Goal: Task Accomplishment & Management: Manage account settings

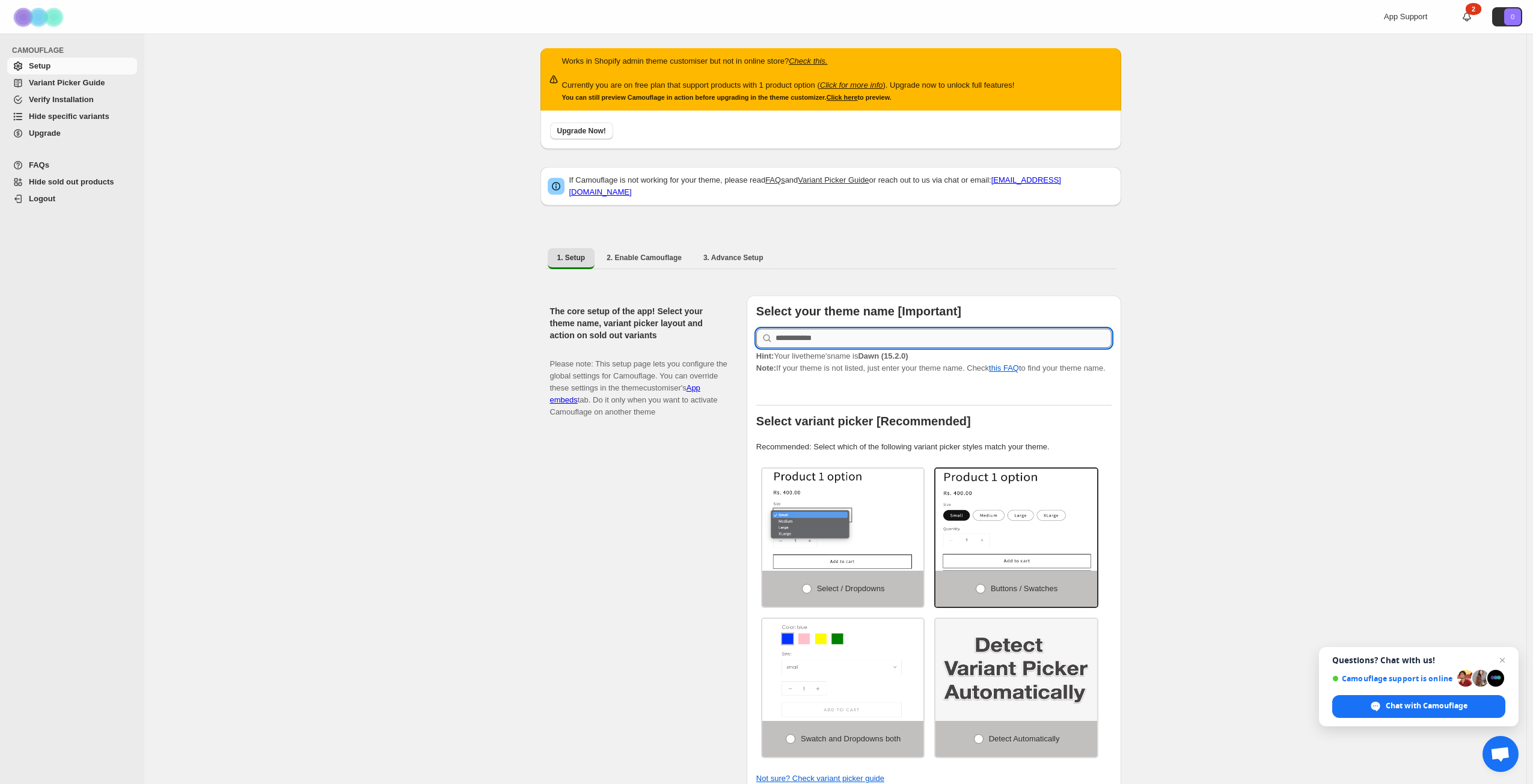
click at [938, 331] on input "text" at bounding box center [944, 338] width 336 height 19
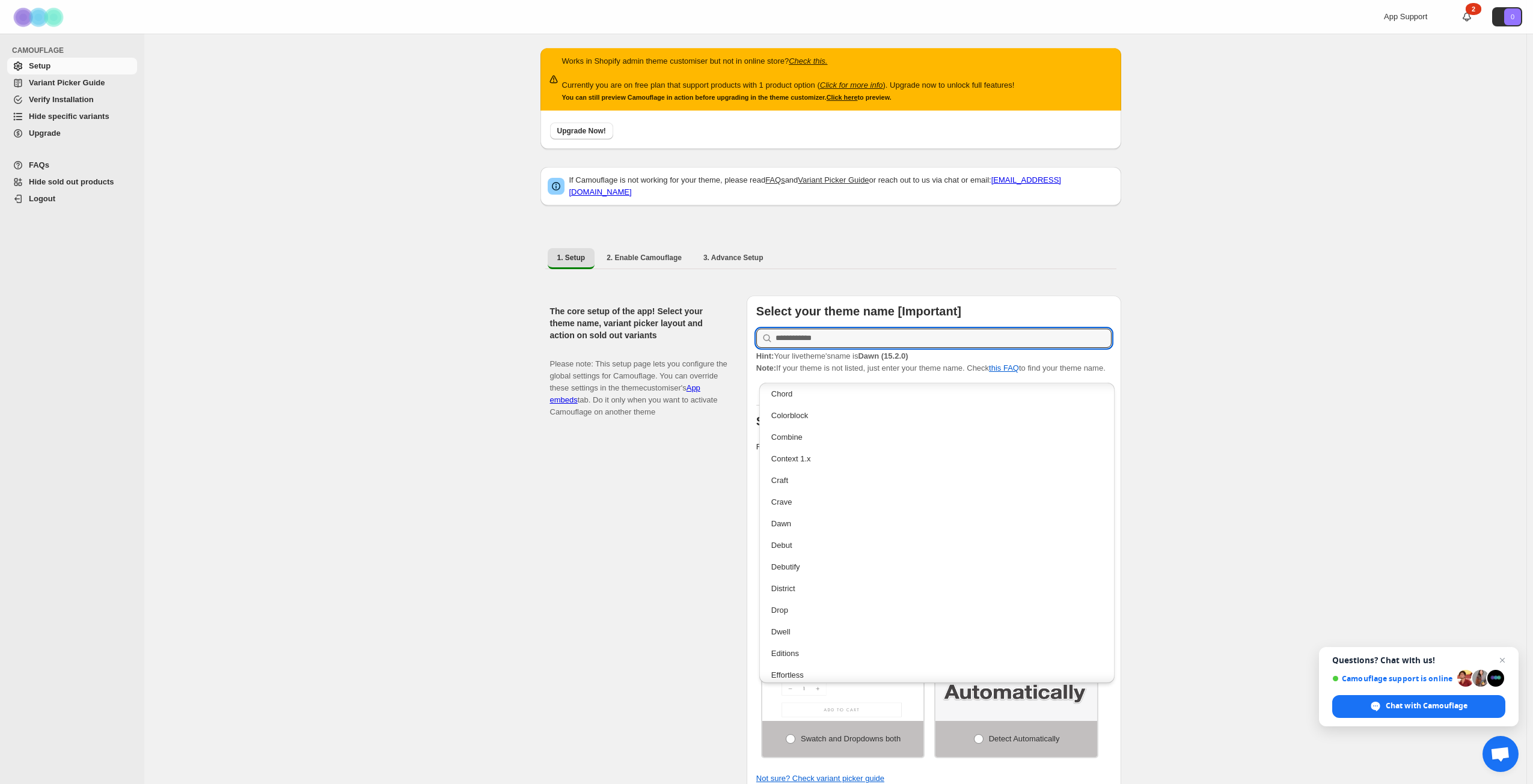
scroll to position [481, 0]
click at [832, 522] on div "Dawn" at bounding box center [936, 522] width 331 height 12
type input "****"
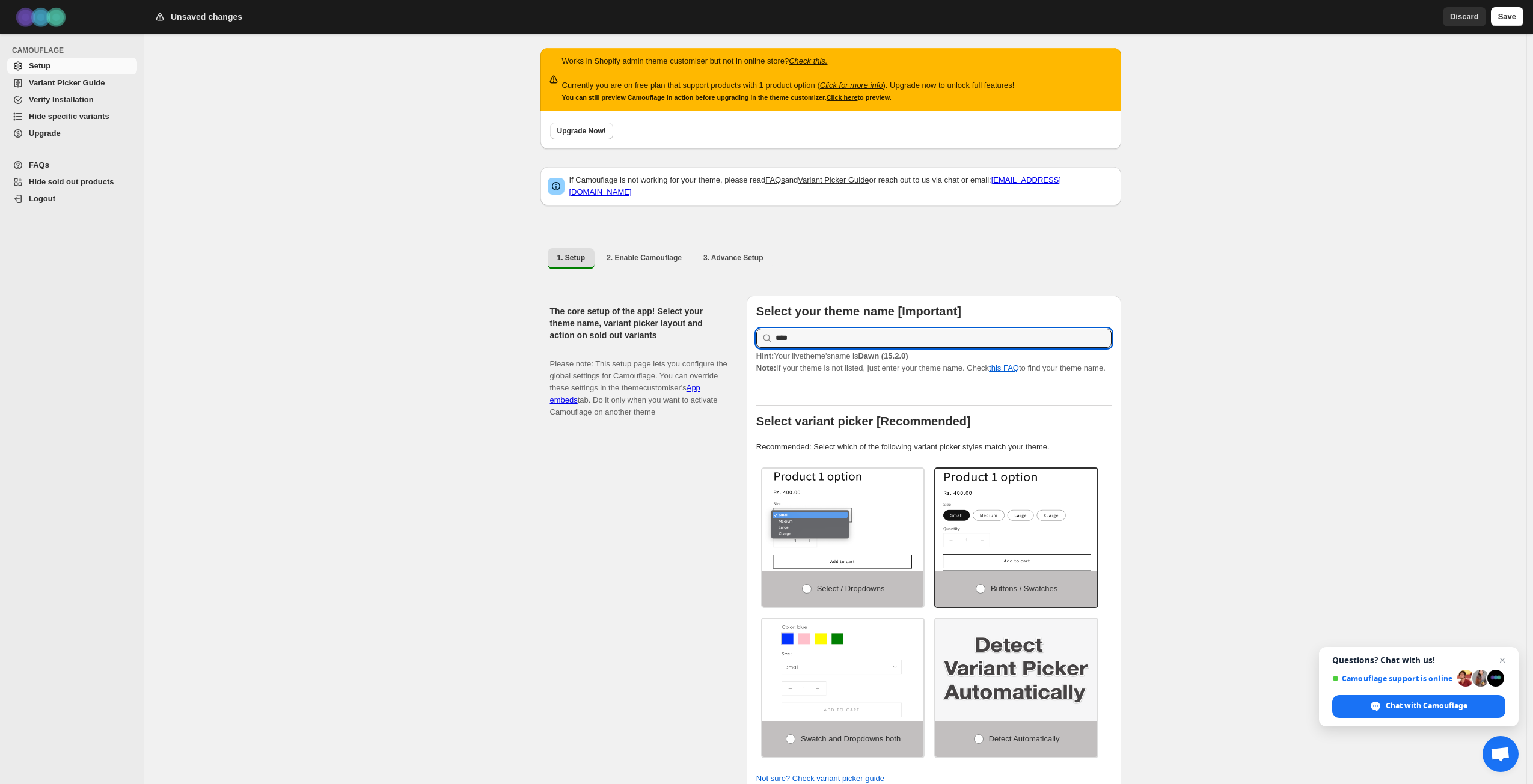
click at [957, 393] on div at bounding box center [934, 394] width 355 height 22
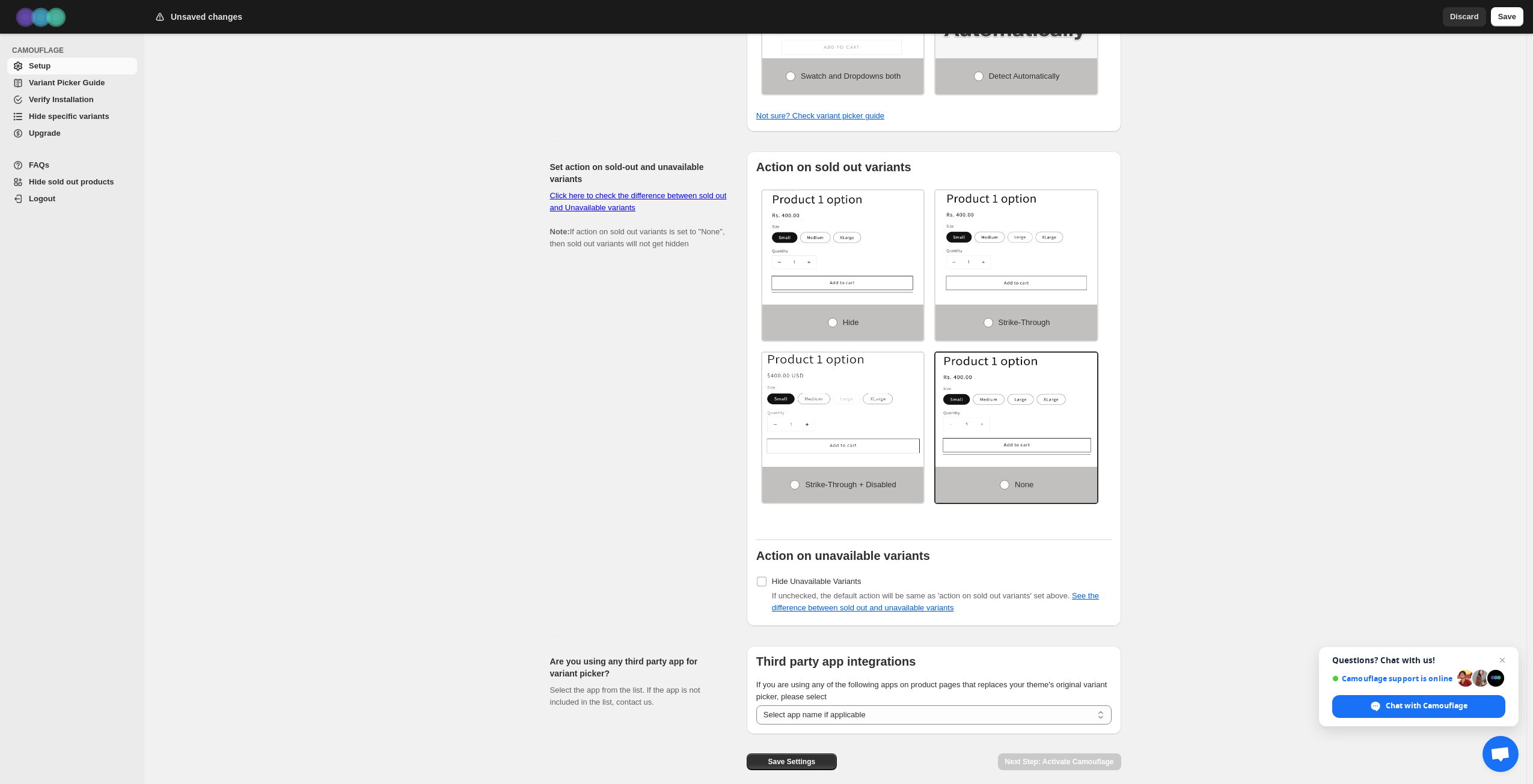
scroll to position [715, 0]
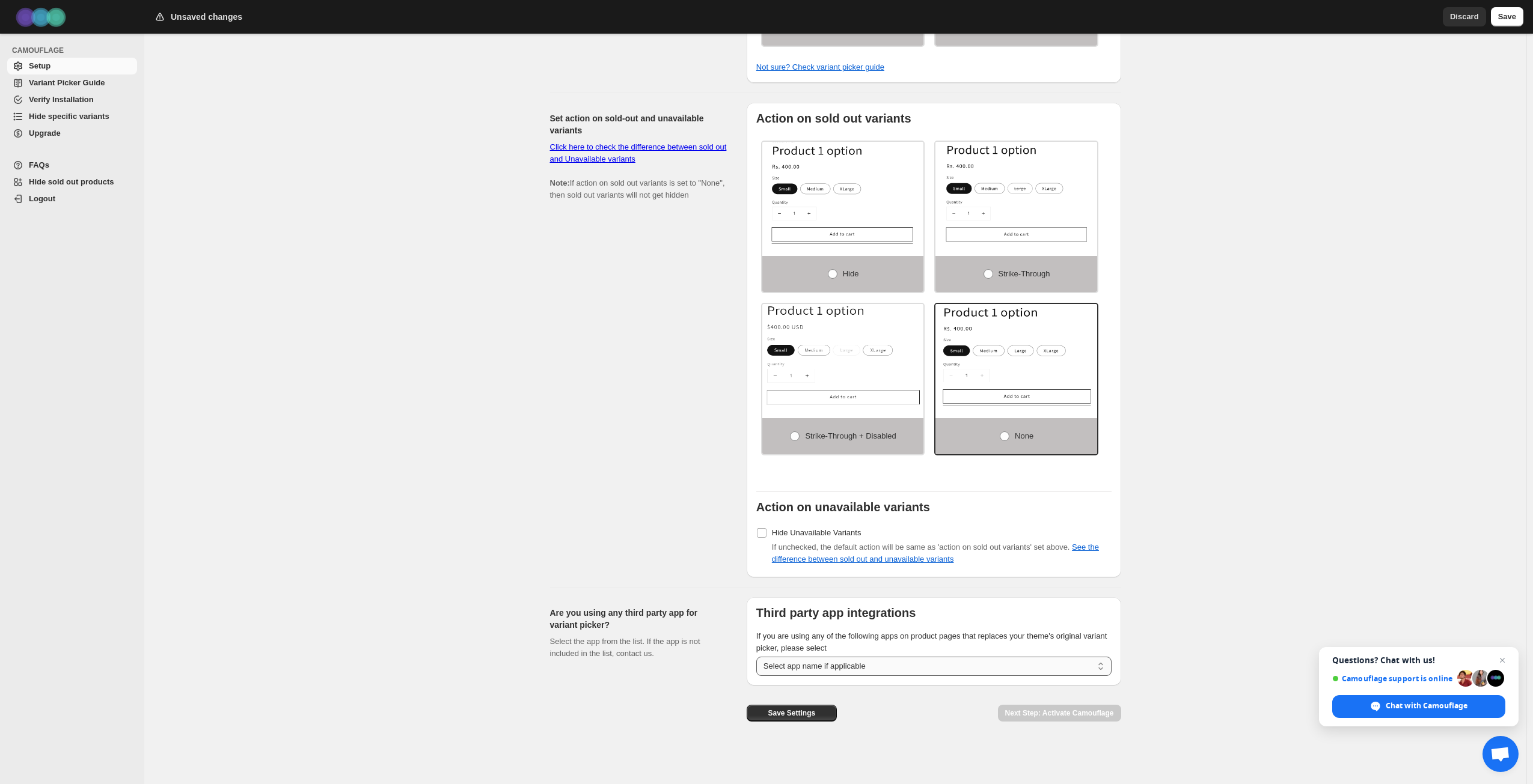
click at [931, 667] on select "**********" at bounding box center [934, 666] width 355 height 19
click at [926, 704] on div "Save Settings Next Step: Activate Camouflage" at bounding box center [929, 704] width 384 height 55
click at [895, 562] on link "See the difference between sold out and unavailable variants" at bounding box center [935, 553] width 327 height 21
click at [410, 335] on div "Works in Shopify admin theme customiser but not in online store? Check this. Cu…" at bounding box center [835, 53] width 1382 height 1462
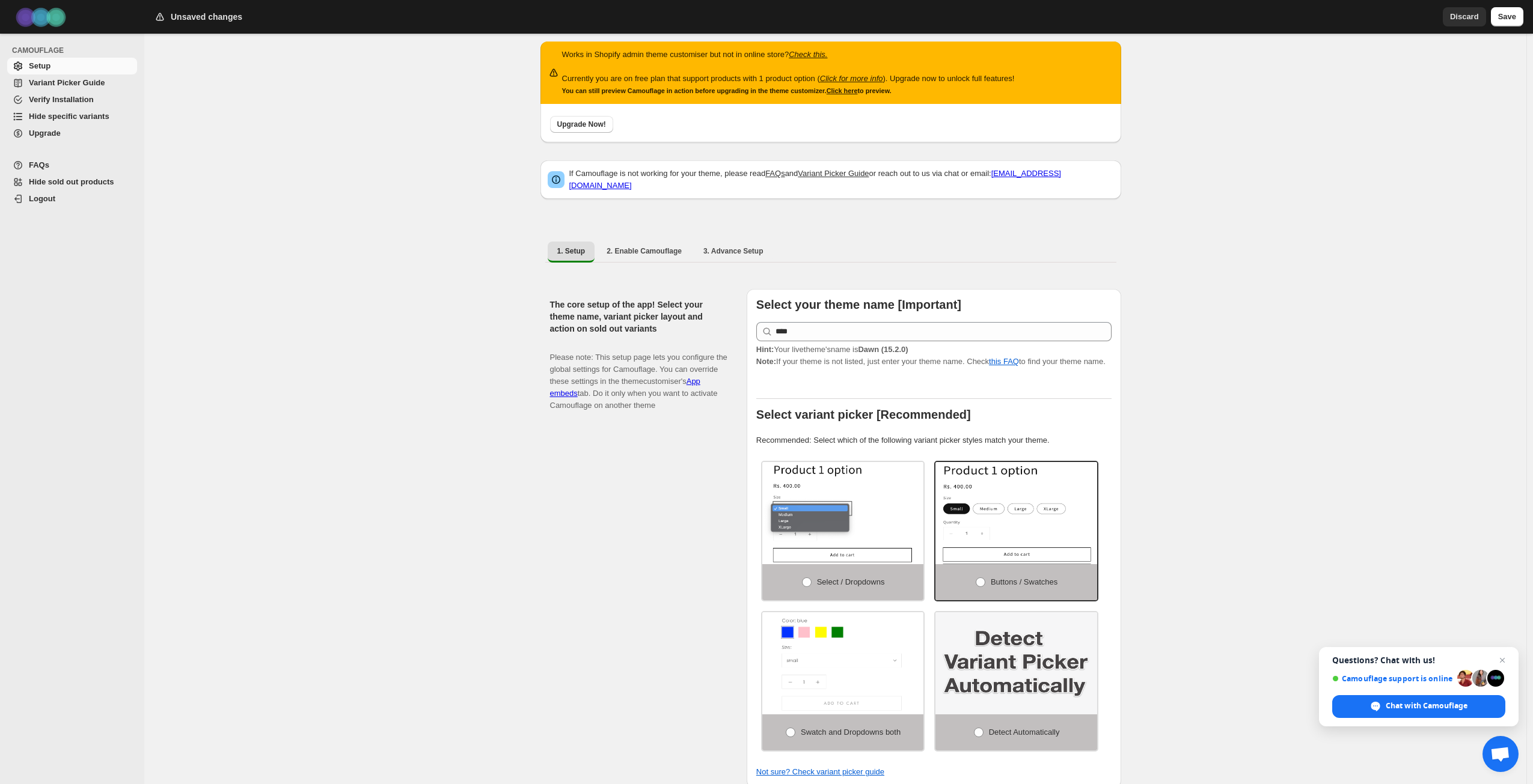
scroll to position [0, 0]
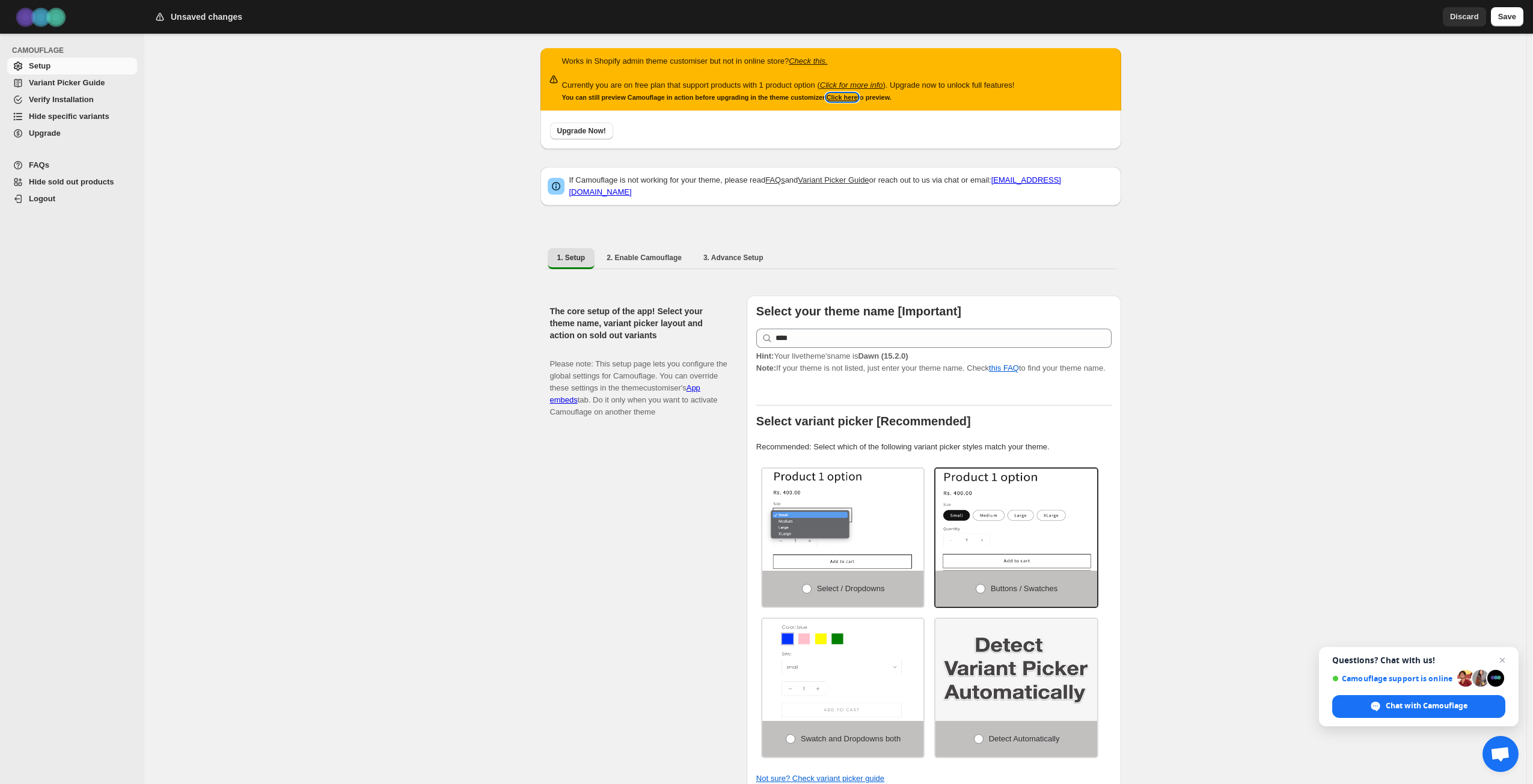
click at [854, 100] on link "Click here" at bounding box center [842, 97] width 31 height 7
click at [1264, 370] on div "Works in Shopify admin theme customiser but not in online store? Check this. Cu…" at bounding box center [835, 765] width 1382 height 1462
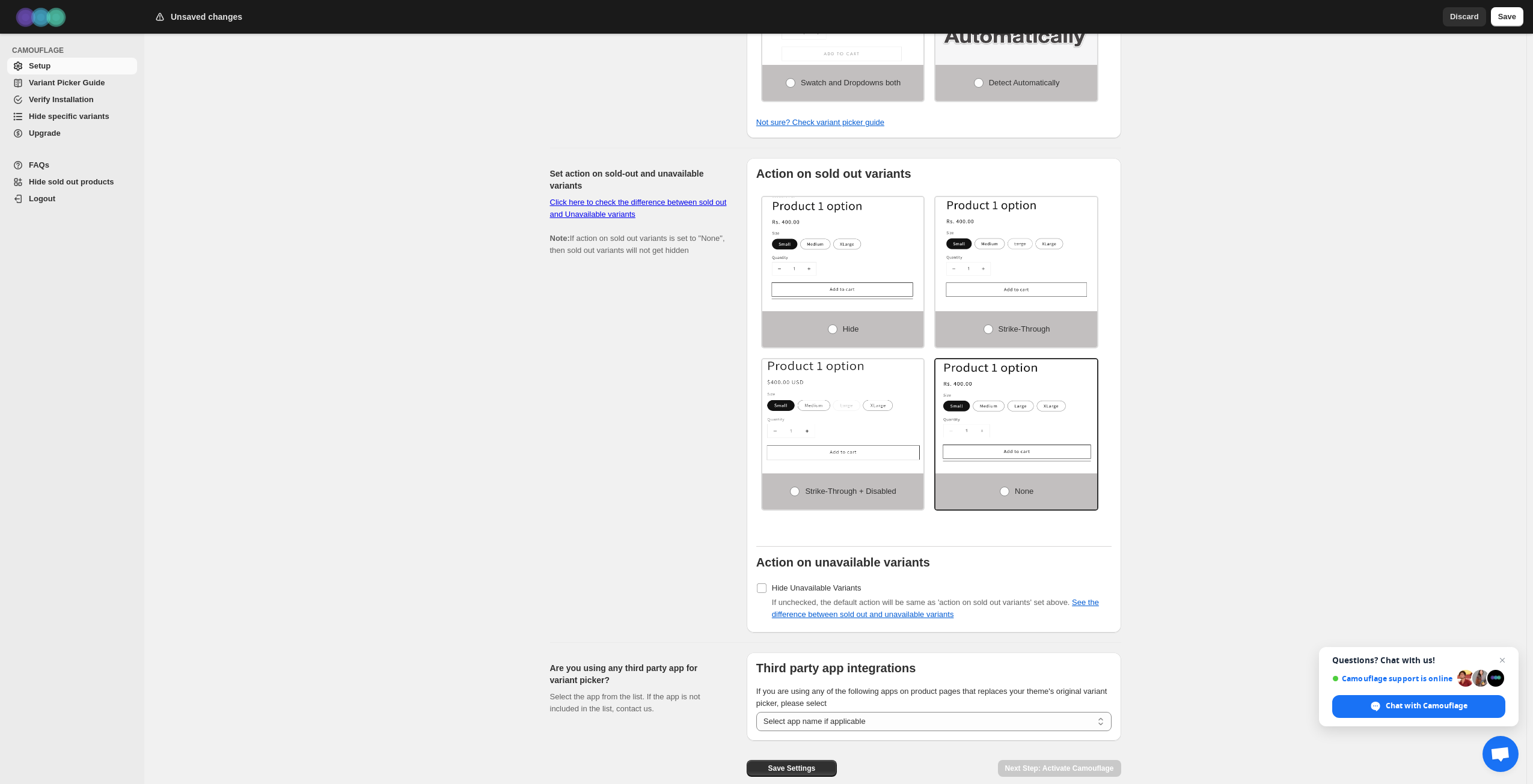
scroll to position [661, 0]
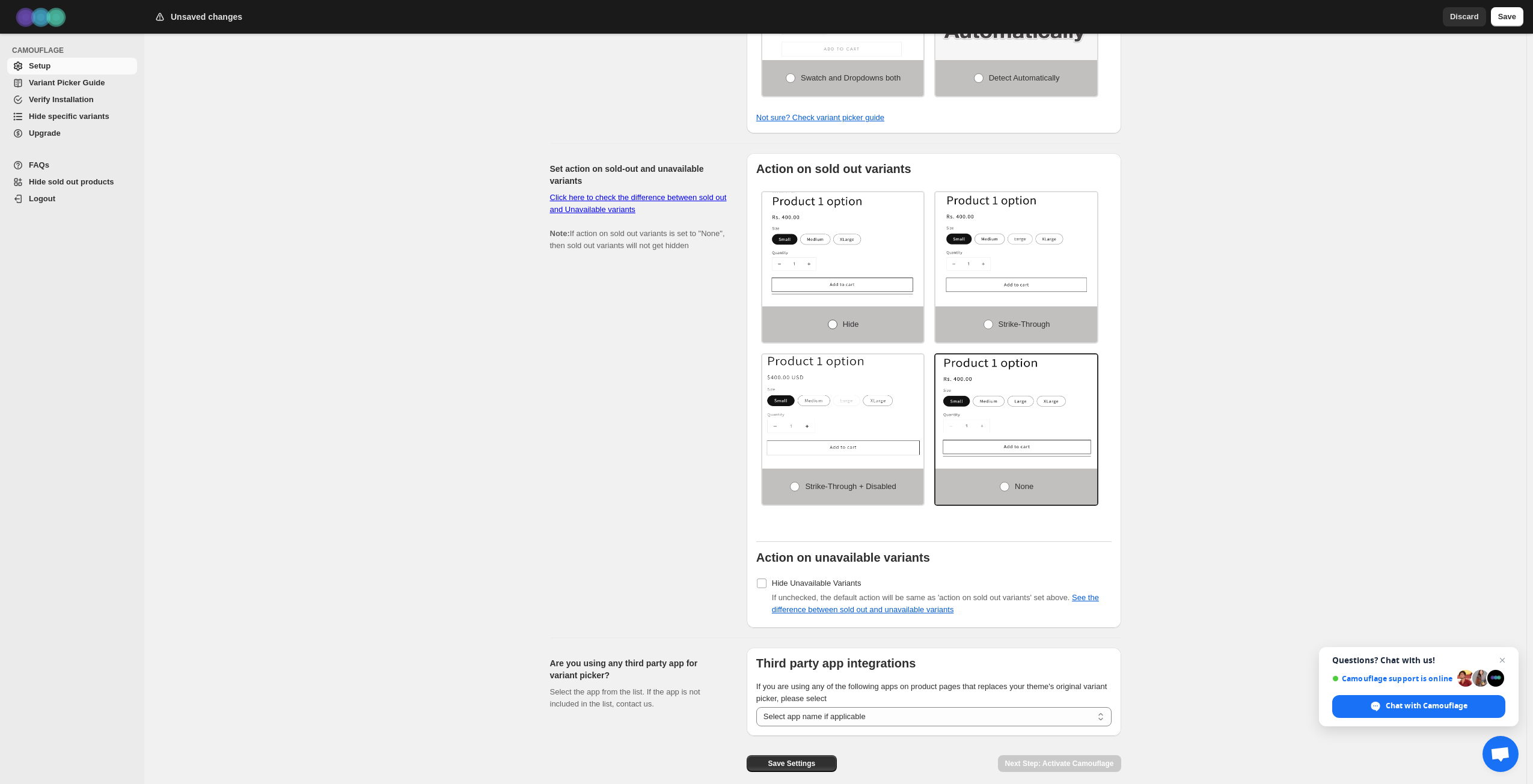
click at [835, 328] on span at bounding box center [833, 324] width 10 height 10
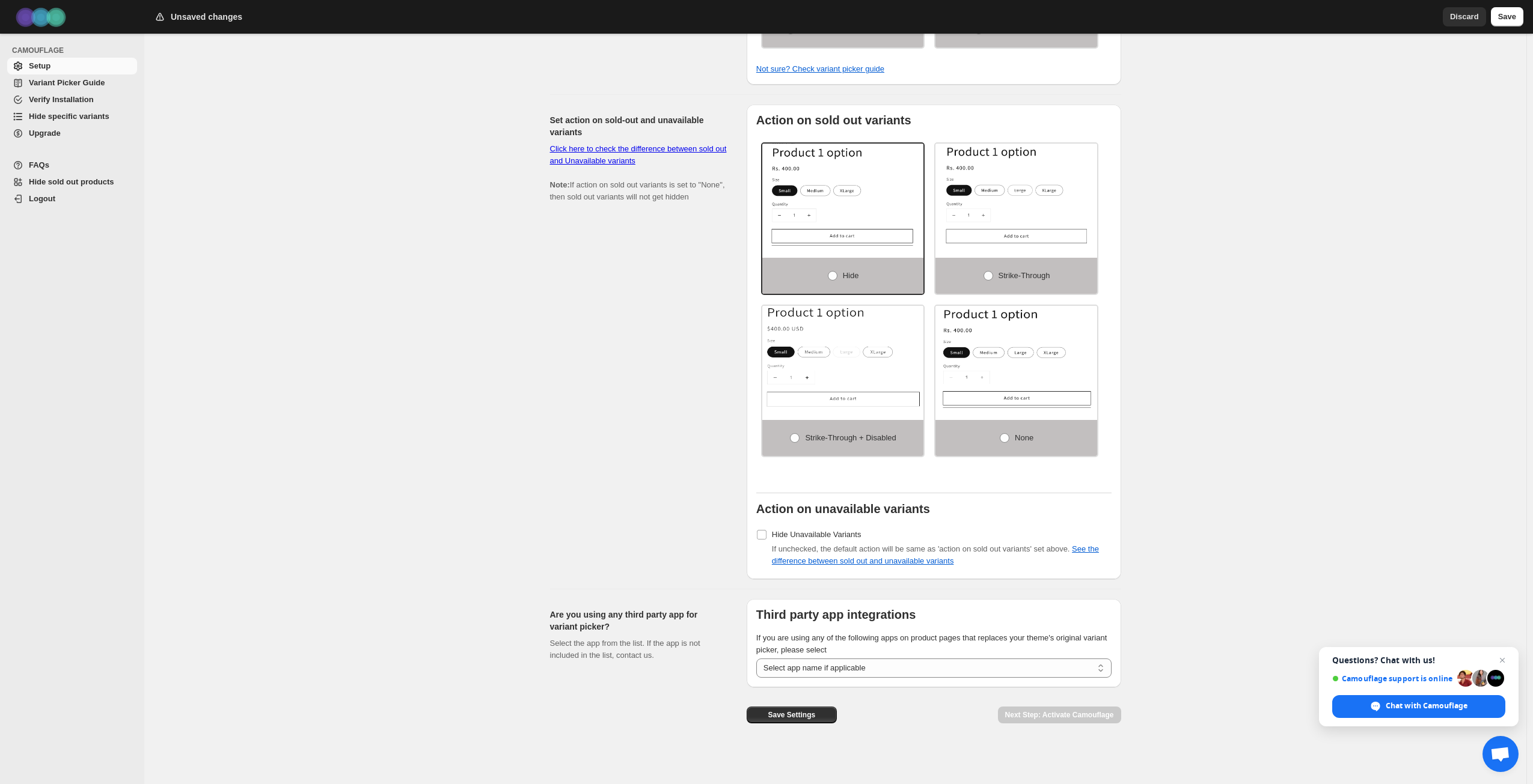
scroll to position [715, 0]
click at [799, 717] on span "Save Settings" at bounding box center [792, 713] width 48 height 10
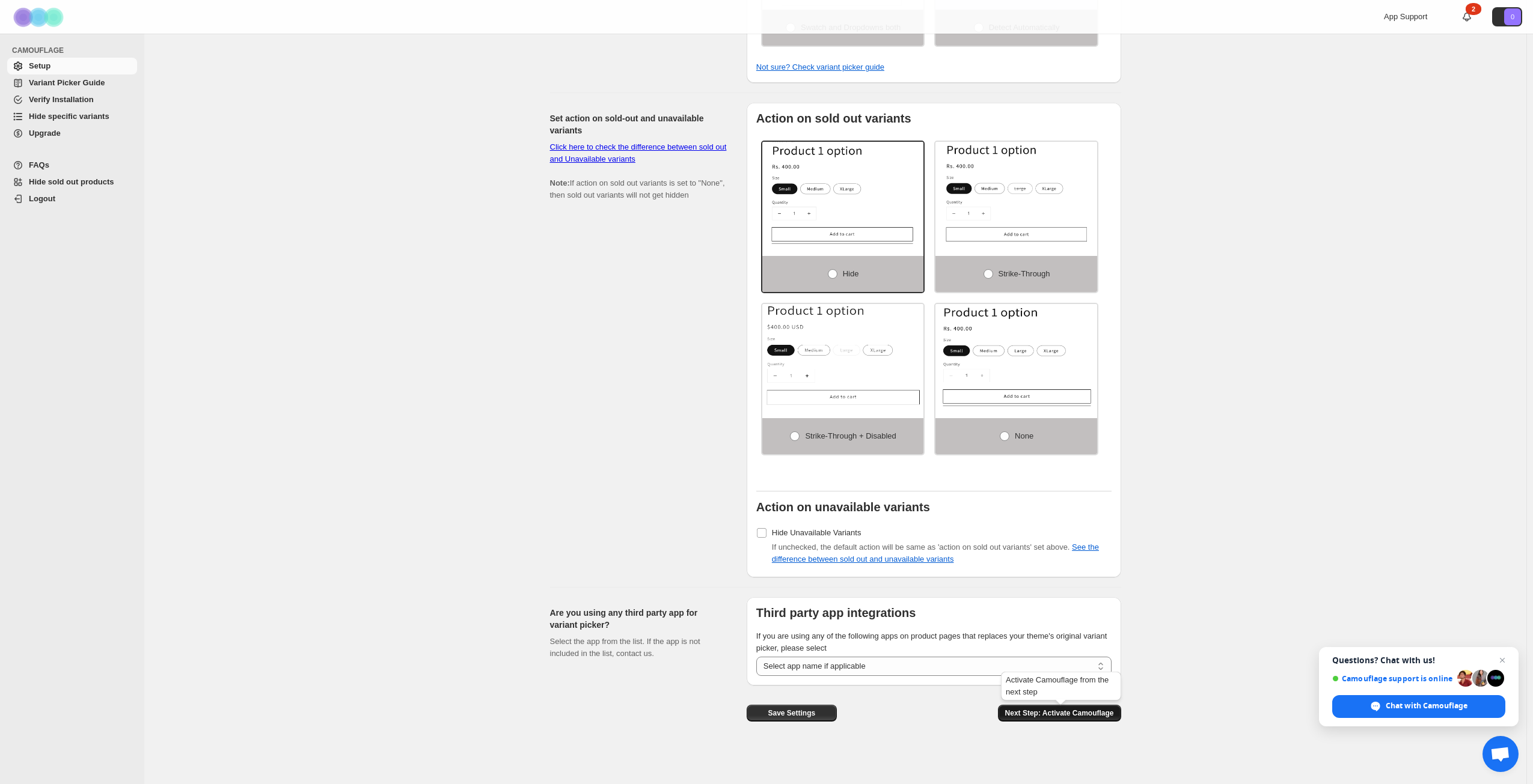
click at [1033, 710] on span "Next Step: Activate Camouflage" at bounding box center [1059, 713] width 109 height 10
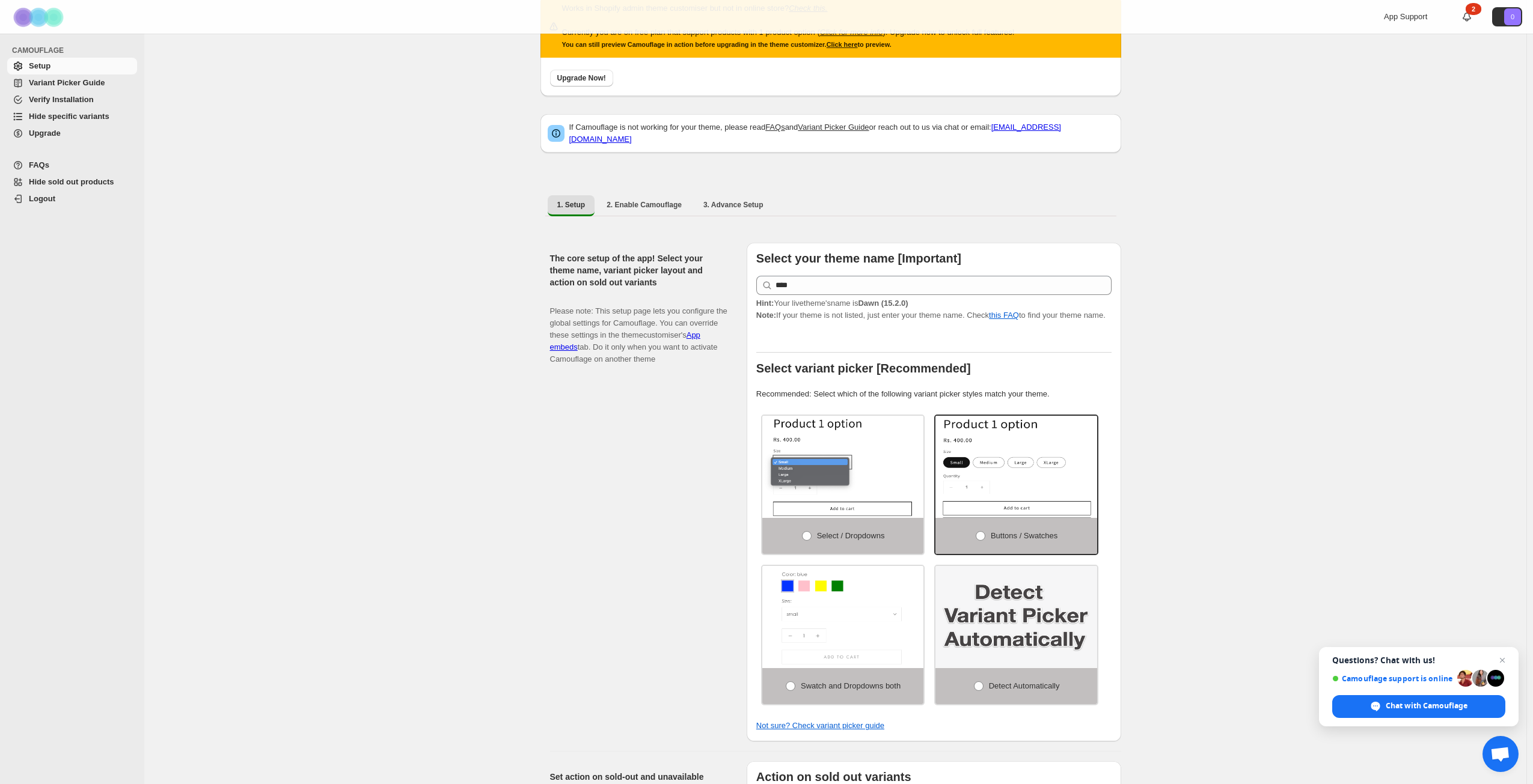
select select "**********"
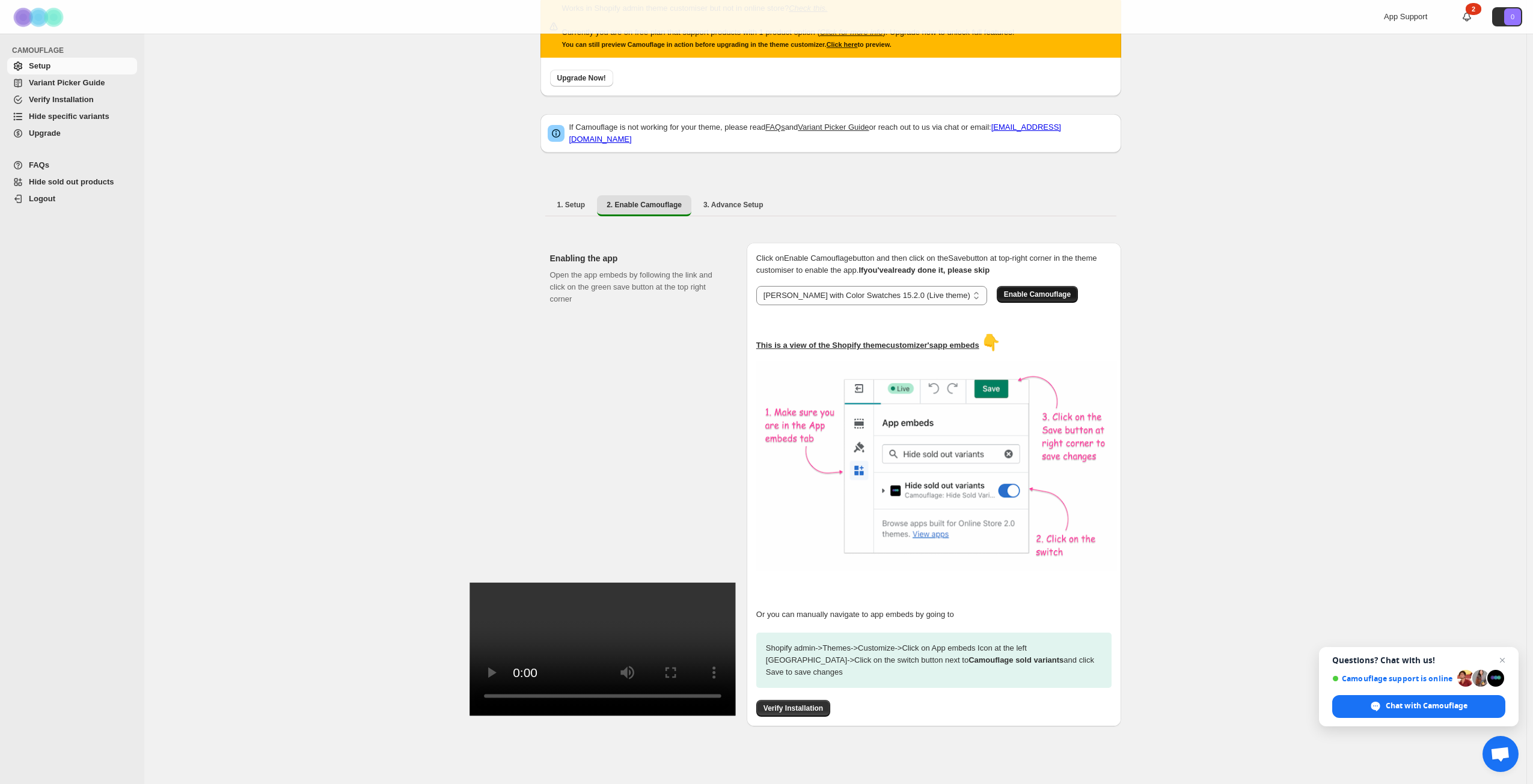
click at [1011, 290] on span "Enable Camouflage" at bounding box center [1037, 295] width 67 height 10
click at [1169, 426] on div "**********" at bounding box center [835, 386] width 1382 height 811
click at [823, 704] on span "Verify Installation" at bounding box center [794, 709] width 59 height 10
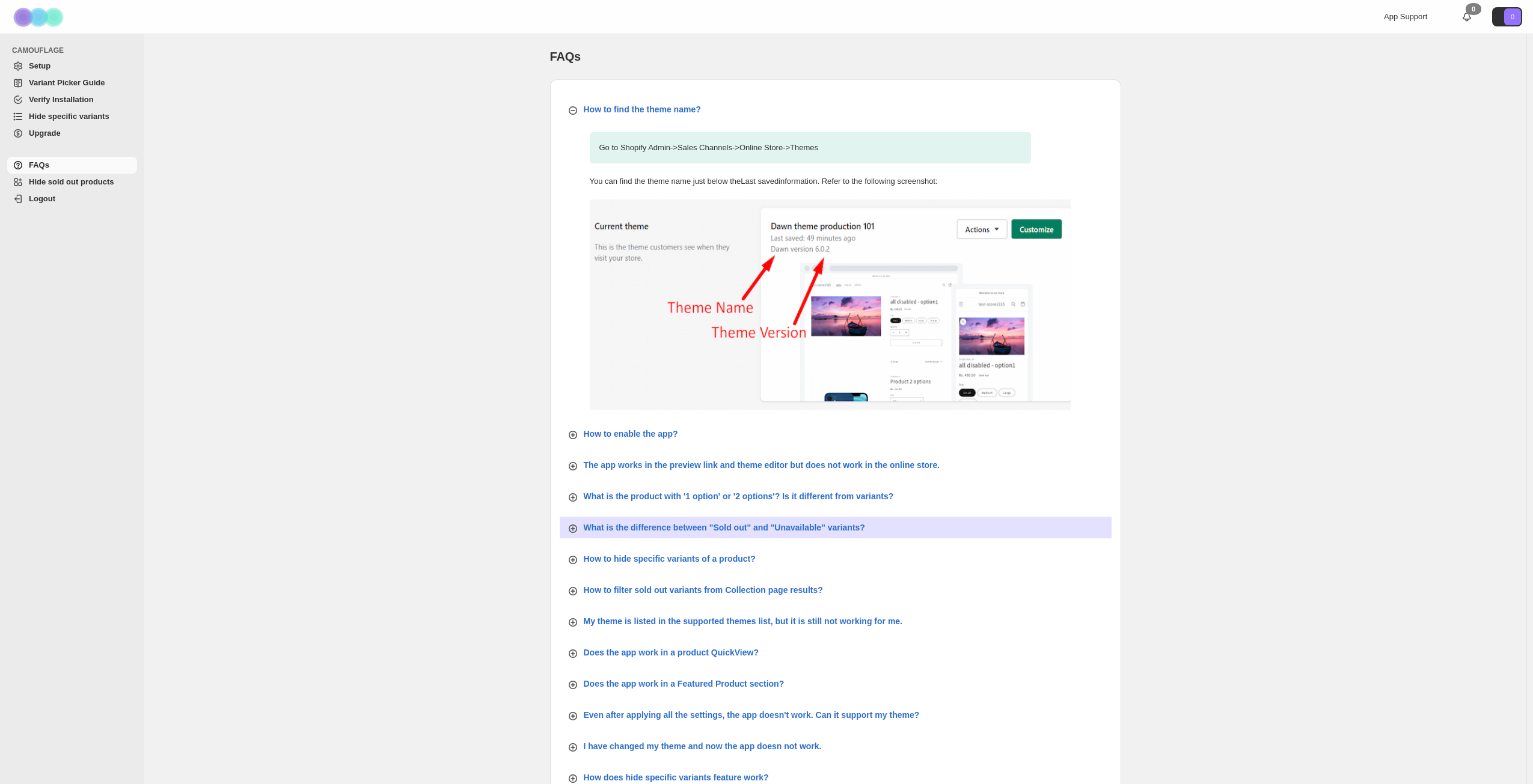
scroll to position [129, 0]
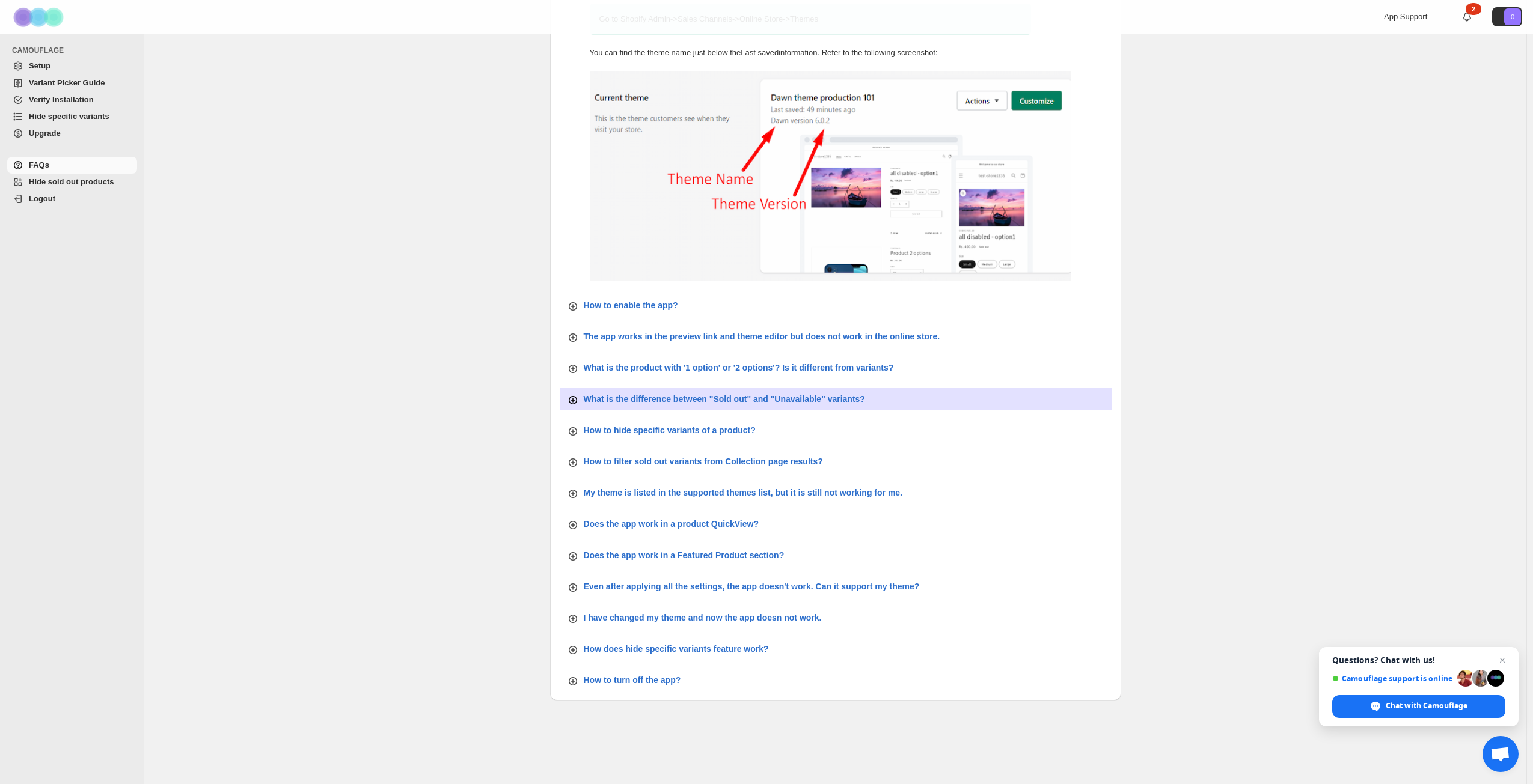
click at [578, 402] on icon "button" at bounding box center [573, 400] width 12 height 12
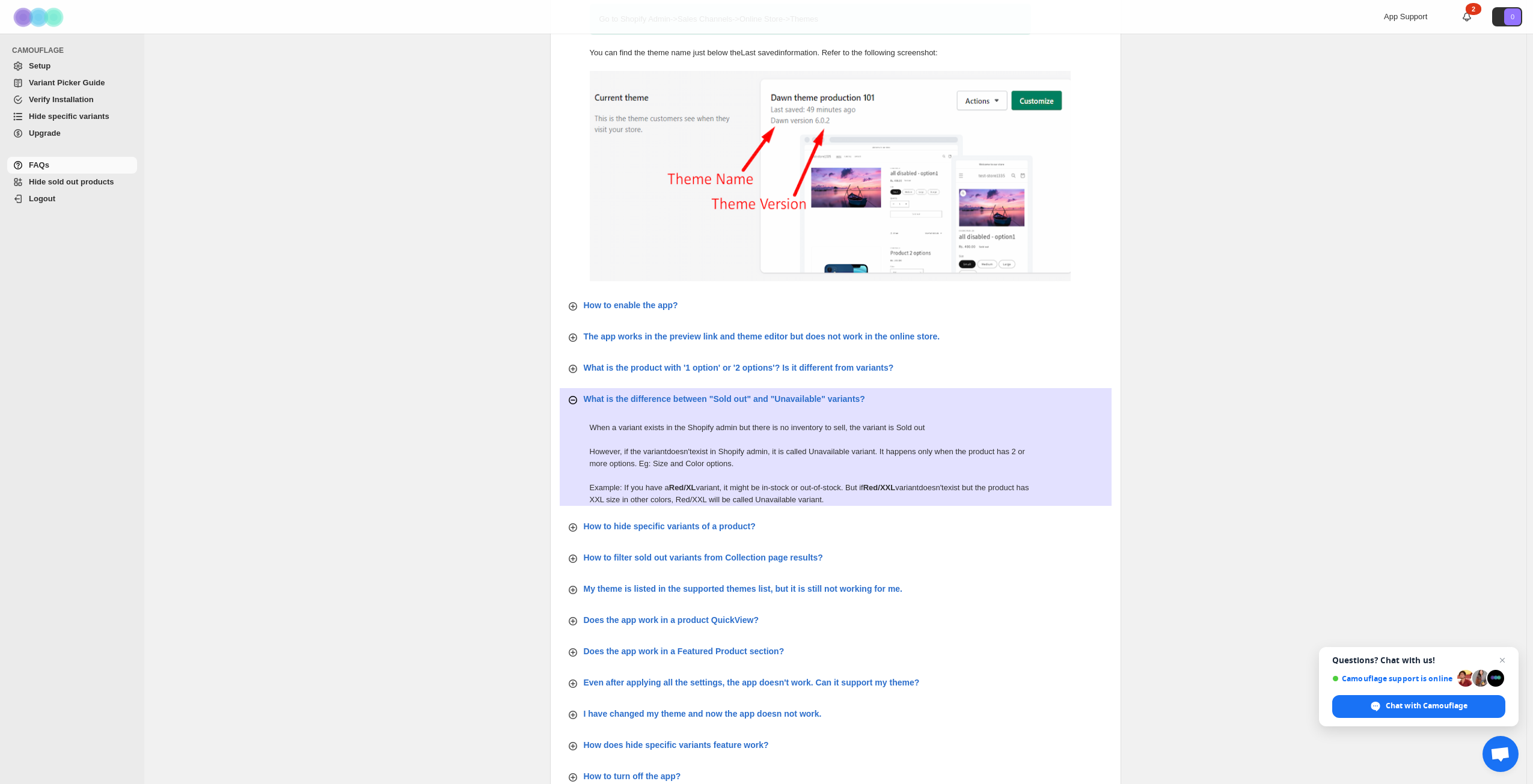
click at [578, 402] on icon "button" at bounding box center [573, 400] width 12 height 12
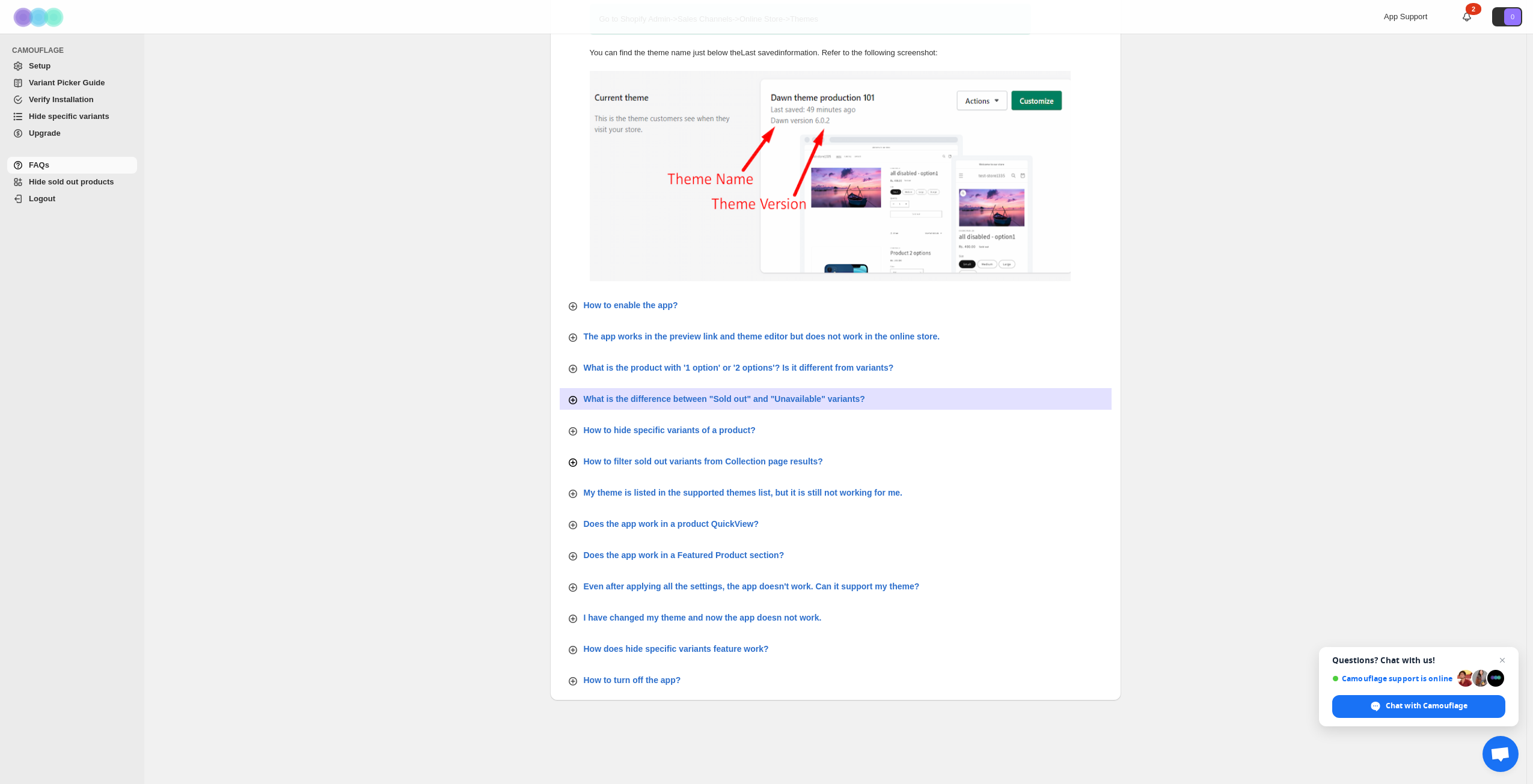
click at [579, 462] on icon "button" at bounding box center [573, 463] width 12 height 12
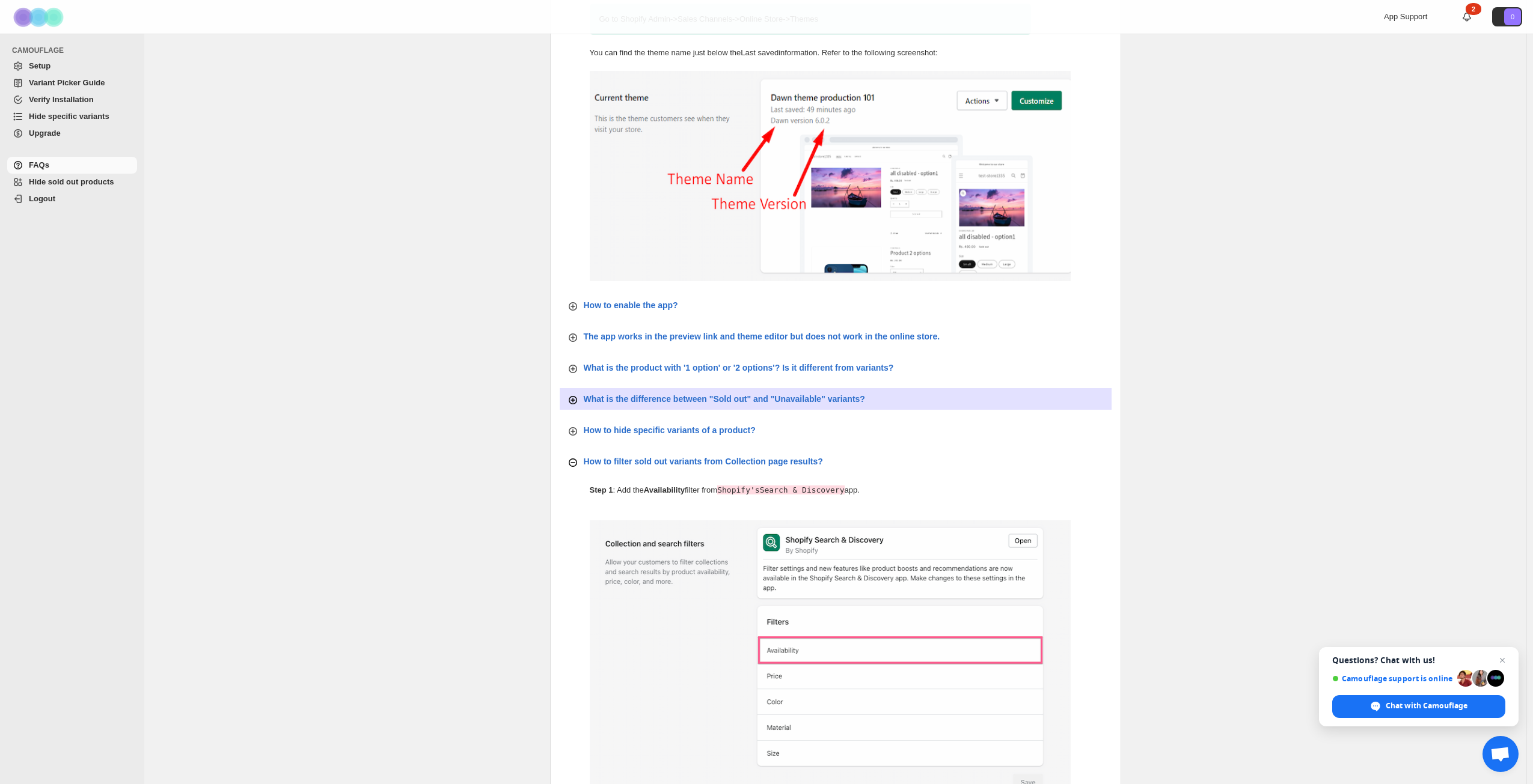
click at [577, 462] on icon "button" at bounding box center [573, 463] width 12 height 12
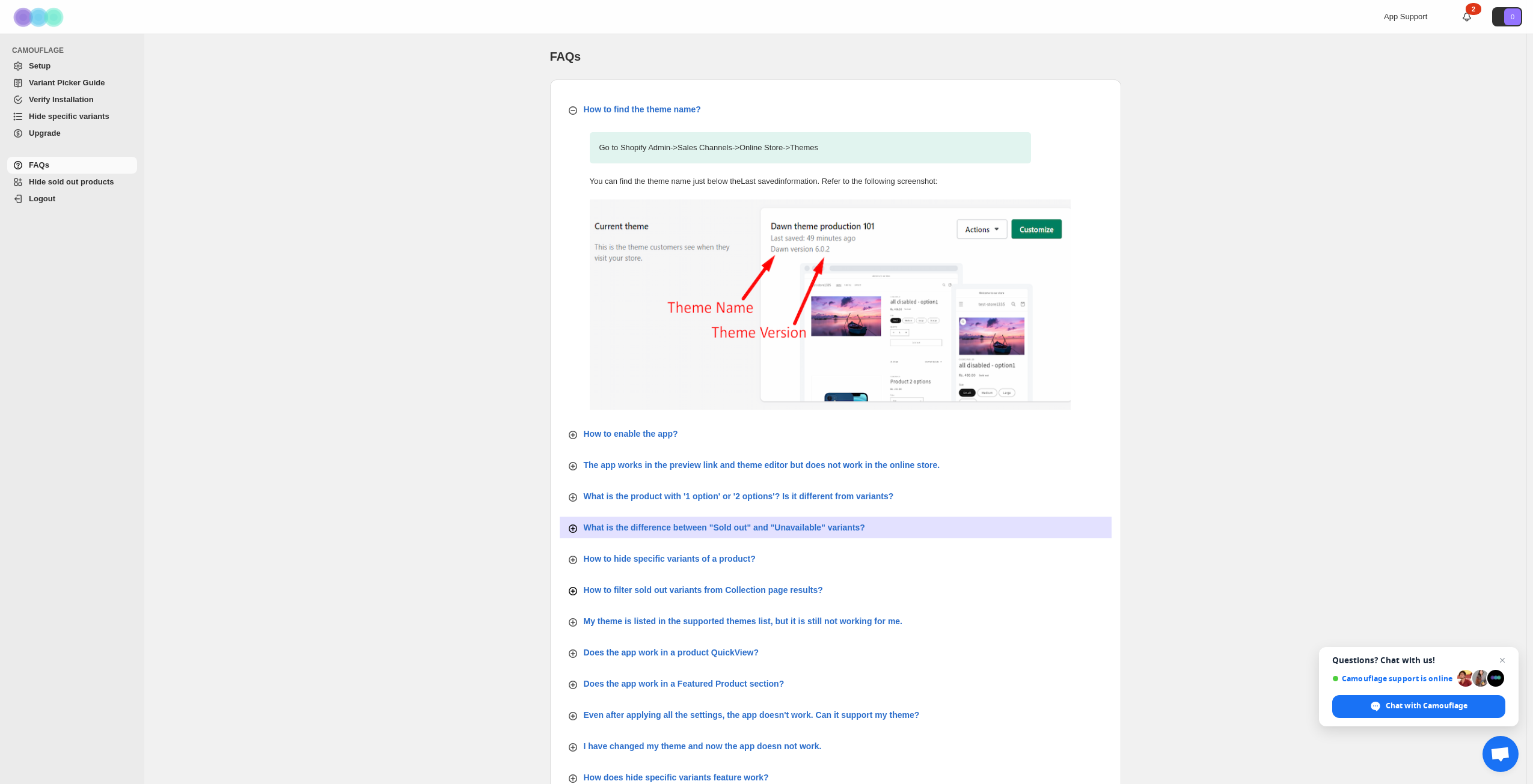
click at [57, 63] on span "Setup" at bounding box center [82, 66] width 106 height 12
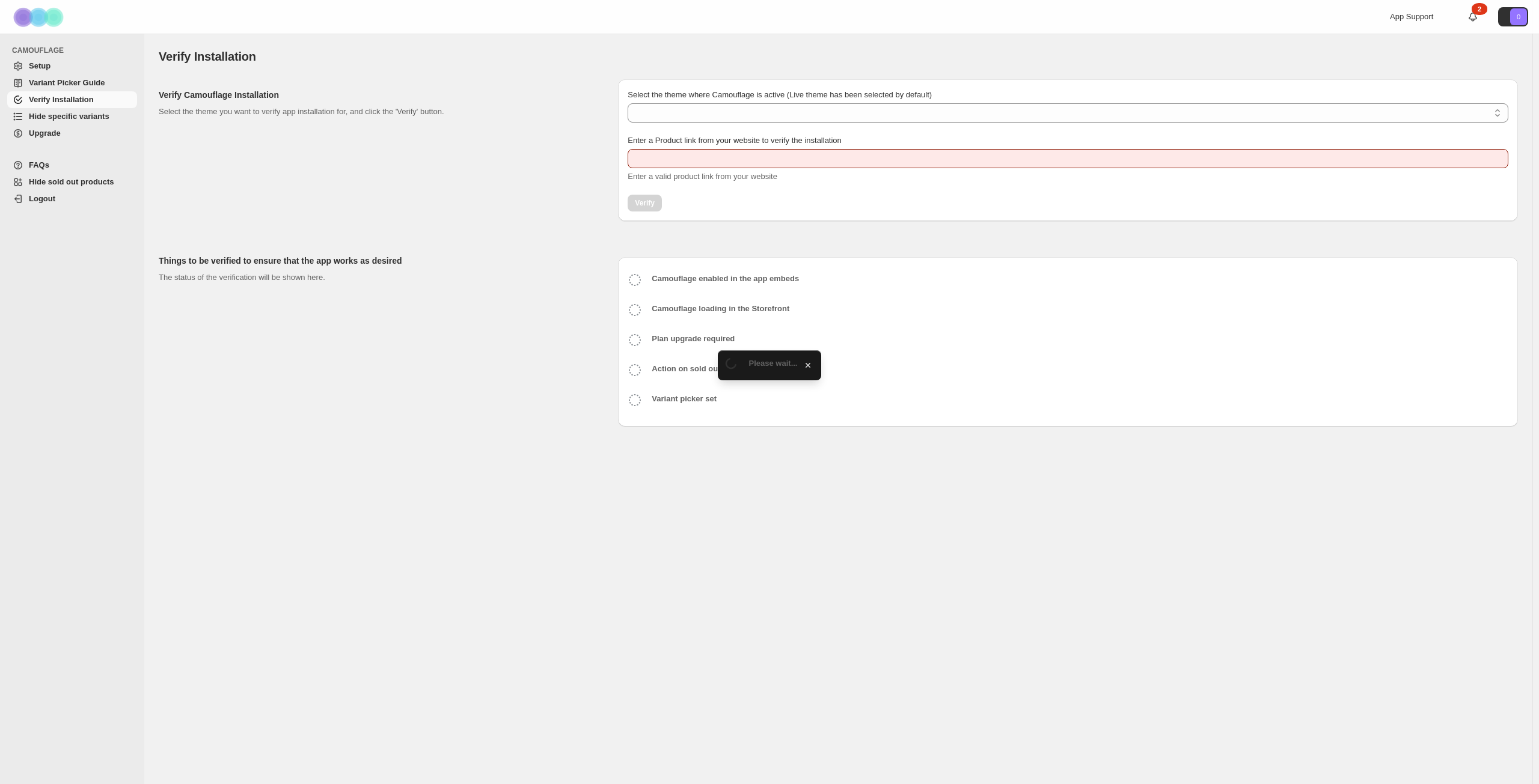
type input "**********"
select select "**********"
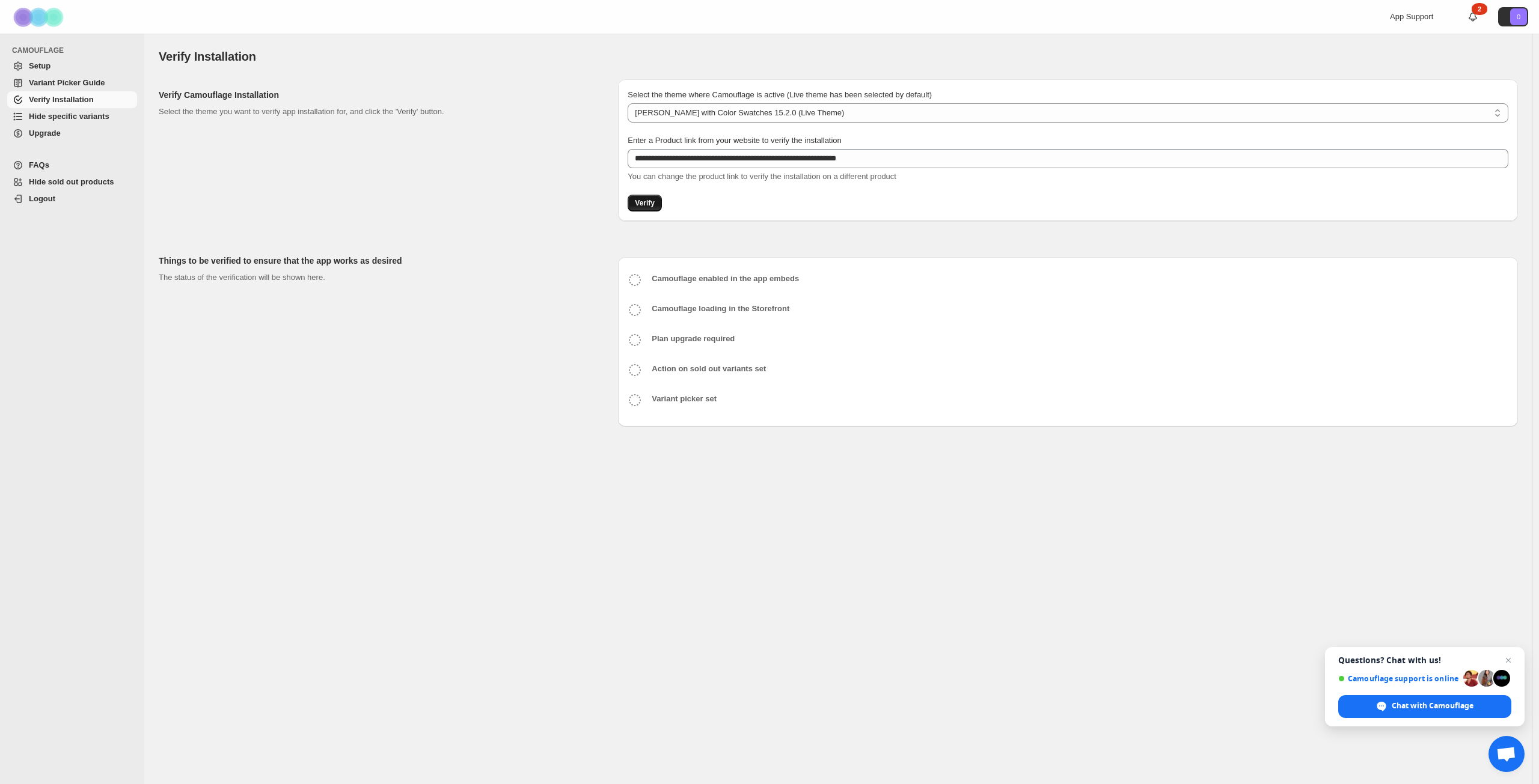
click at [645, 204] on span "Verify" at bounding box center [645, 203] width 20 height 10
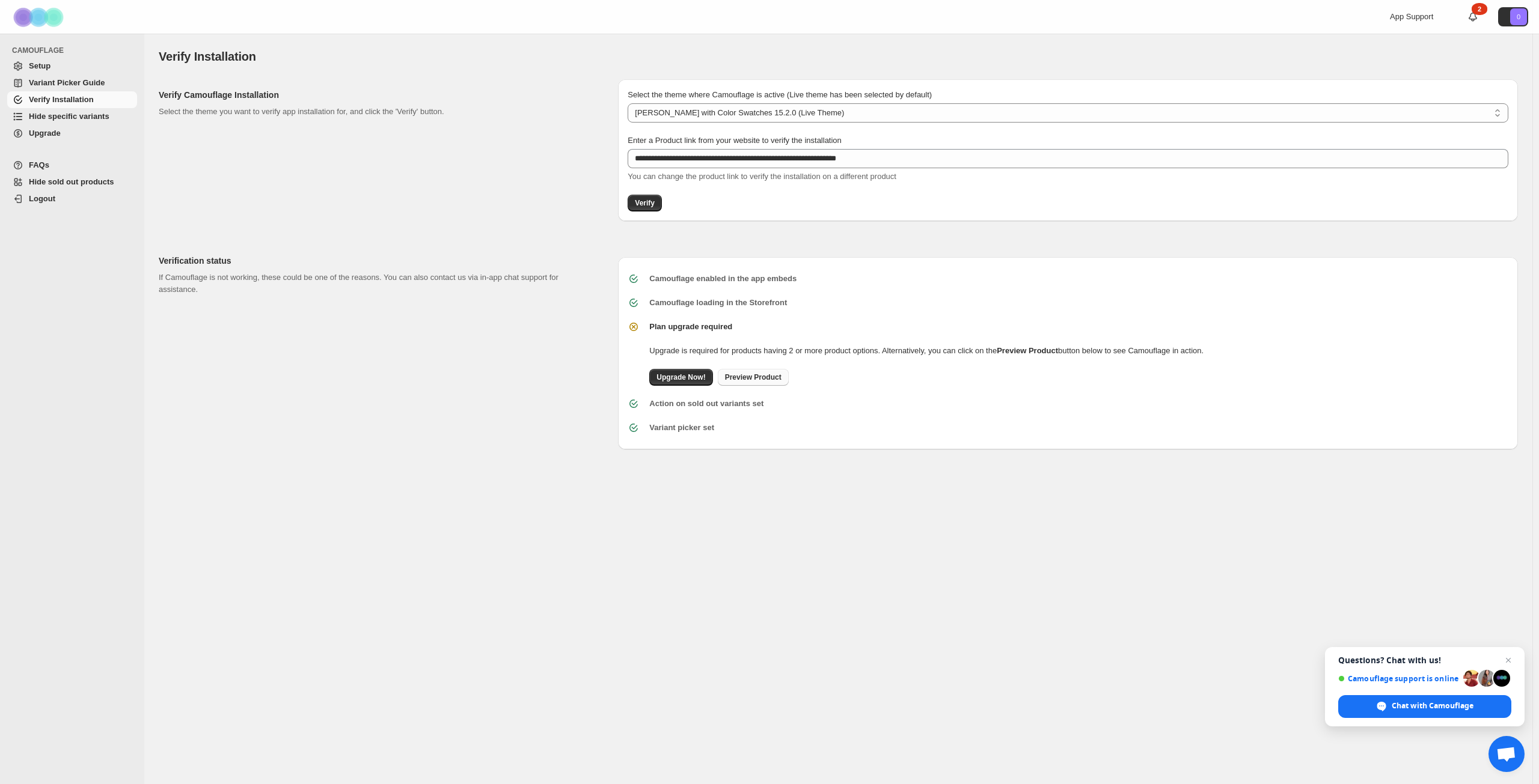
click at [776, 374] on span "Preview Product" at bounding box center [753, 377] width 57 height 10
click at [850, 240] on div "Verification status If Camouflage is not working, these could be one of the rea…" at bounding box center [834, 343] width 1369 height 214
click at [62, 117] on span "Hide specific variants" at bounding box center [69, 116] width 81 height 9
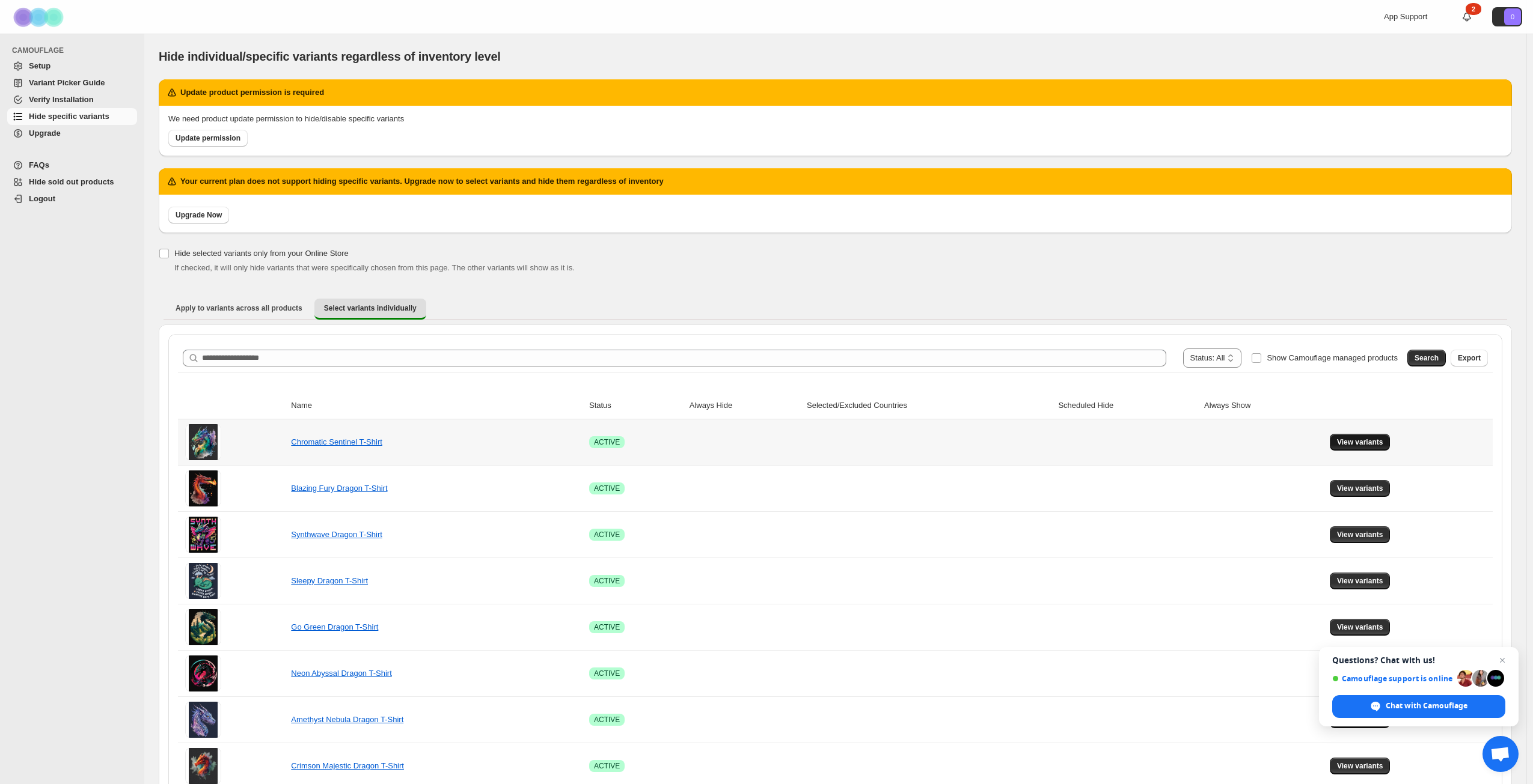
click at [1365, 445] on span "View variants" at bounding box center [1361, 442] width 46 height 10
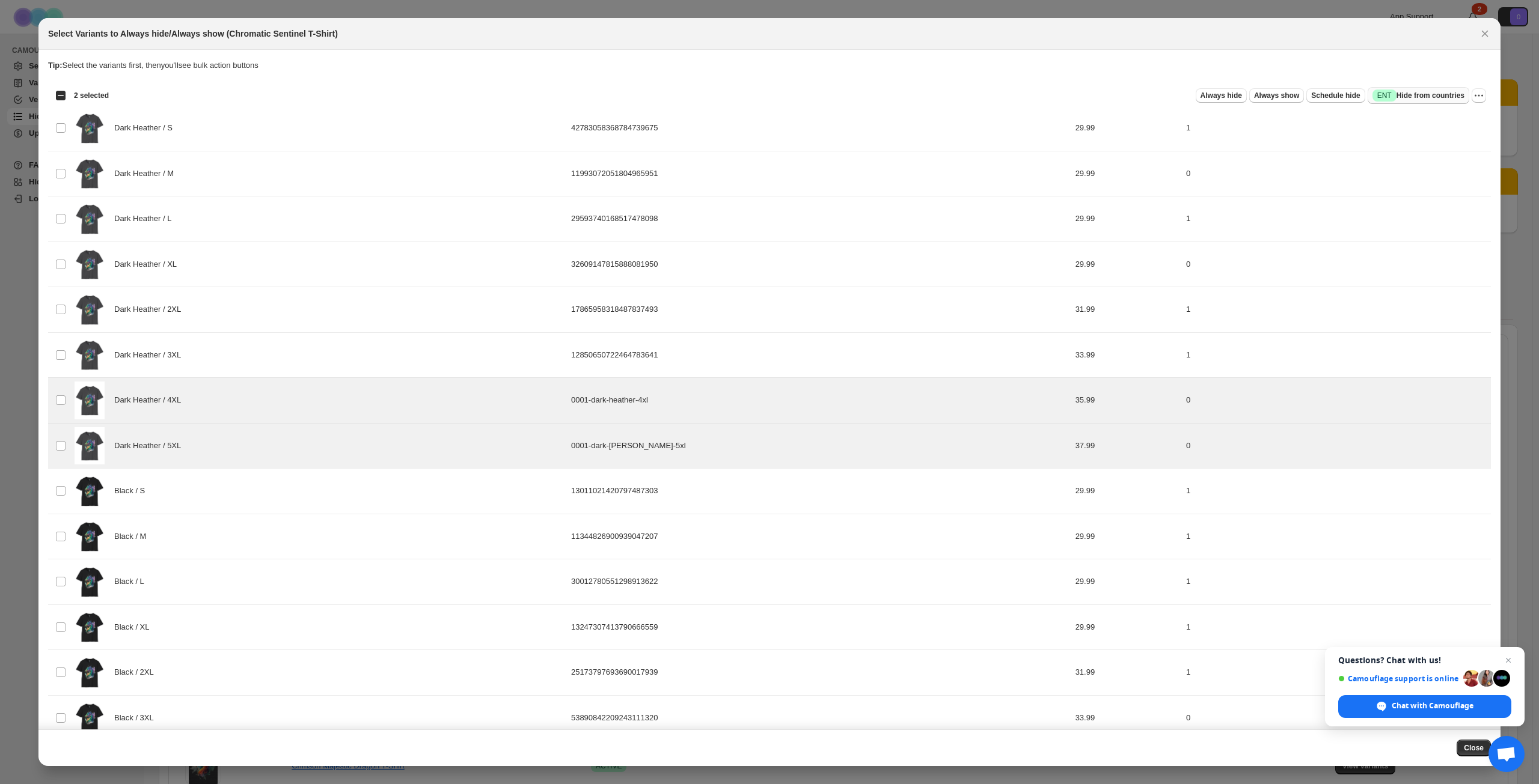
click at [1442, 90] on span "Success ENT Hide from countries" at bounding box center [1418, 96] width 92 height 12
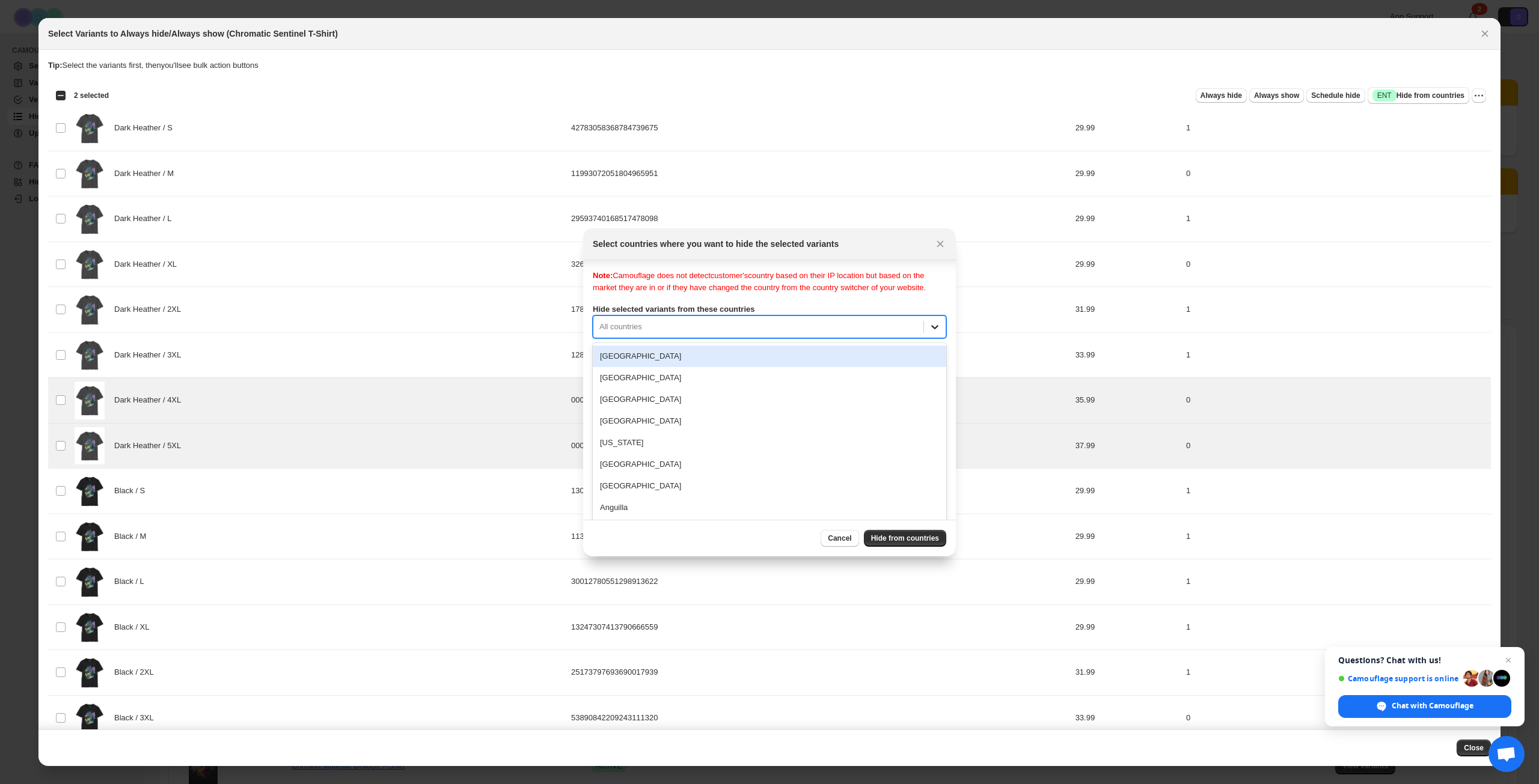
scroll to position [16, 0]
click at [938, 338] on div "Note: Camouflage does not detect customer's country based on their IP location …" at bounding box center [769, 386] width 354 height 240
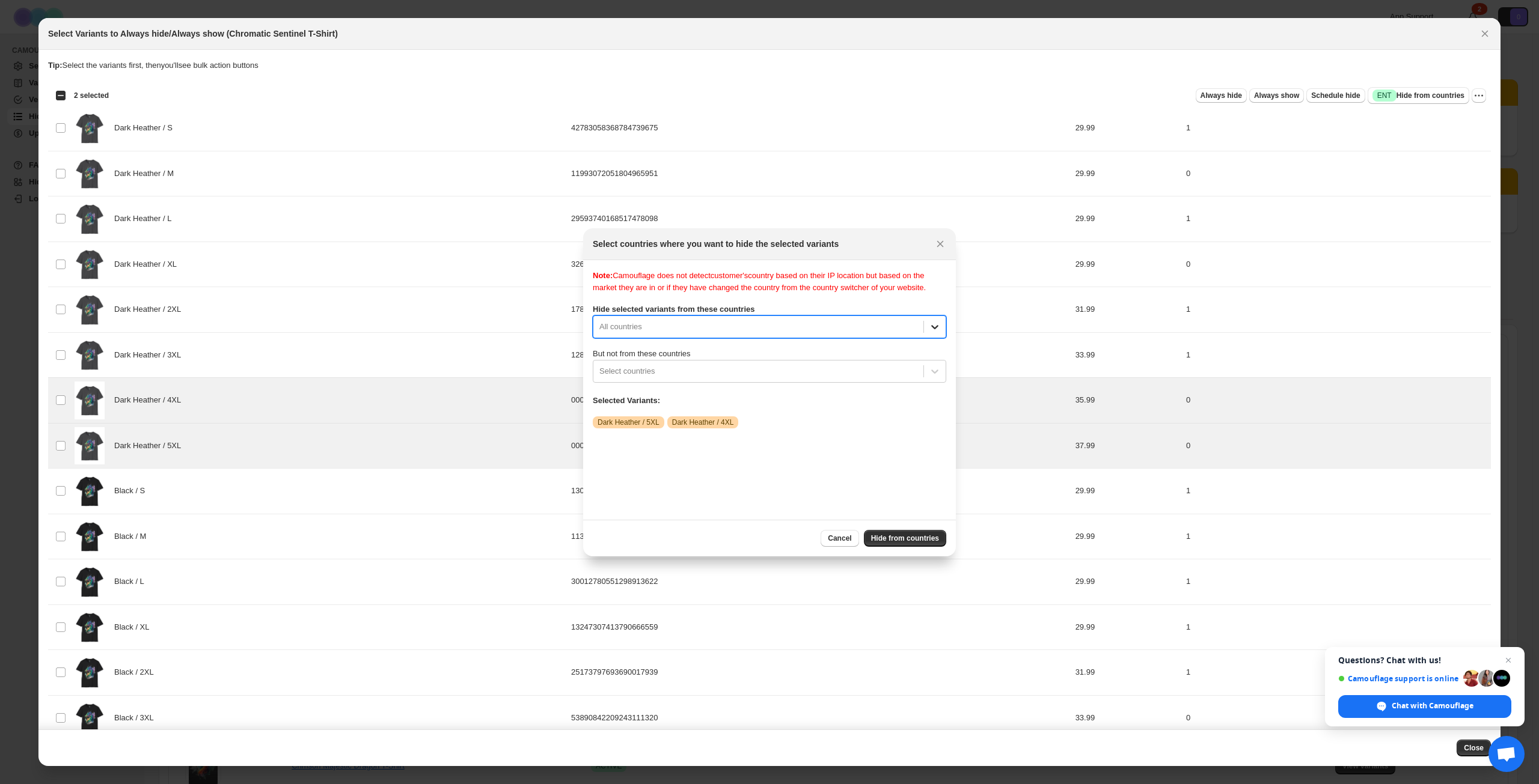
scroll to position [0, 0]
click at [932, 317] on div "Note: Camouflage does not detect customer's country based on their IP location …" at bounding box center [769, 390] width 354 height 240
click at [939, 338] on div "All countries" at bounding box center [769, 327] width 354 height 23
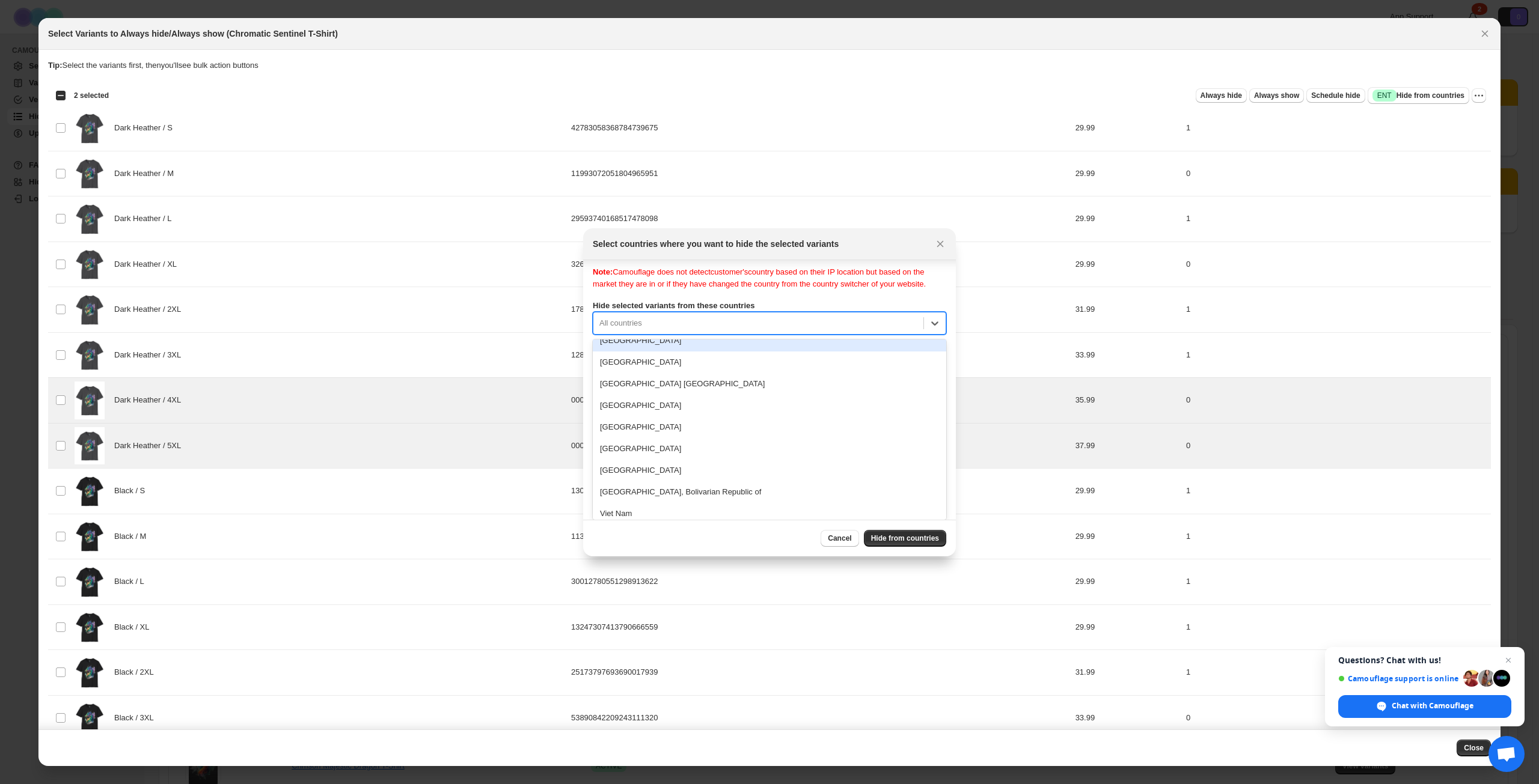
scroll to position [0, 0]
click at [886, 286] on div "Note: Camouflage does not detect customer's country based on their IP location …" at bounding box center [769, 282] width 354 height 24
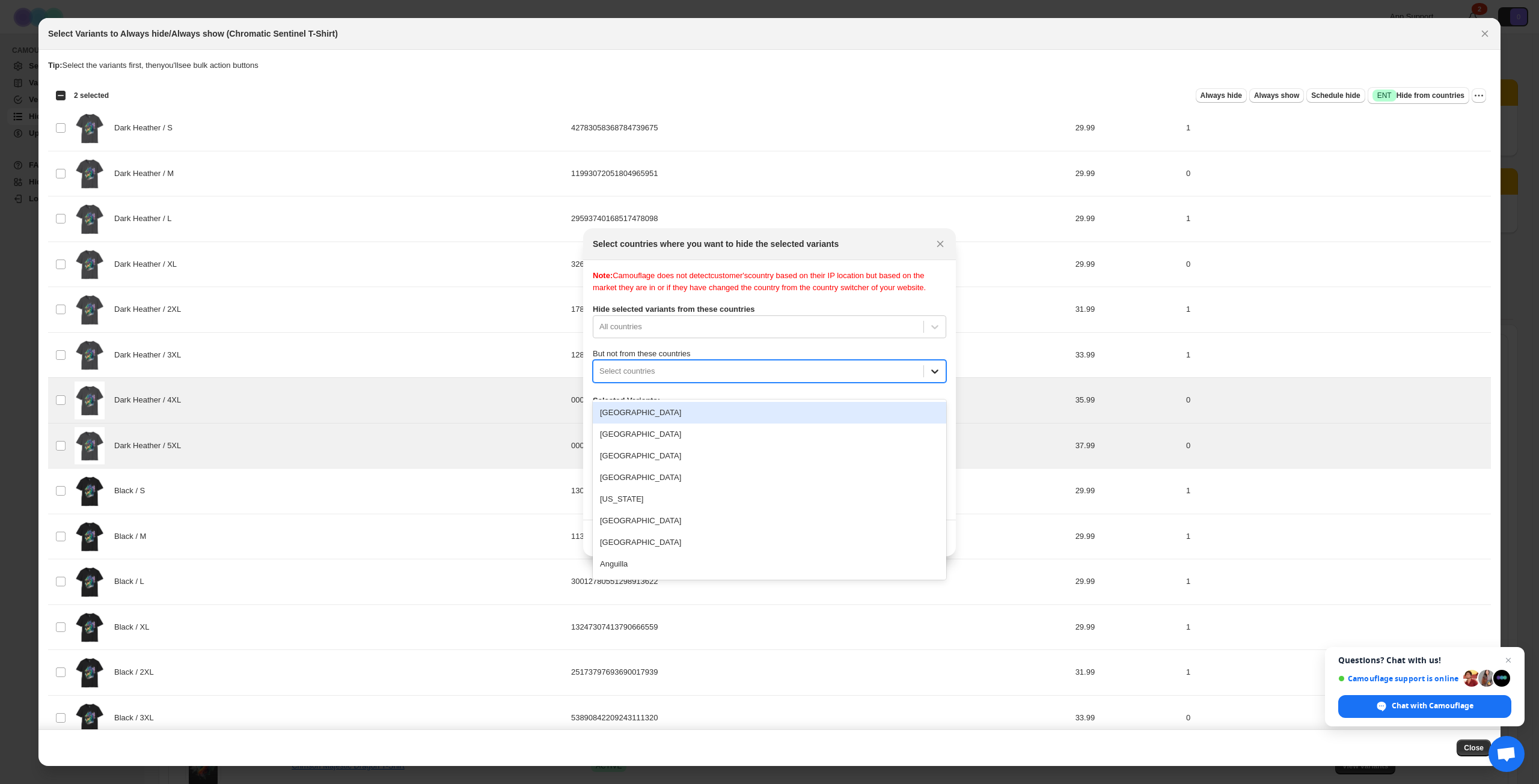
click at [936, 374] on icon ":r1r:" at bounding box center [934, 372] width 7 height 4
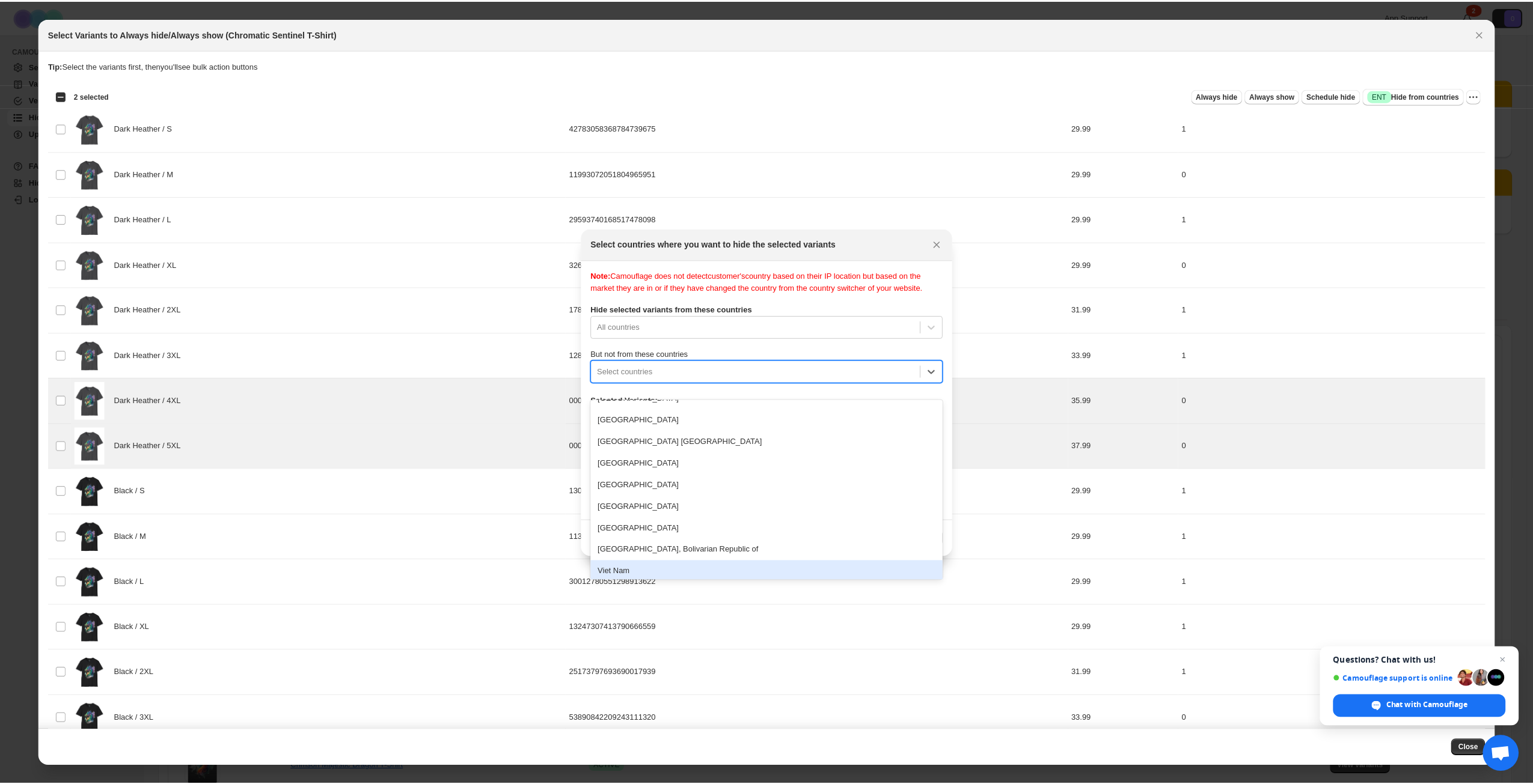
scroll to position [5053, 0]
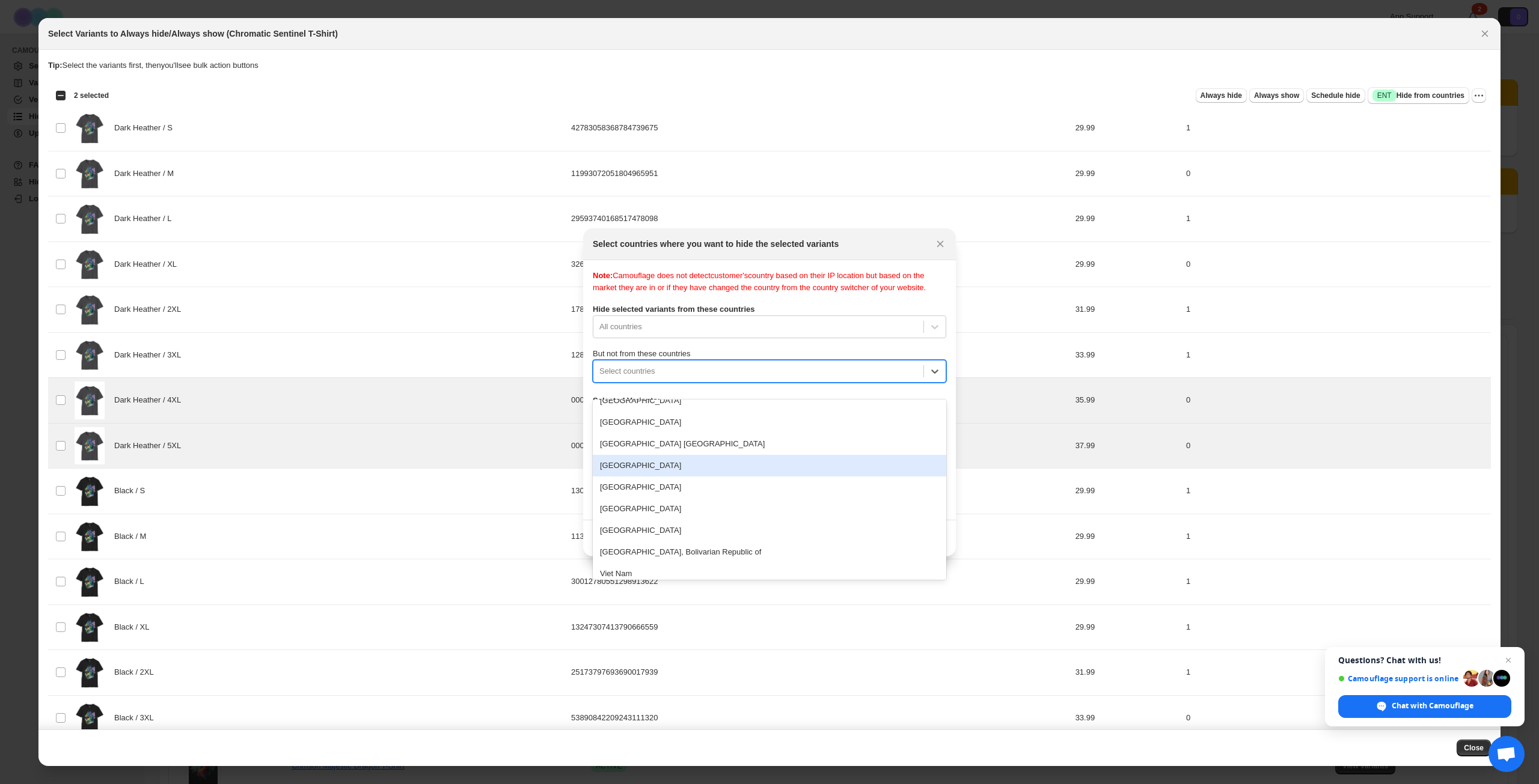
click at [674, 464] on div "[GEOGRAPHIC_DATA]" at bounding box center [769, 466] width 354 height 22
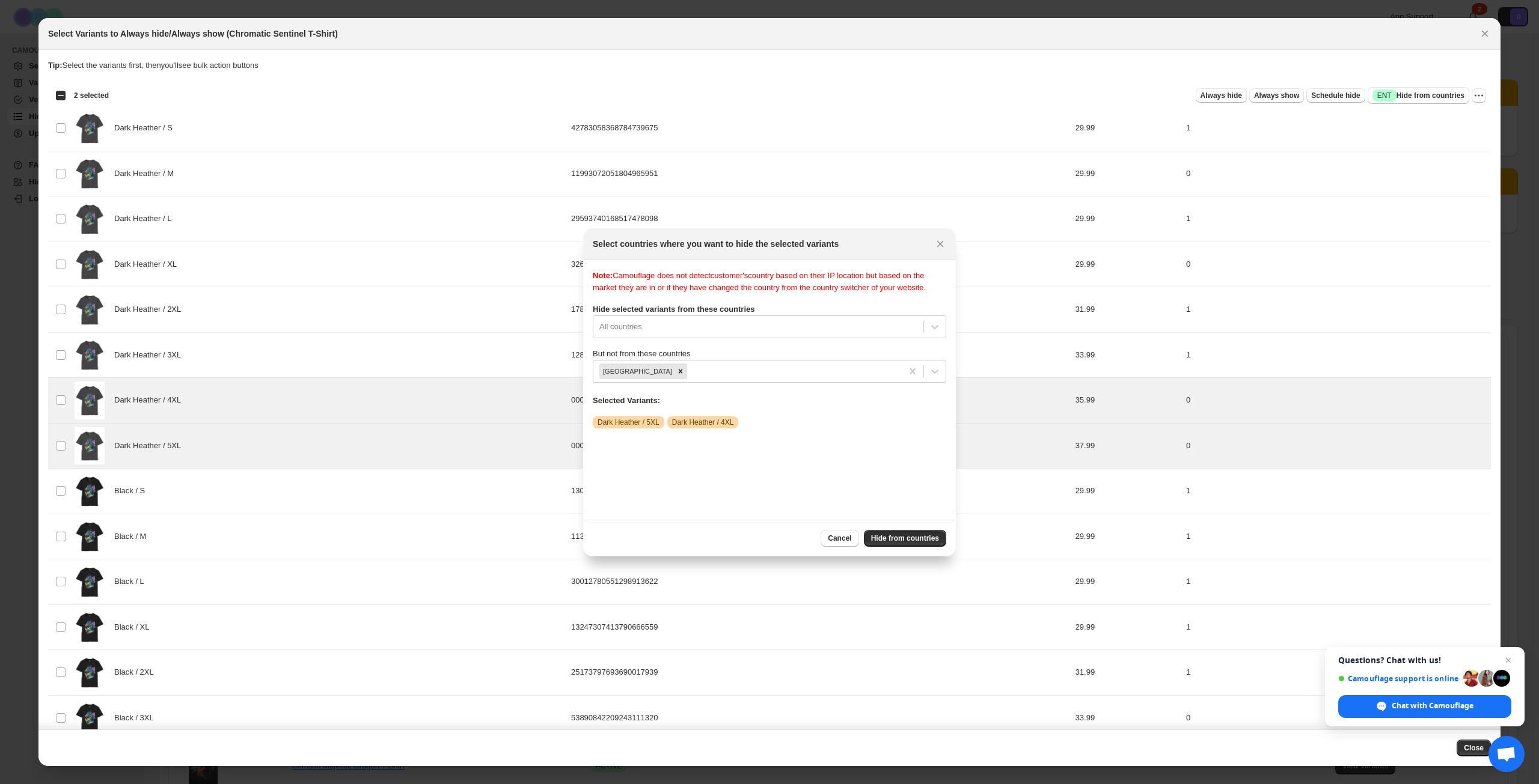
click at [763, 477] on div "Note: Camouflage does not detect customer's country based on their IP location …" at bounding box center [769, 390] width 354 height 240
click at [893, 540] on span "Hide from countries" at bounding box center [905, 538] width 68 height 10
click at [907, 536] on span "Hide from countries" at bounding box center [905, 538] width 68 height 10
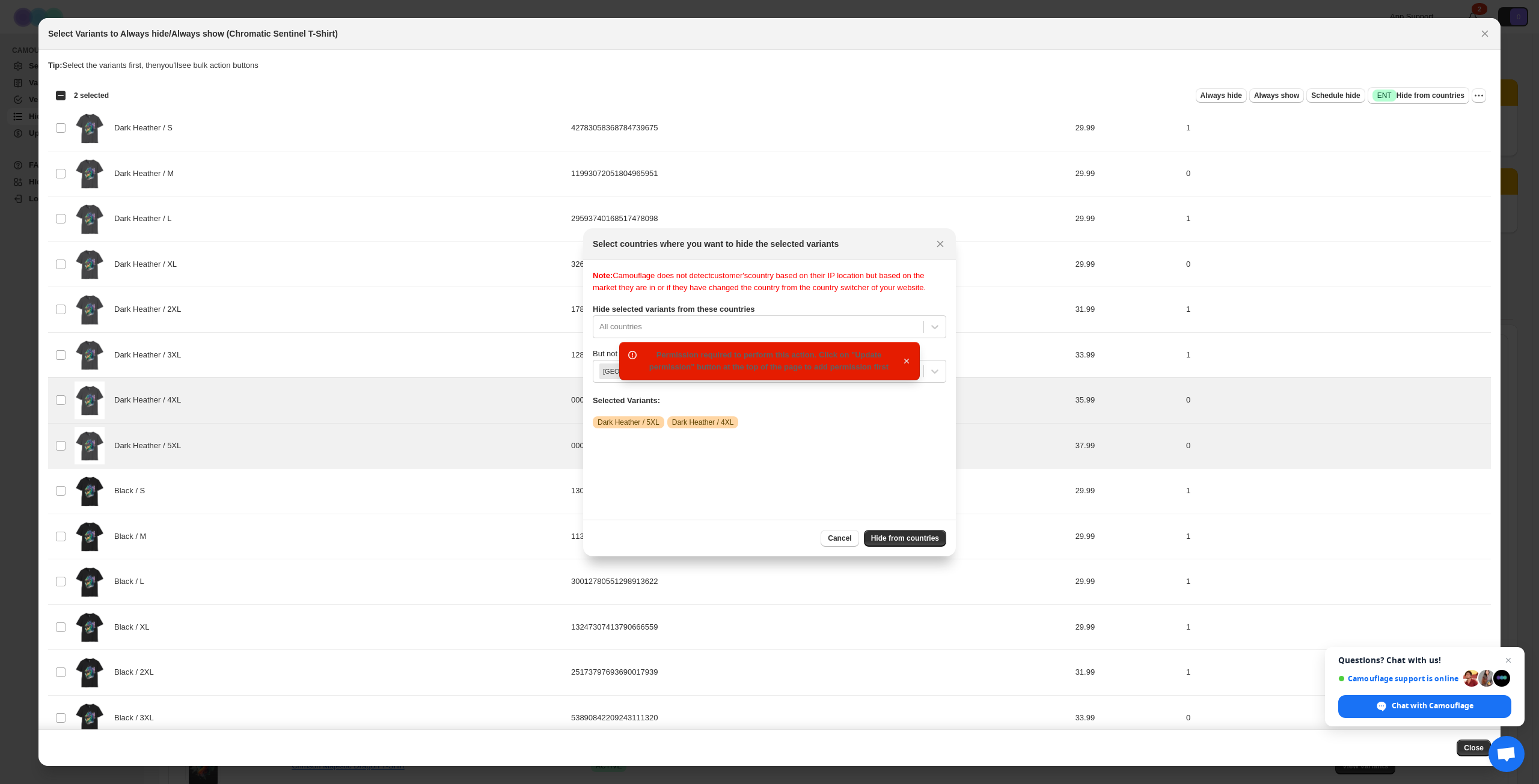
click at [906, 357] on icon "button" at bounding box center [907, 361] width 12 height 12
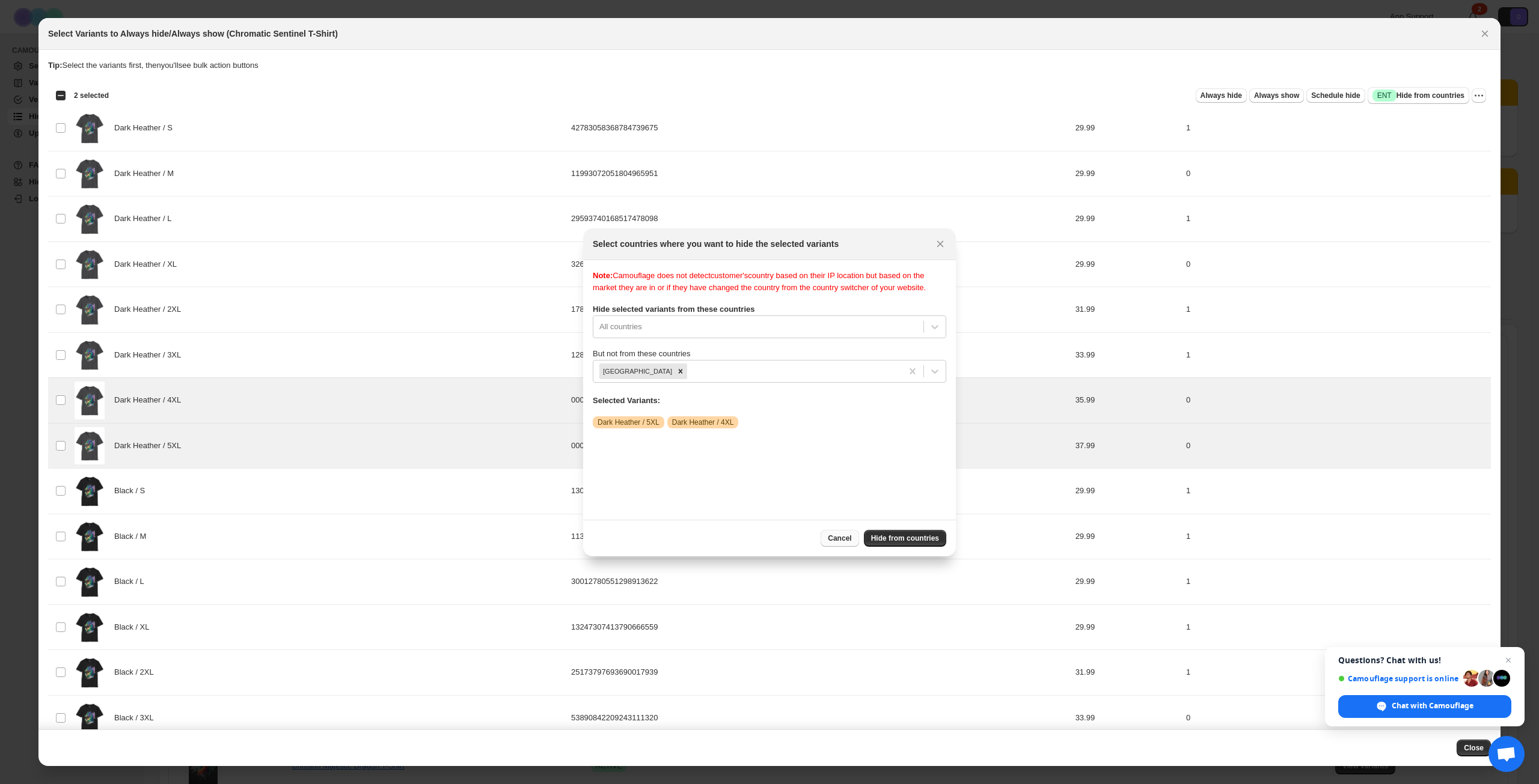
click at [845, 542] on span "Cancel" at bounding box center [839, 538] width 23 height 10
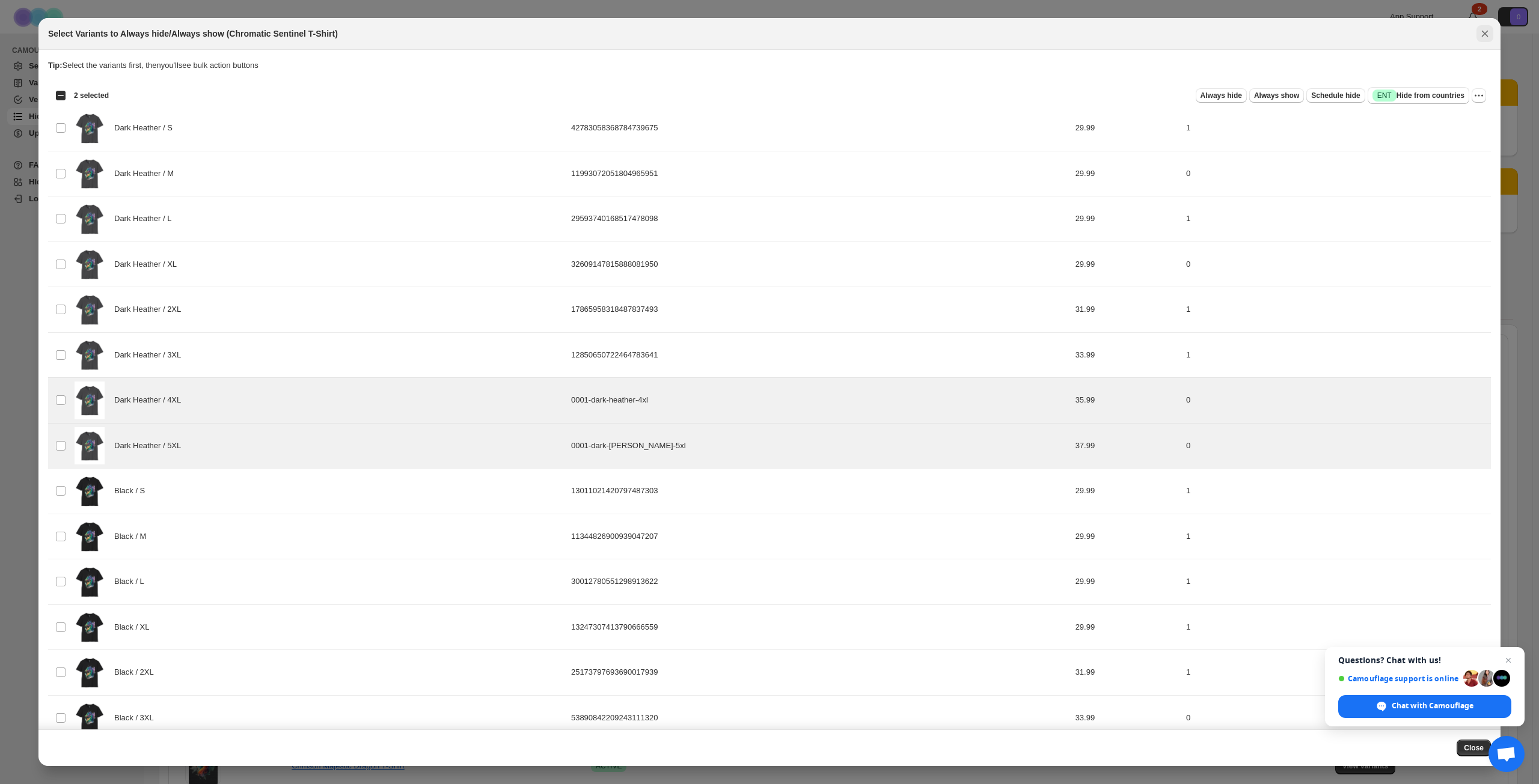
click at [1487, 34] on icon "Close" at bounding box center [1485, 34] width 12 height 12
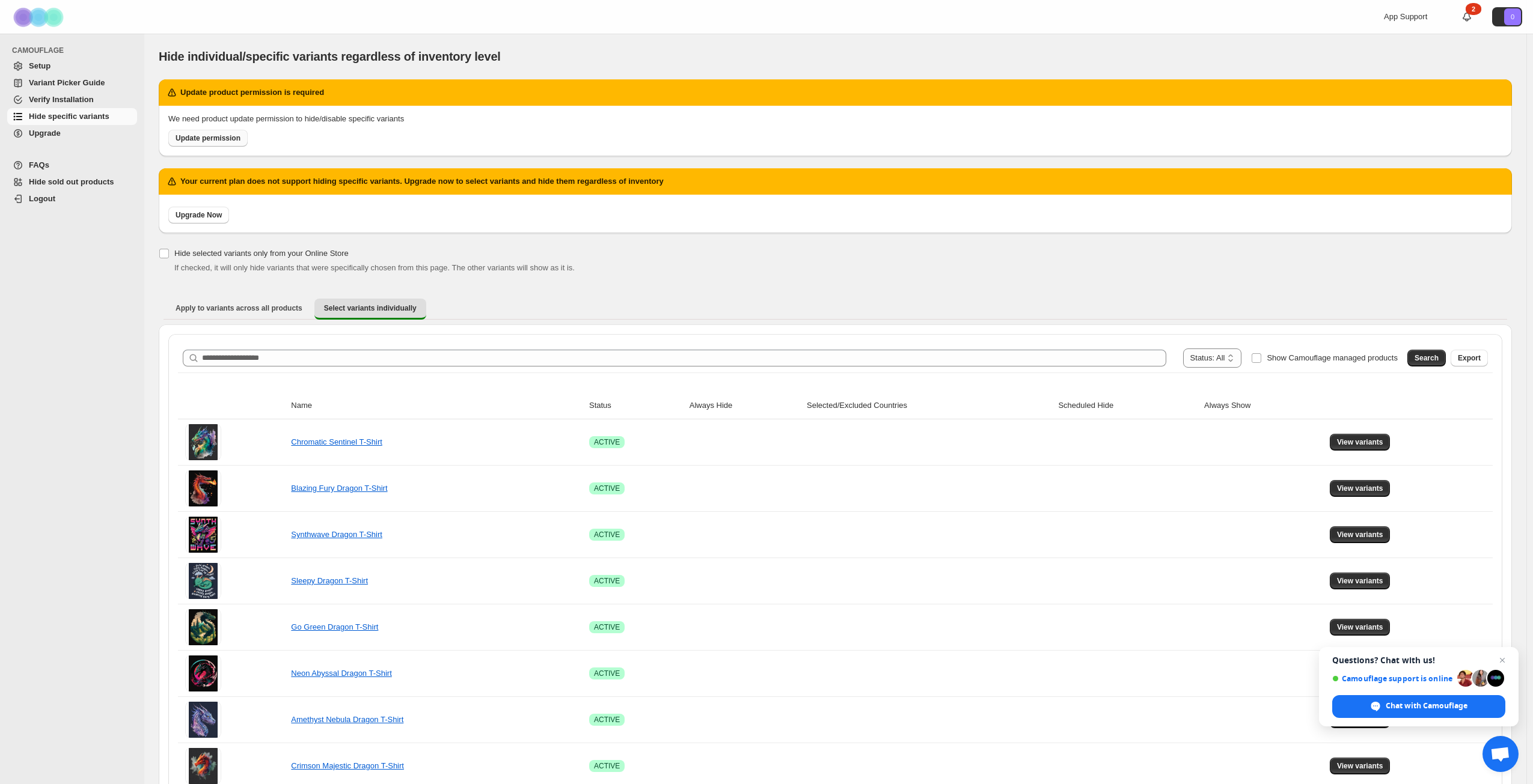
click at [221, 133] on link "Update permission" at bounding box center [208, 138] width 79 height 17
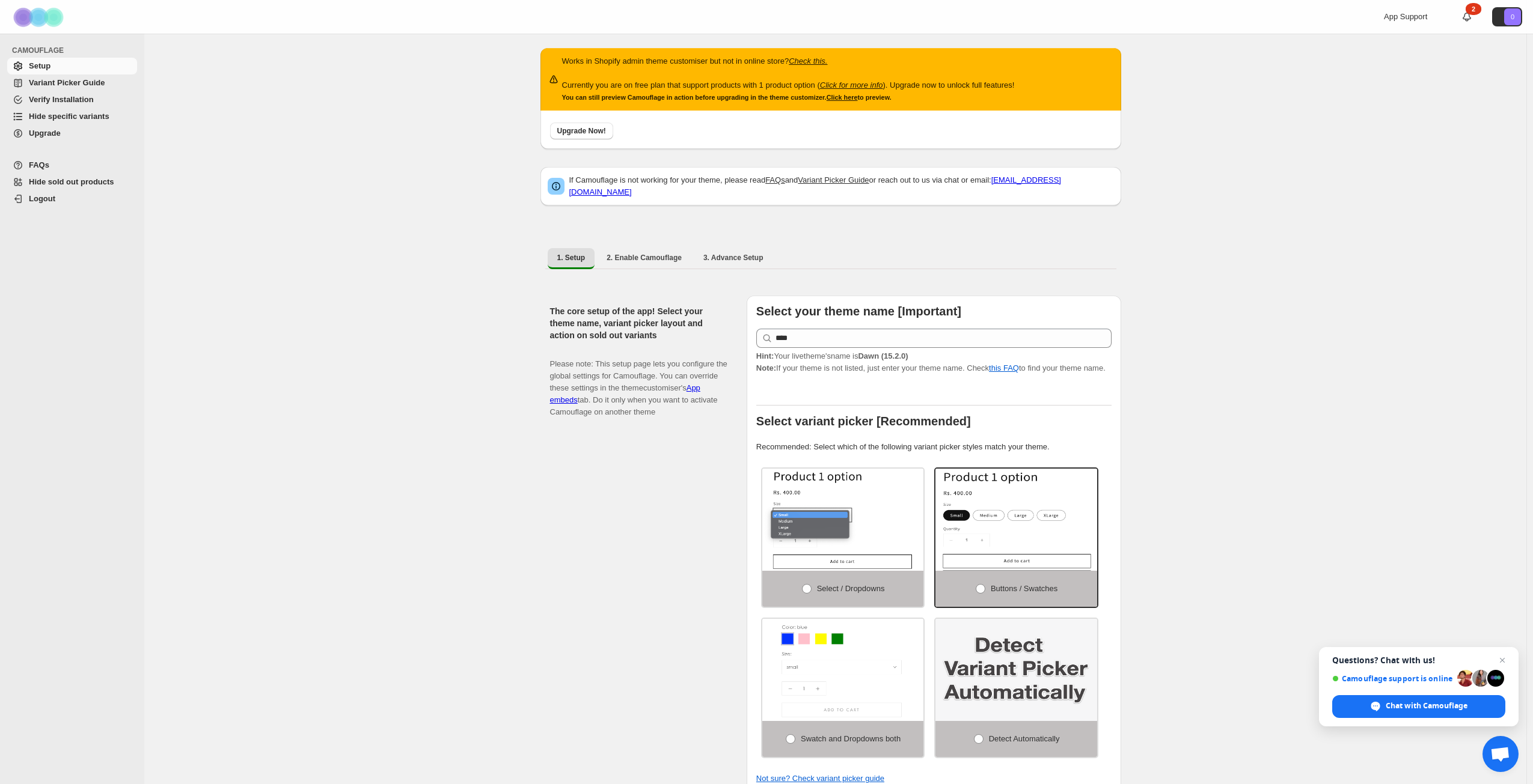
click at [63, 96] on span "Verify Installation" at bounding box center [61, 100] width 65 height 9
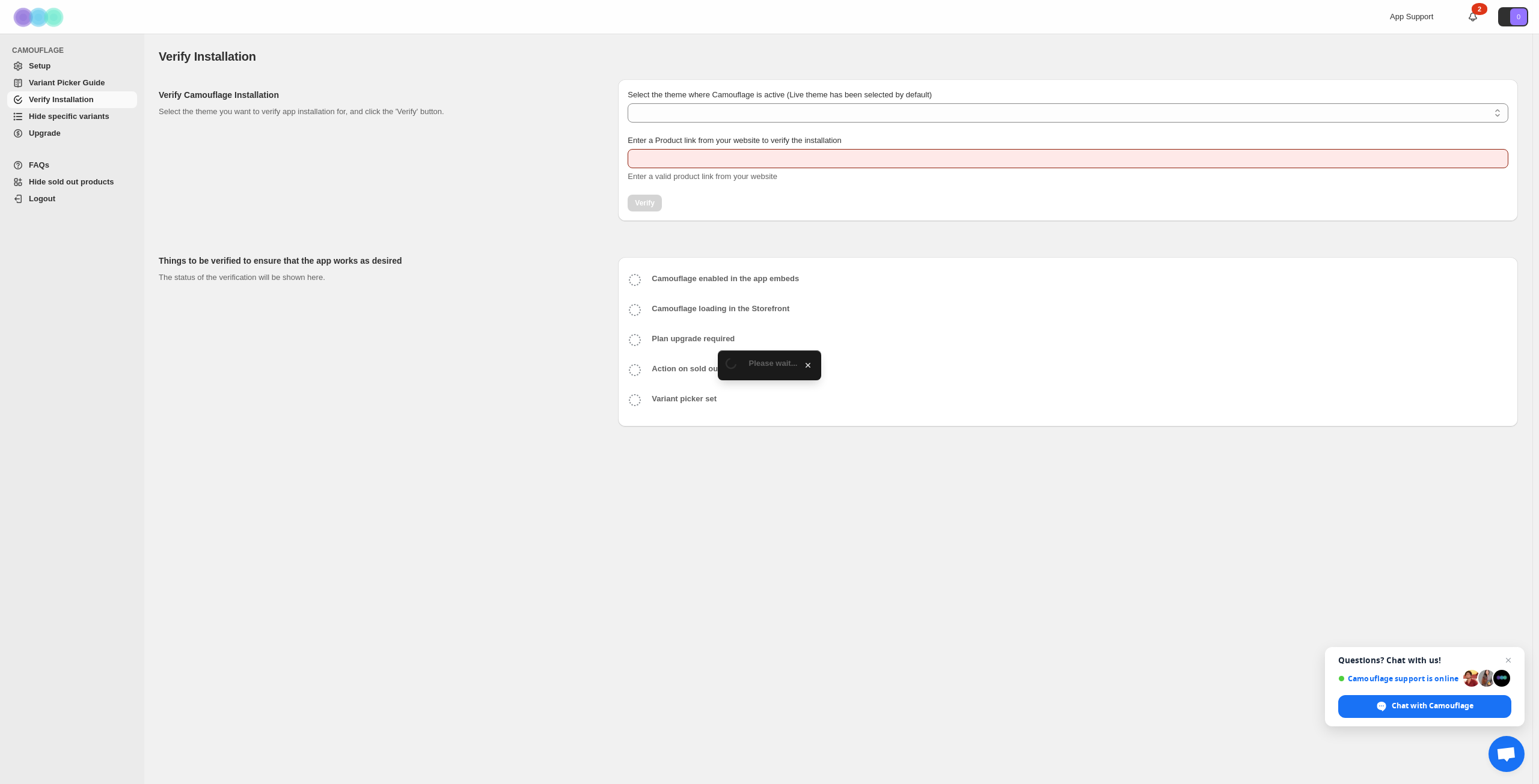
type input "**********"
select select "**********"
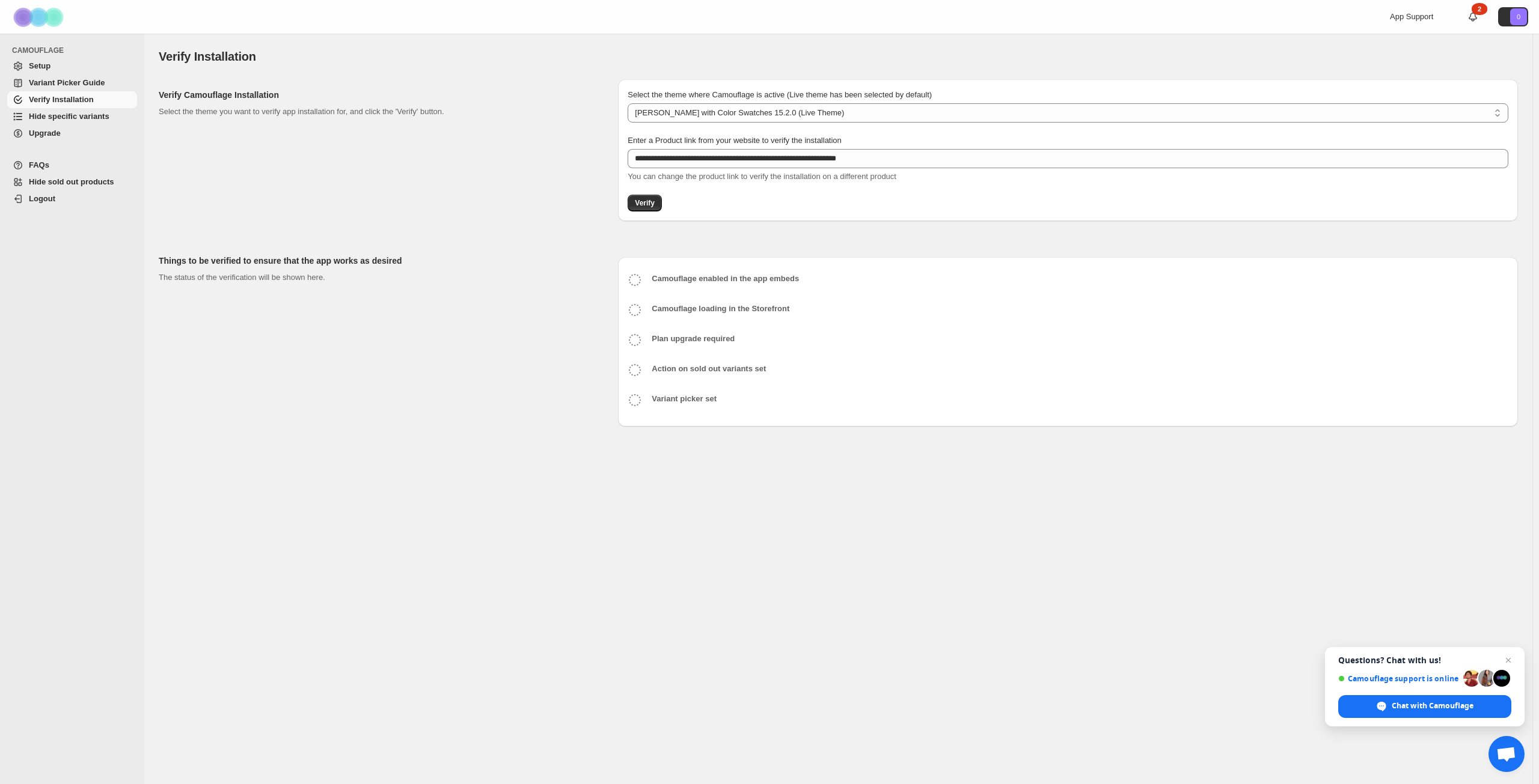
click at [77, 83] on span "Variant Picker Guide" at bounding box center [67, 83] width 76 height 9
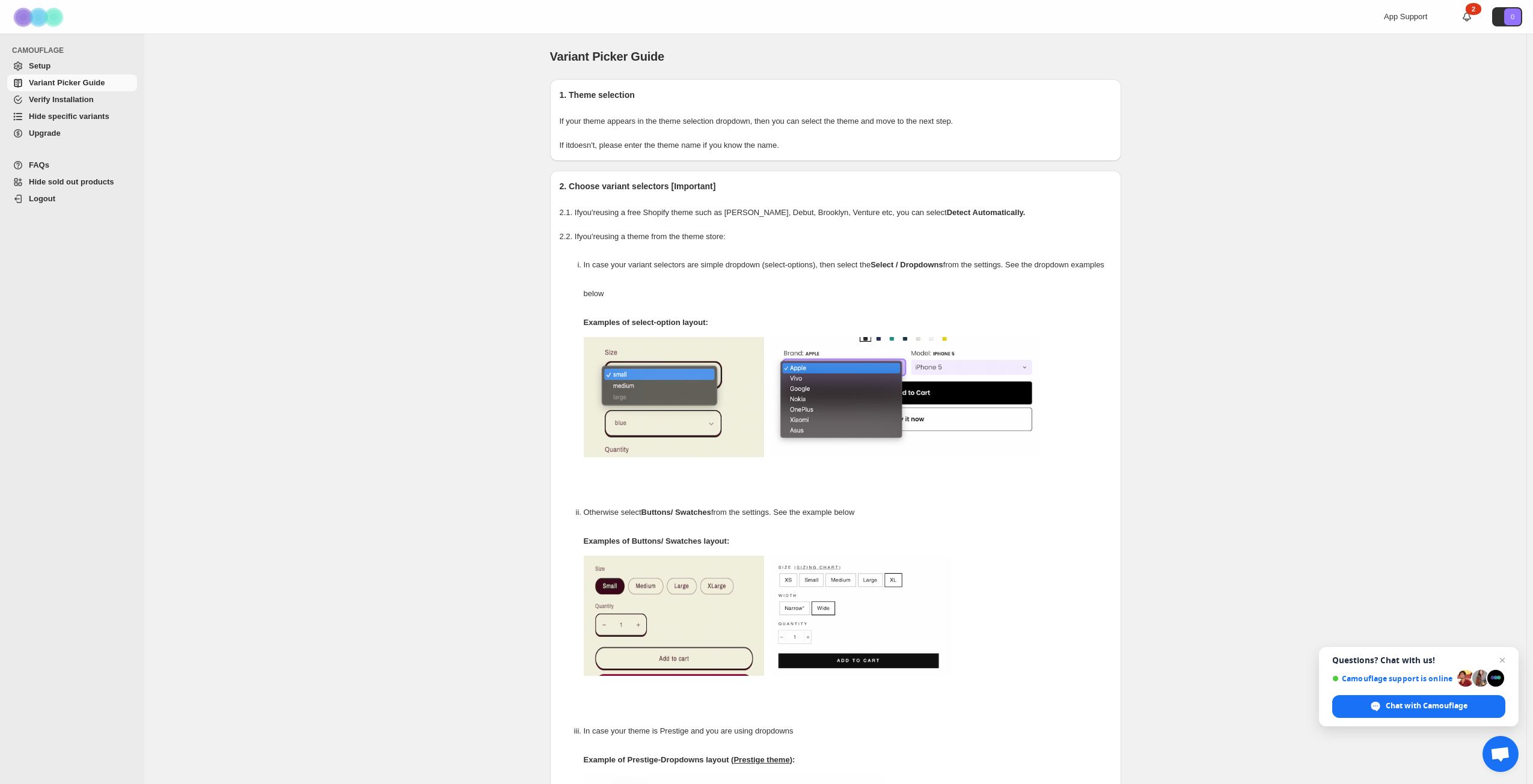
click at [83, 100] on span "Verify Installation" at bounding box center [61, 100] width 65 height 9
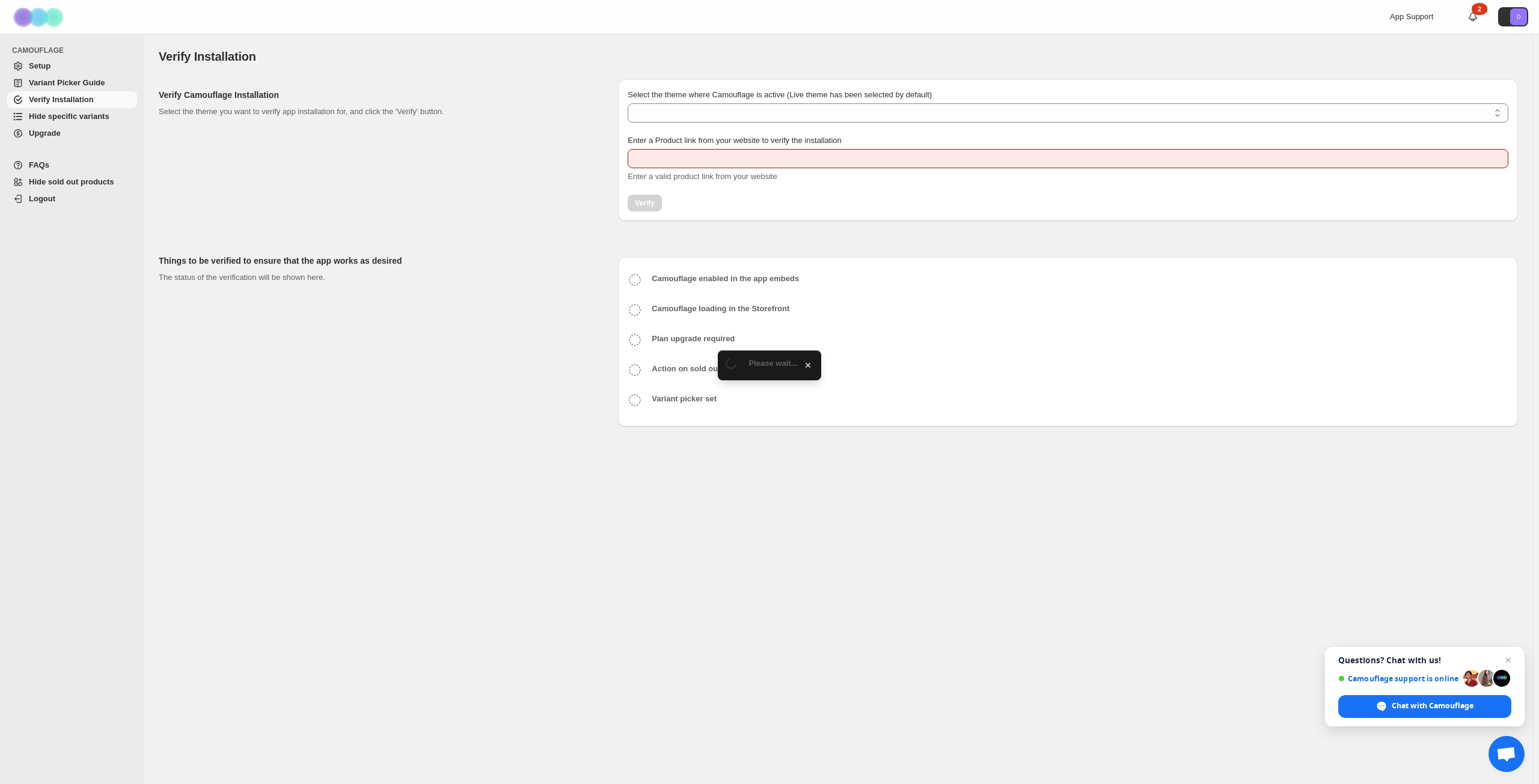
type input "**********"
select select "**********"
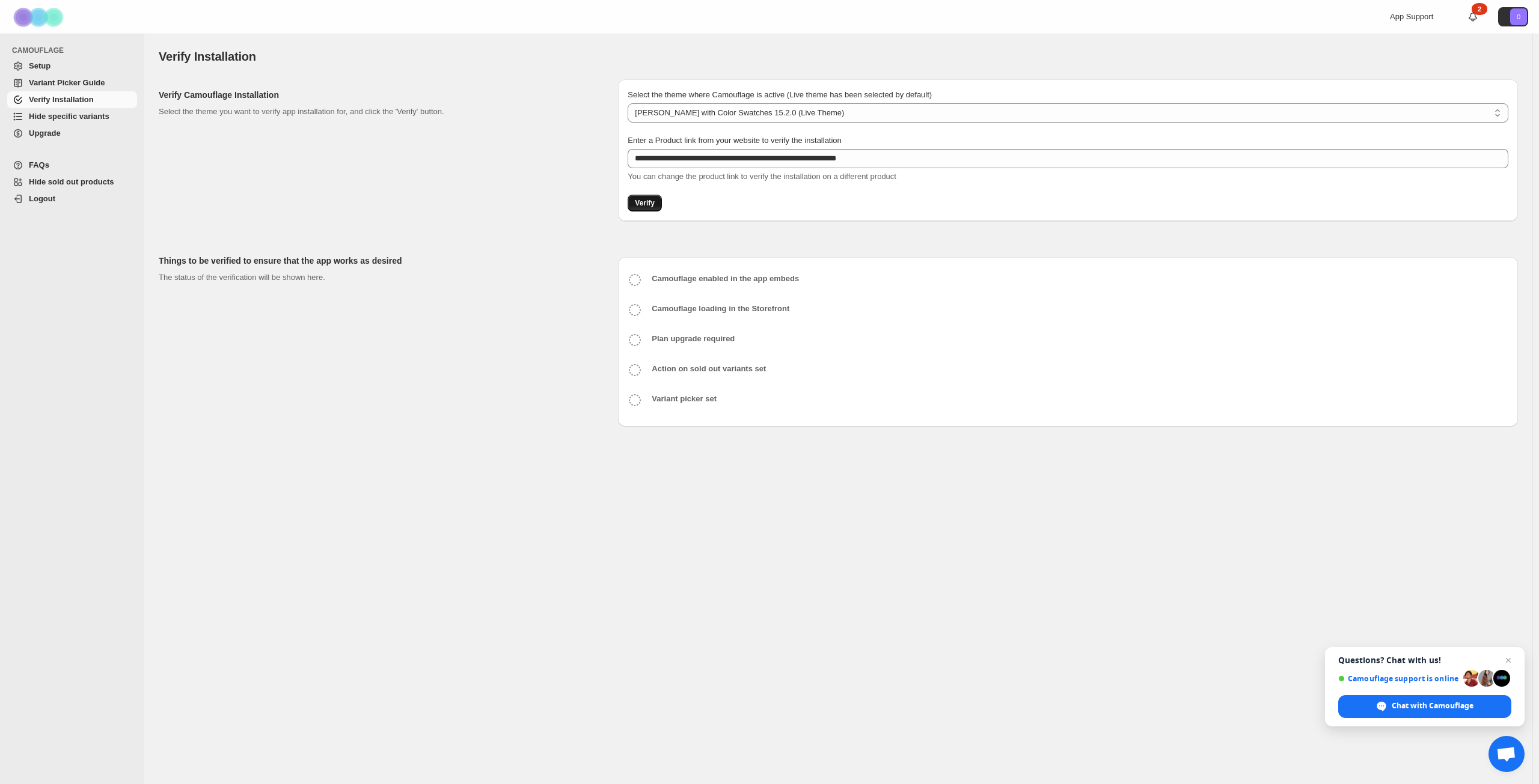
click at [640, 203] on span "Verify" at bounding box center [645, 203] width 20 height 10
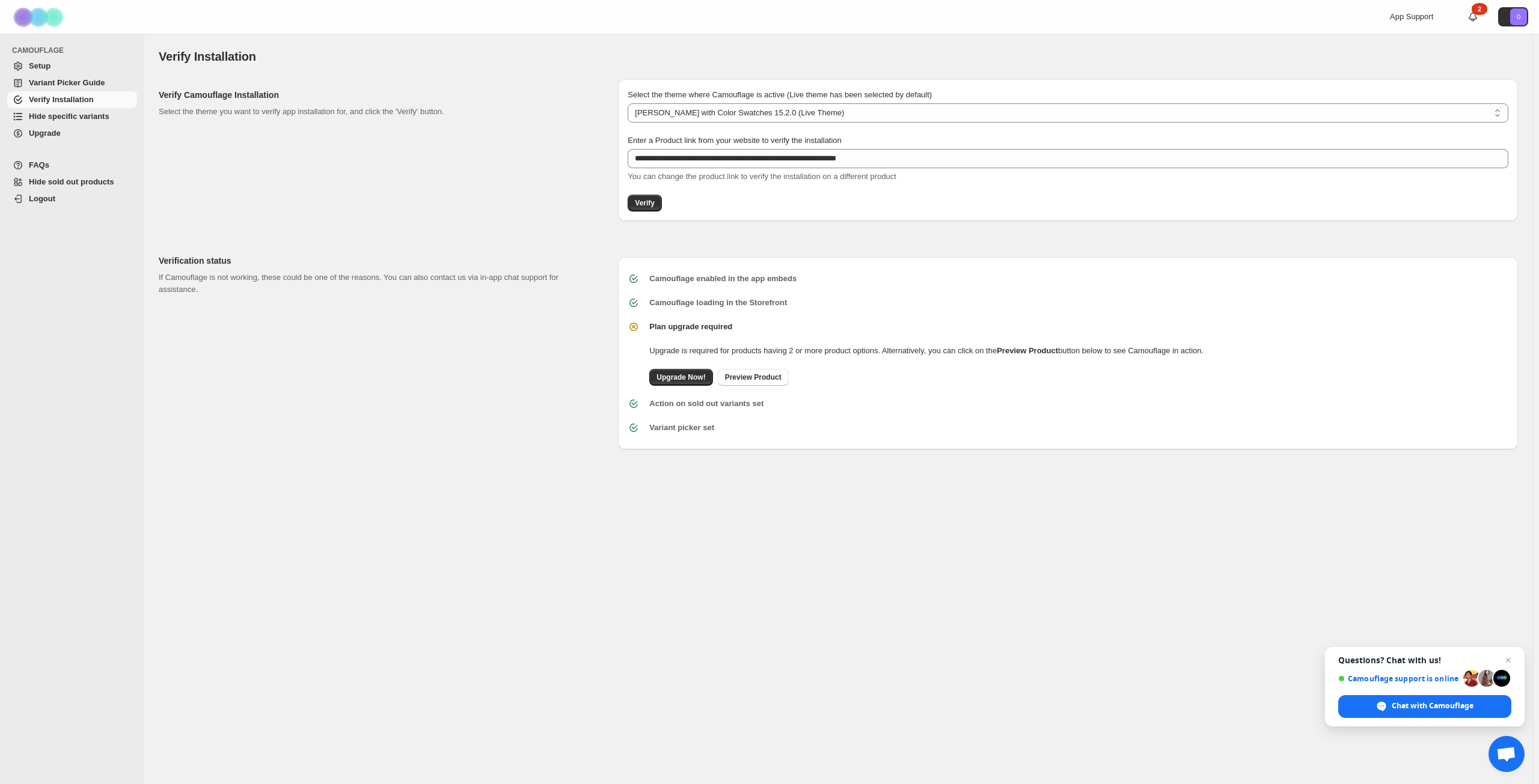
click at [79, 116] on span "Hide specific variants" at bounding box center [69, 116] width 81 height 9
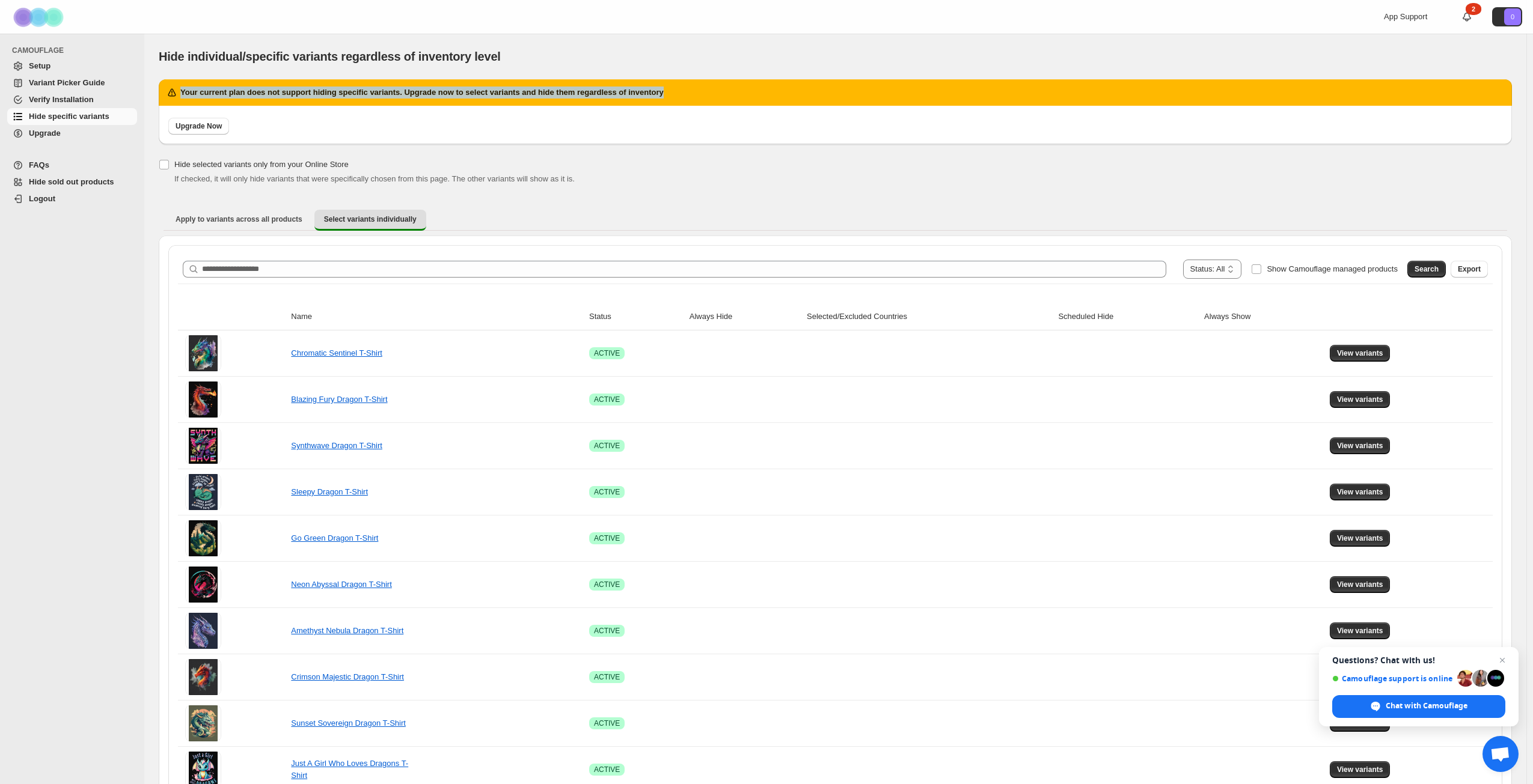
drag, startPoint x: 181, startPoint y: 92, endPoint x: 678, endPoint y: 90, distance: 497.0
click at [678, 90] on div "Your current plan does not support hiding specific variants. Upgrade now to sel…" at bounding box center [835, 92] width 1339 height 12
click at [652, 162] on div "Hide selected variants only from your Online Store If checked, it will only hid…" at bounding box center [835, 171] width 1353 height 29
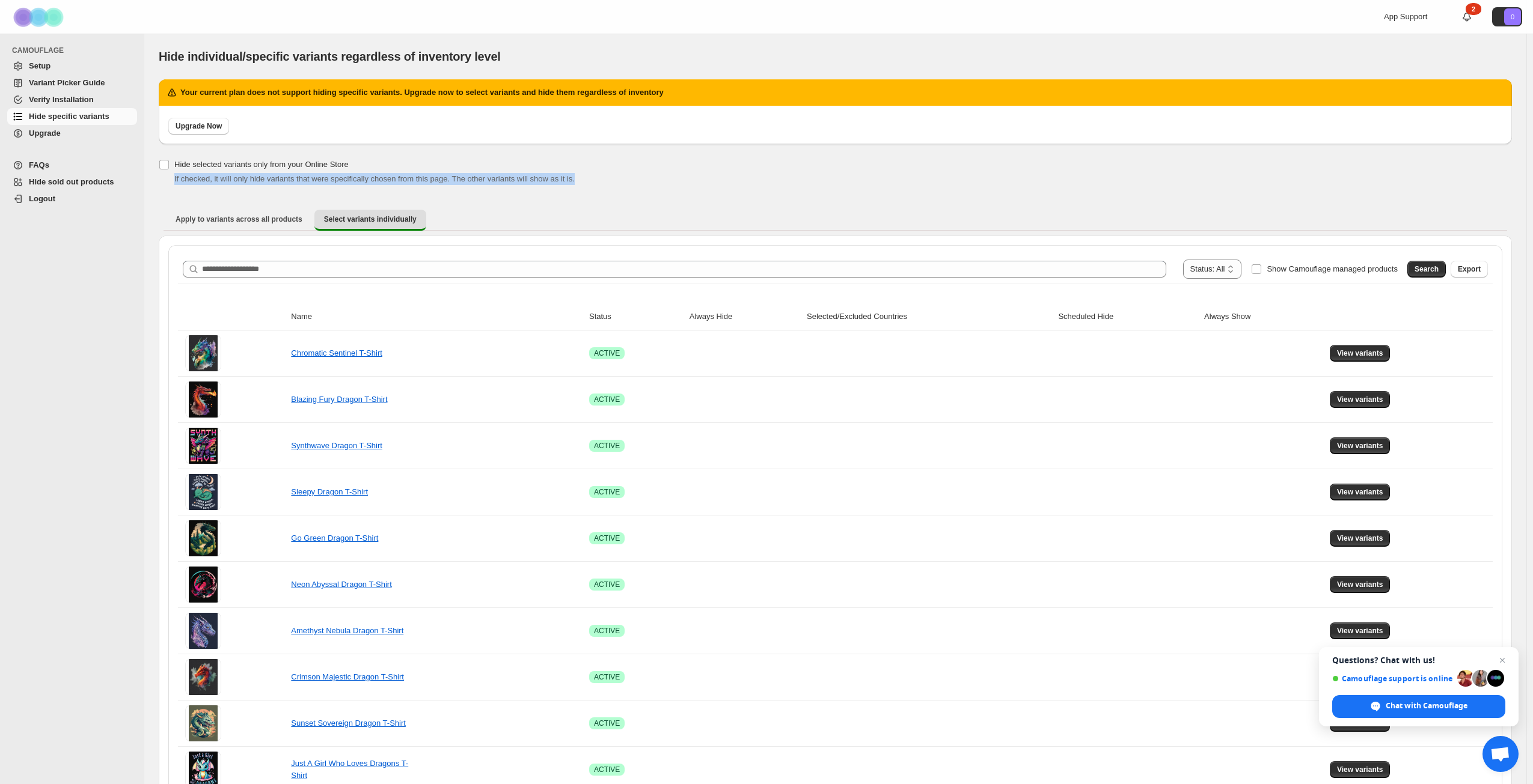
drag, startPoint x: 174, startPoint y: 182, endPoint x: 661, endPoint y: 178, distance: 487.0
click at [661, 178] on div "If checked, it will only hide variants that were specifically chosen from this …" at bounding box center [843, 179] width 1338 height 12
click at [275, 222] on span "Apply to variants across all products" at bounding box center [239, 219] width 127 height 10
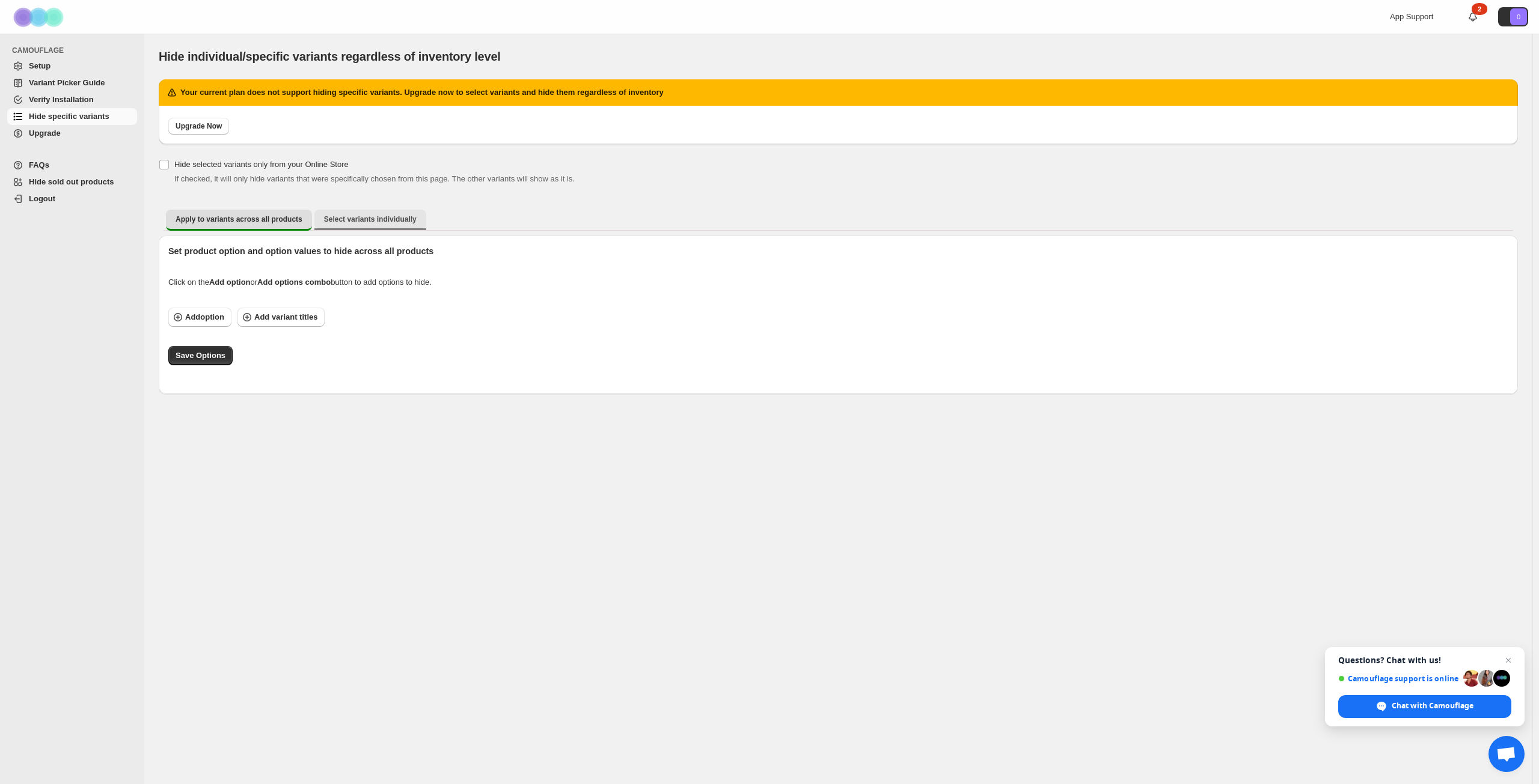
click at [365, 215] on span "Select variants individually" at bounding box center [370, 219] width 93 height 10
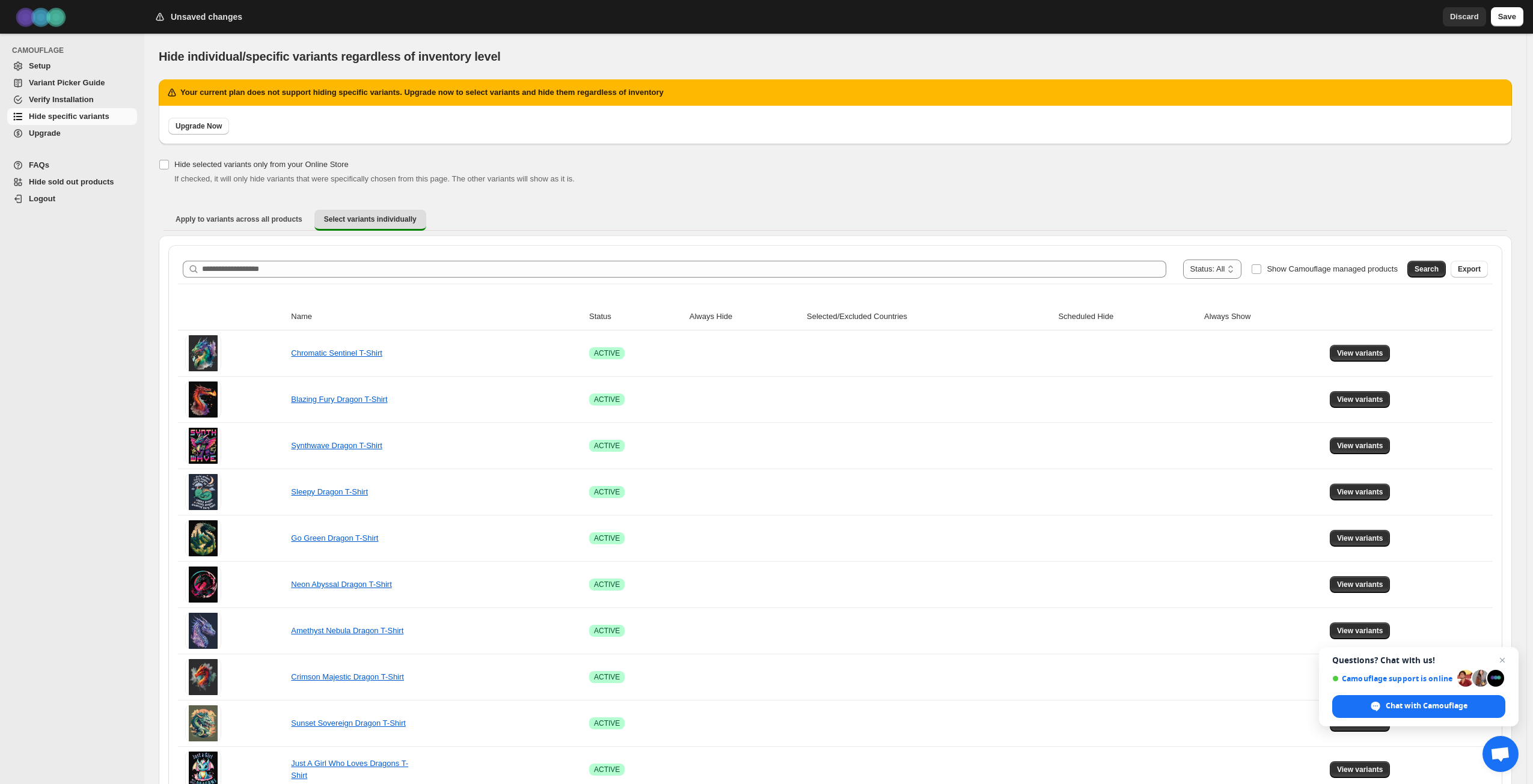
click at [763, 185] on div "**********" at bounding box center [835, 695] width 1353 height 1231
click at [1474, 21] on span "Discard" at bounding box center [1465, 17] width 29 height 12
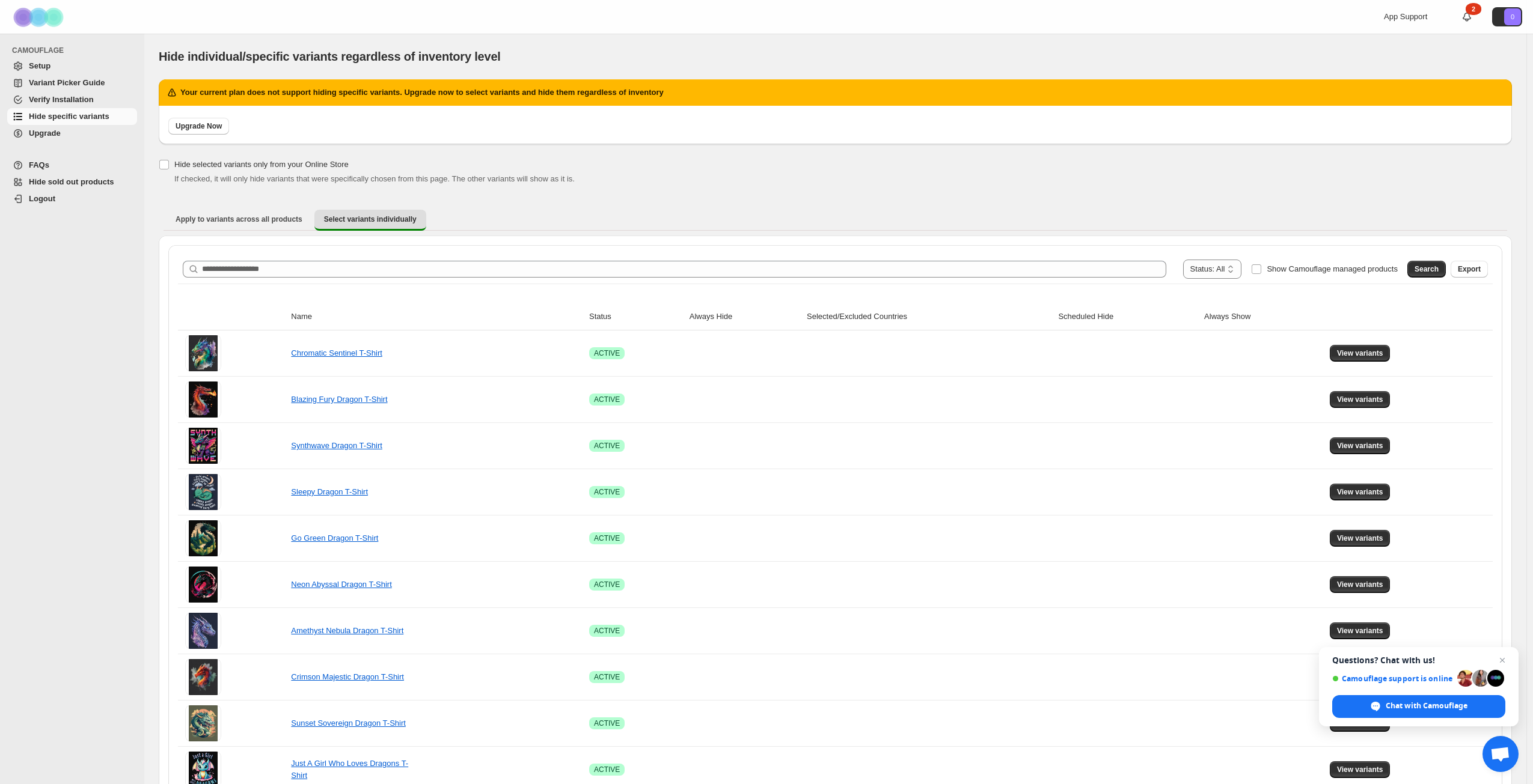
click at [671, 187] on div "**********" at bounding box center [835, 695] width 1353 height 1231
click at [70, 180] on span "Hide sold out products" at bounding box center [71, 182] width 85 height 9
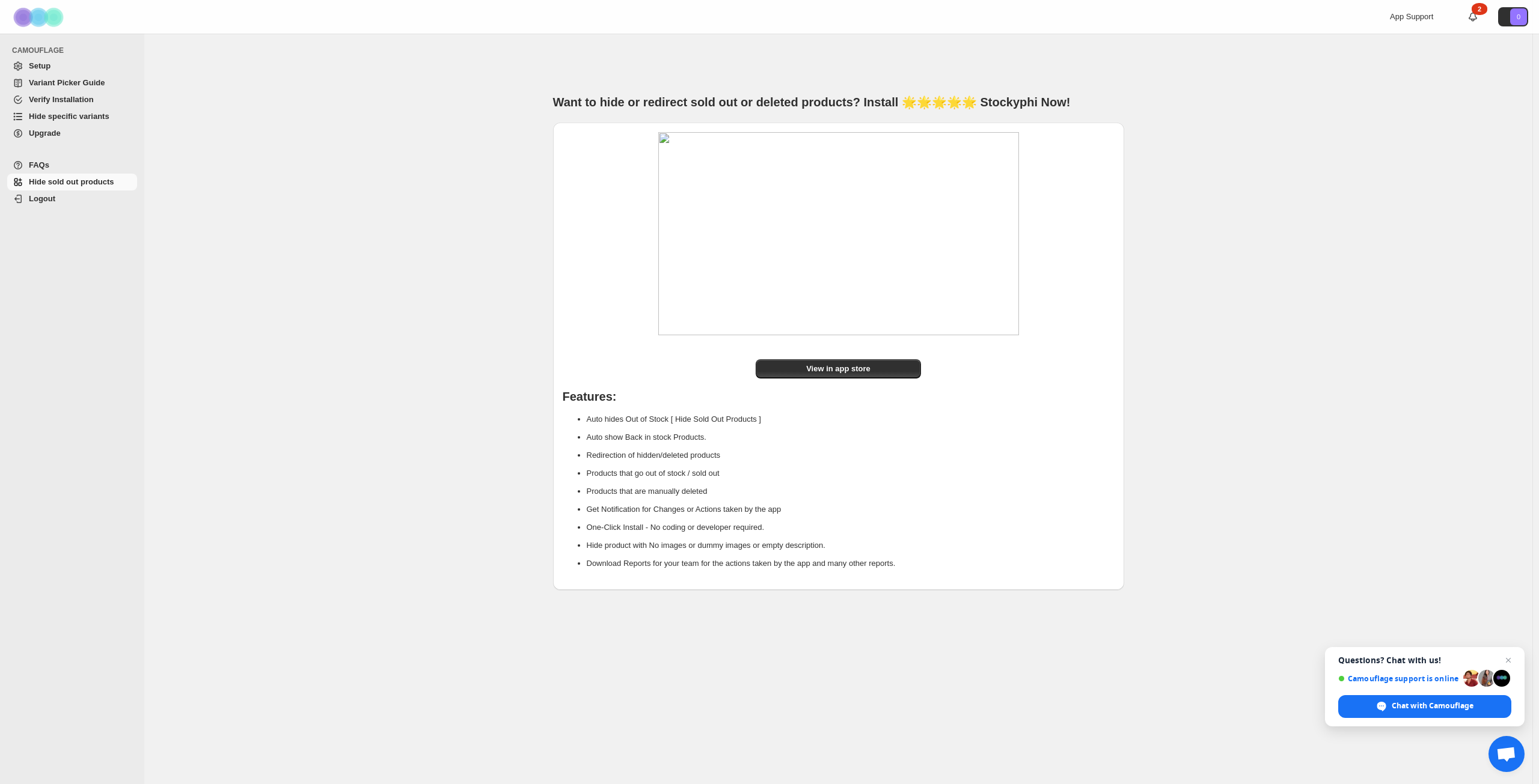
click at [67, 165] on span "FAQs" at bounding box center [82, 165] width 106 height 12
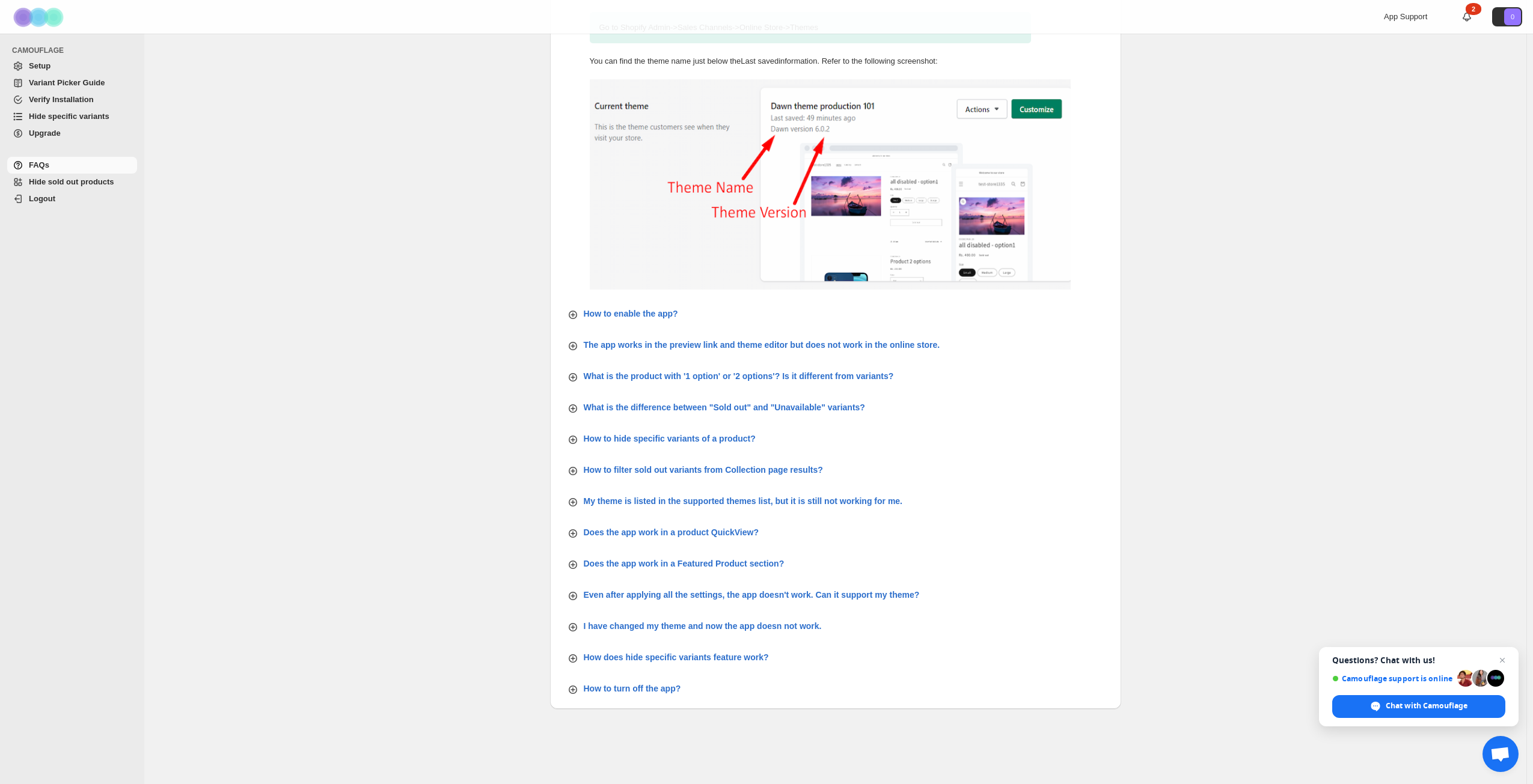
scroll to position [129, 0]
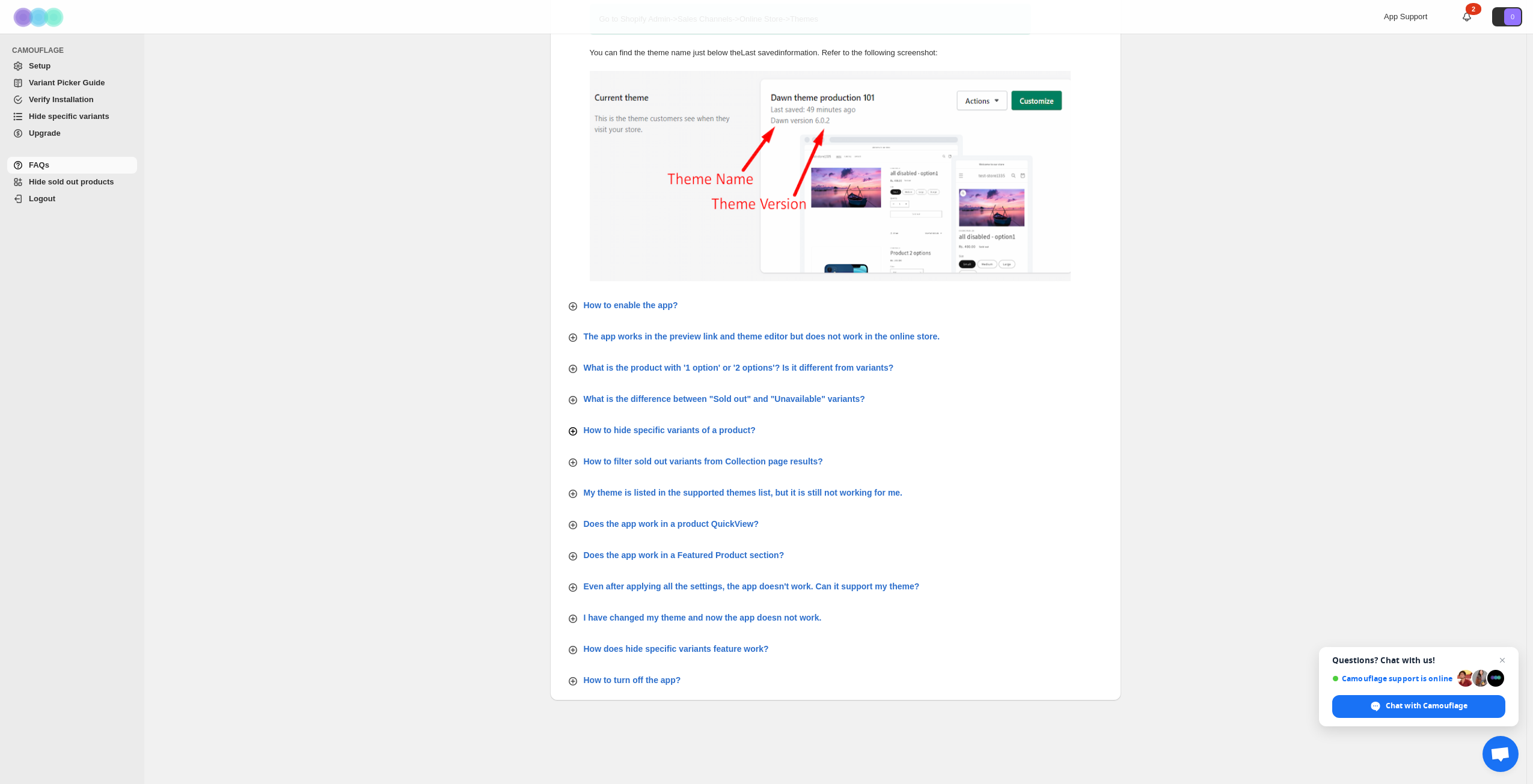
click at [578, 433] on icon "button" at bounding box center [573, 431] width 12 height 12
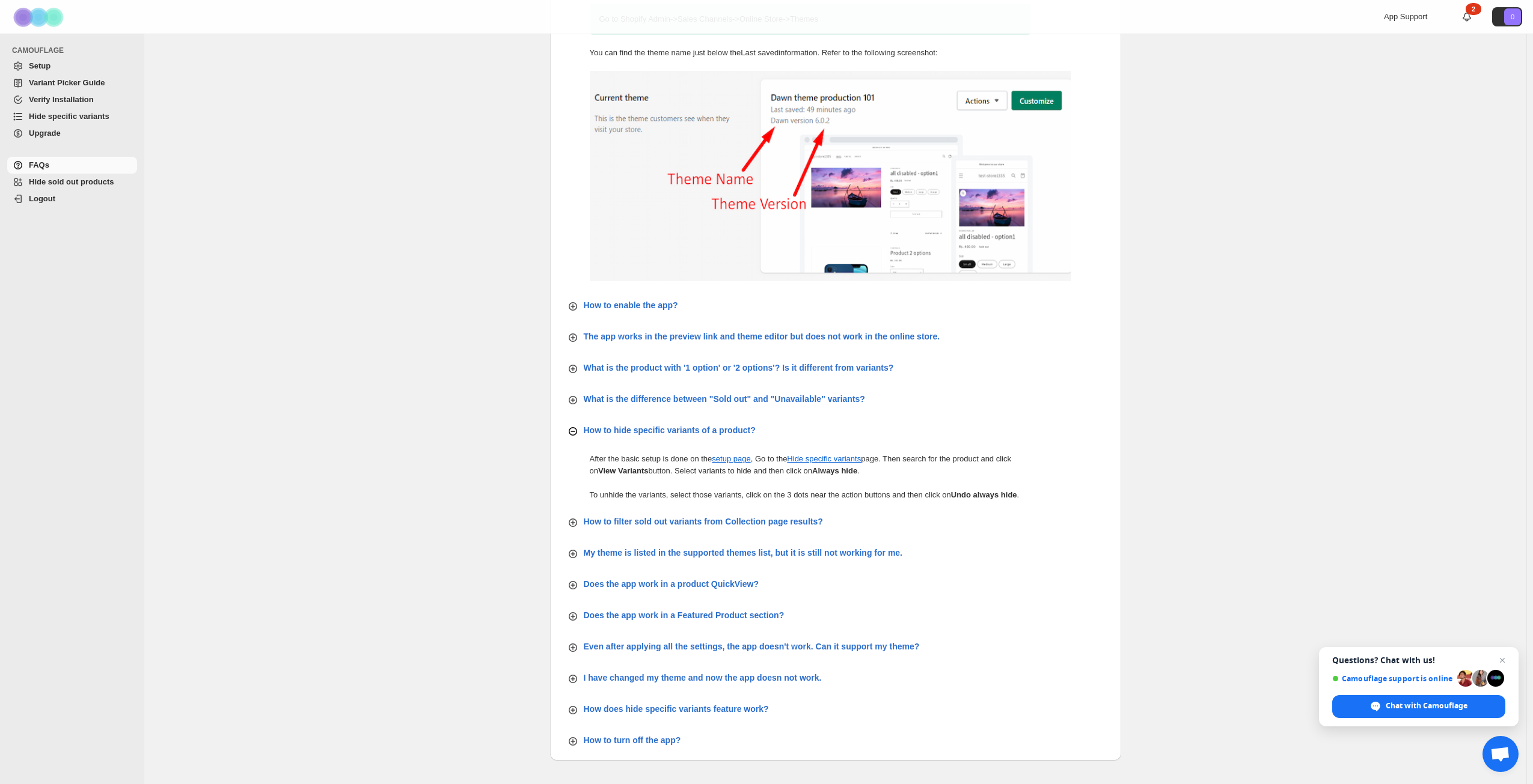
click at [578, 433] on icon "button" at bounding box center [573, 431] width 12 height 12
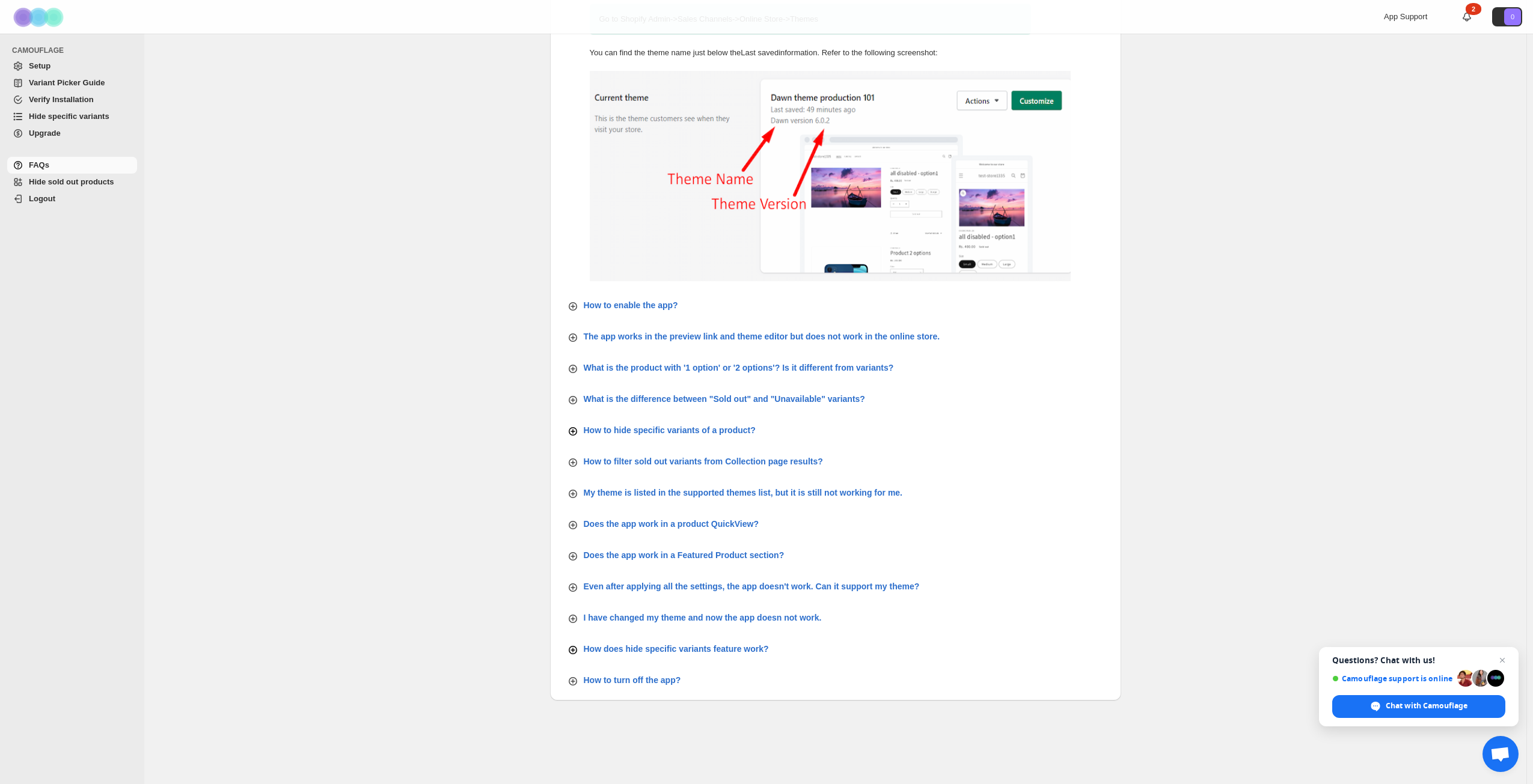
click at [576, 651] on icon "button" at bounding box center [573, 650] width 5 height 5
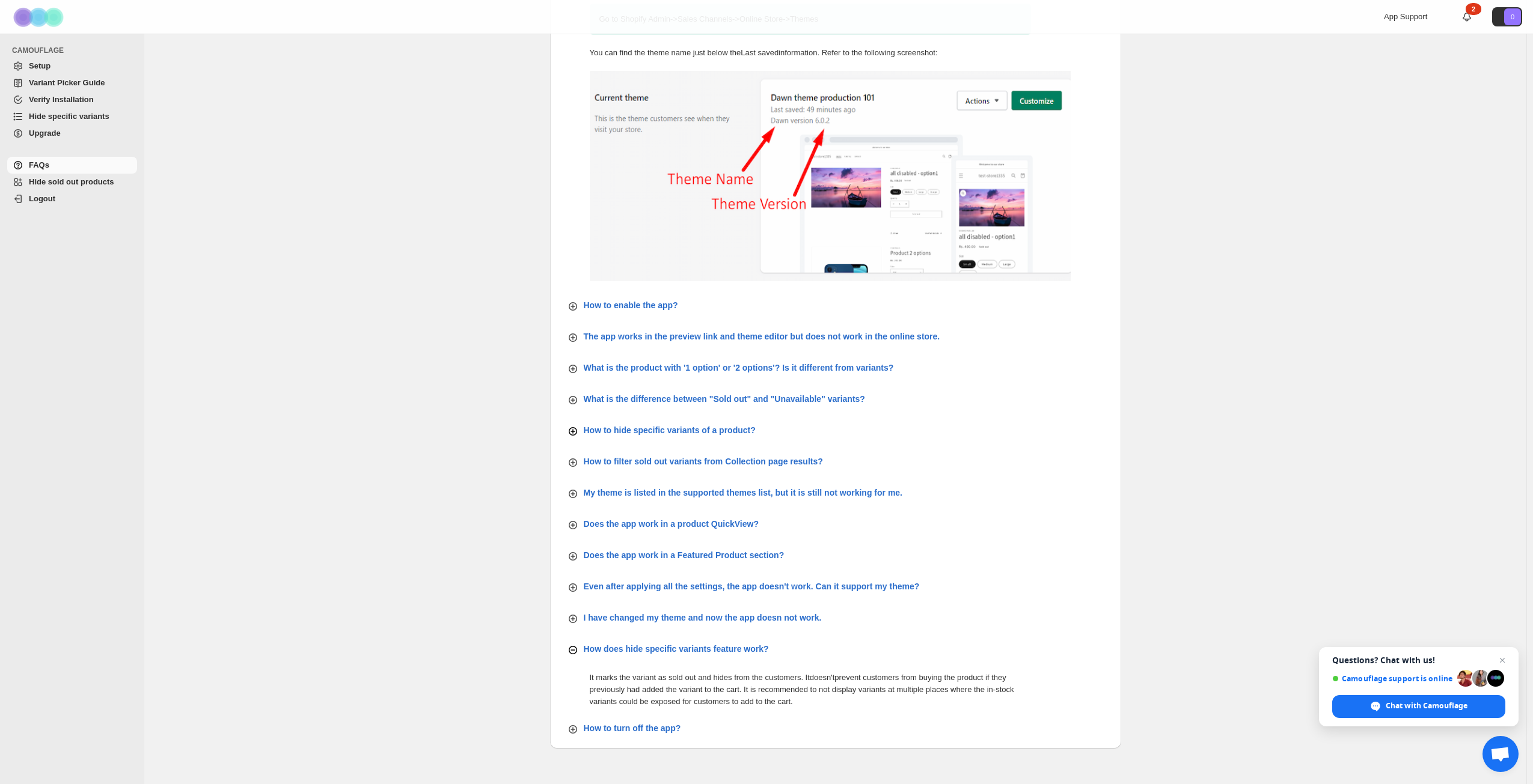
click at [576, 655] on icon "button" at bounding box center [573, 650] width 12 height 12
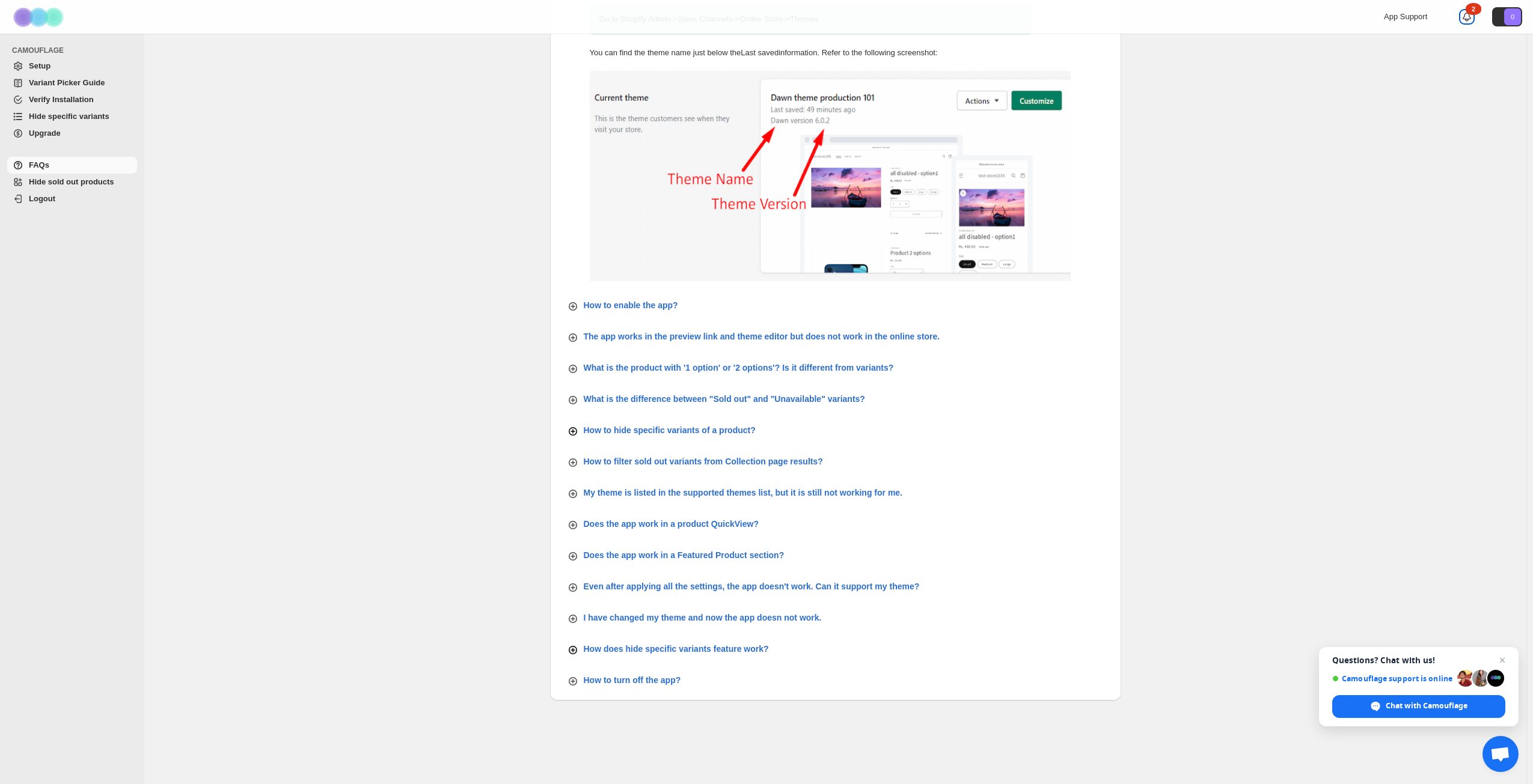
click at [1473, 17] on icon at bounding box center [1467, 17] width 12 height 12
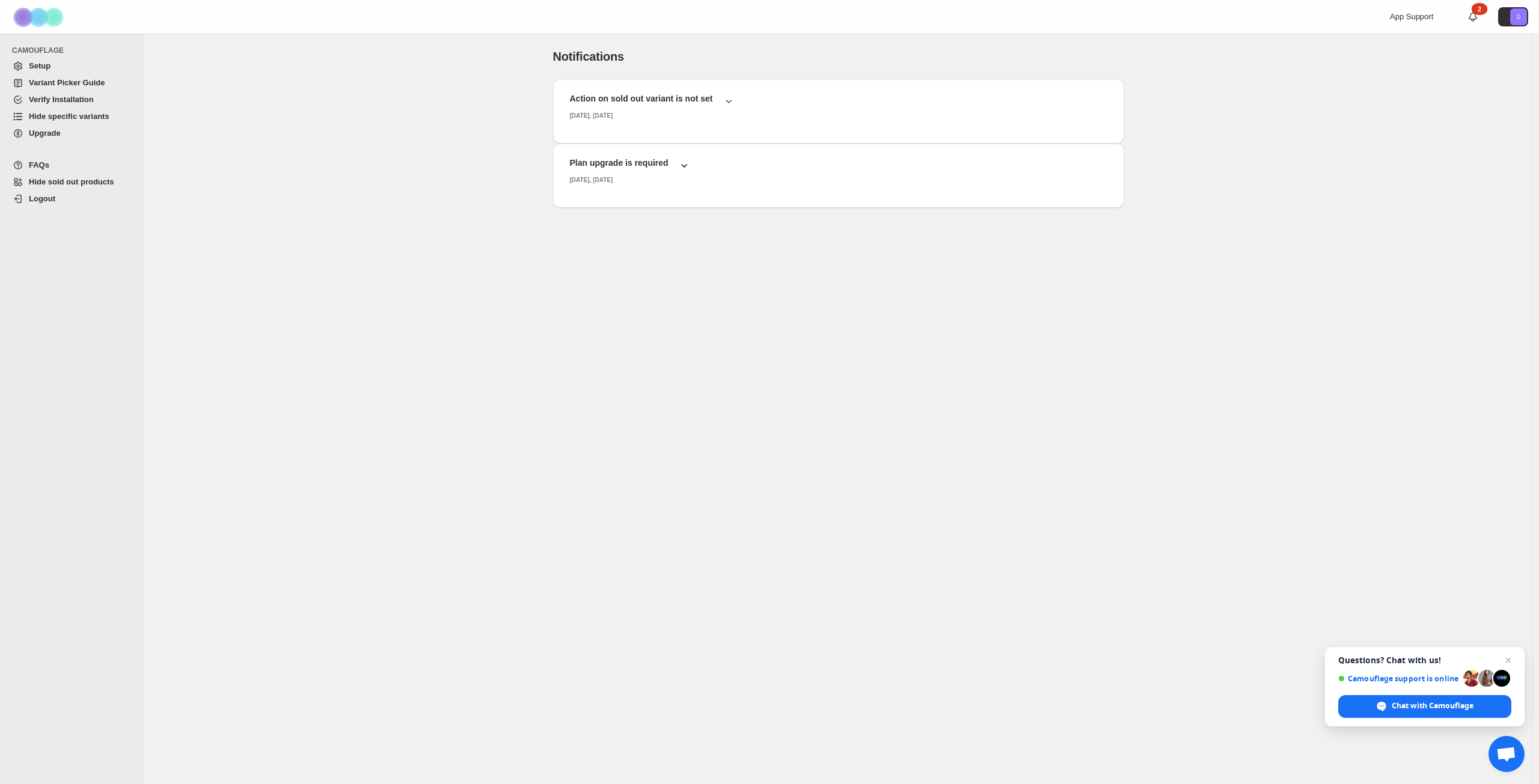
click at [682, 164] on icon "button" at bounding box center [684, 165] width 12 height 12
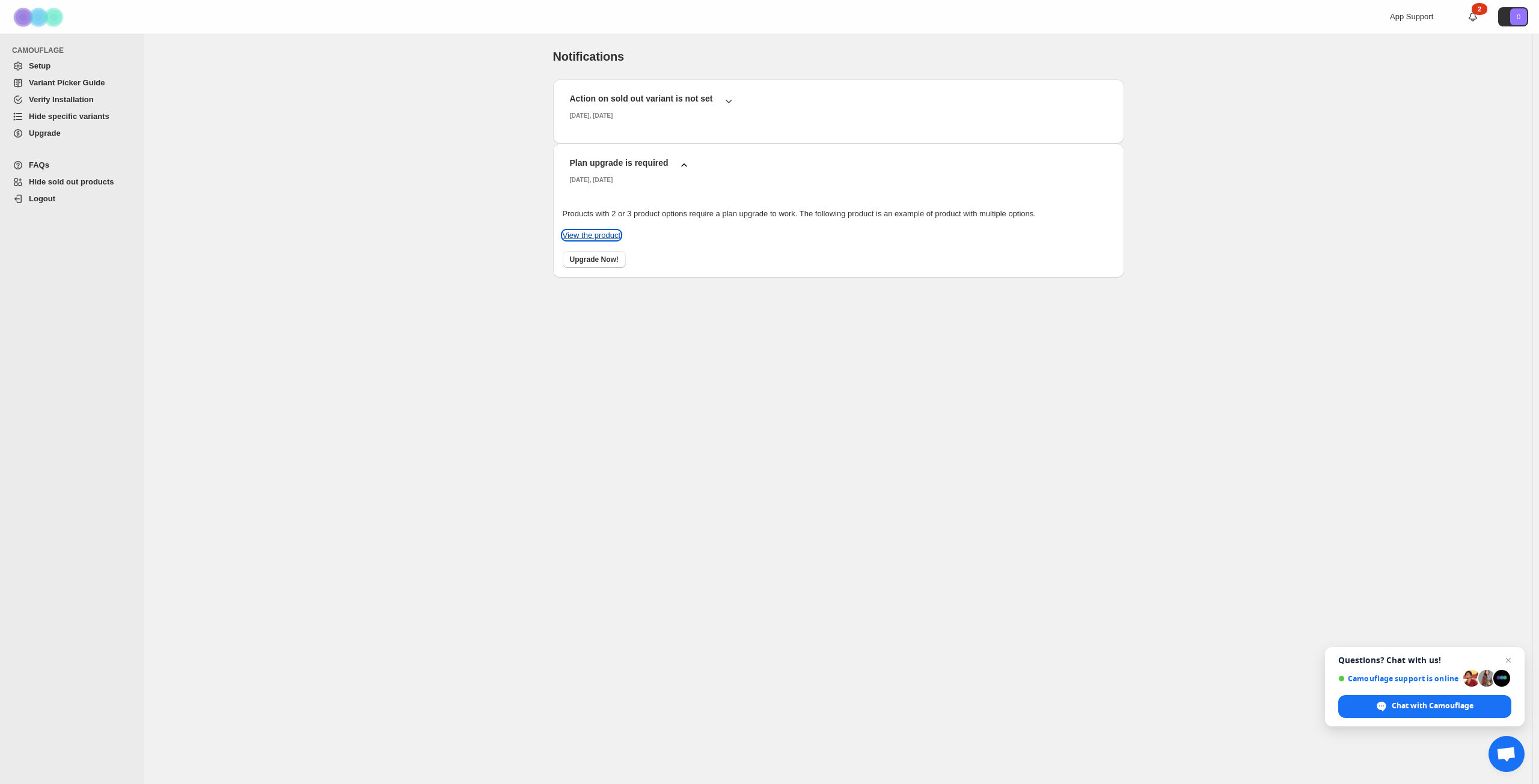
click at [597, 237] on link "View the product" at bounding box center [592, 235] width 58 height 9
click at [725, 100] on icon "button" at bounding box center [729, 101] width 12 height 12
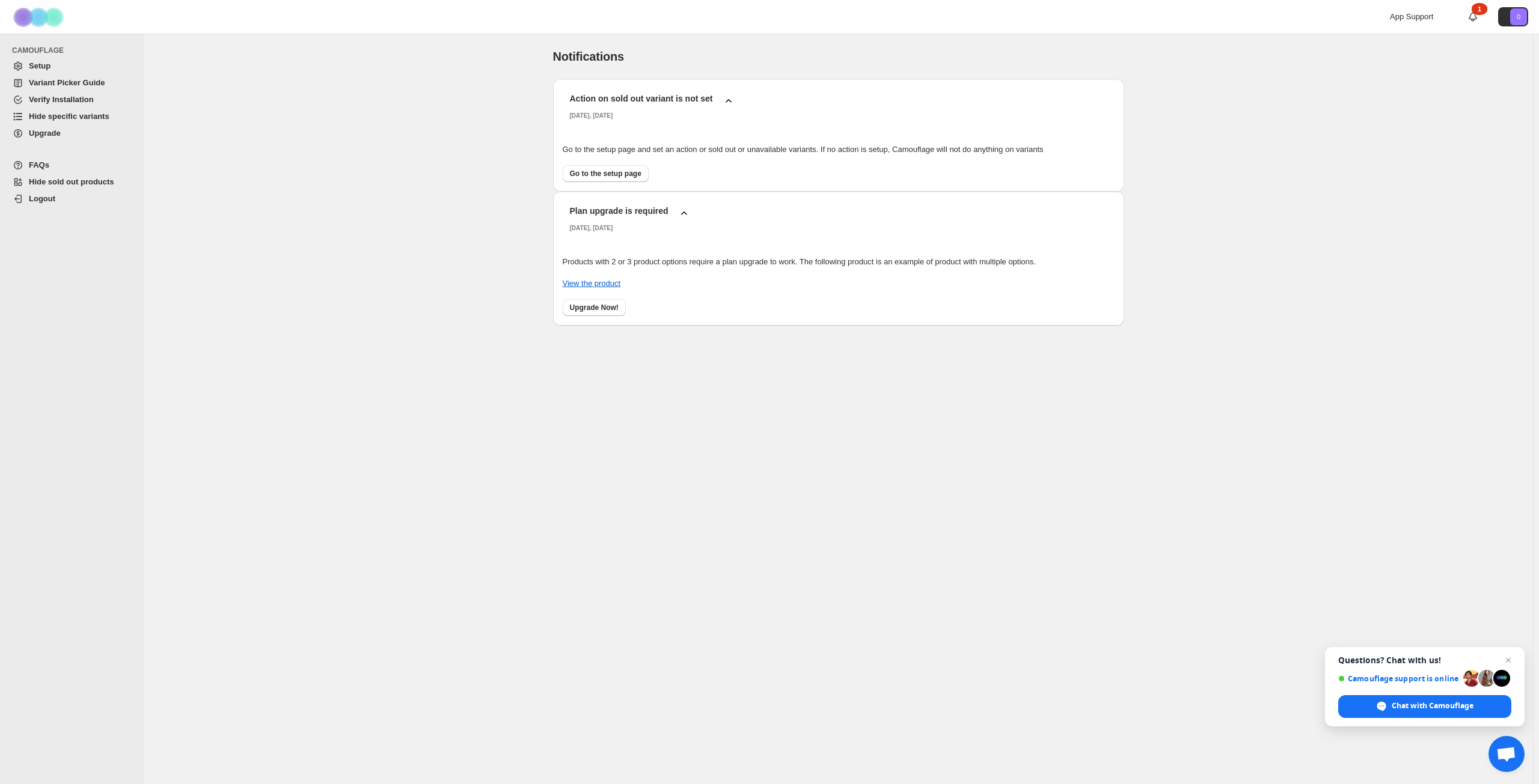
click at [61, 132] on span "Upgrade" at bounding box center [45, 133] width 32 height 9
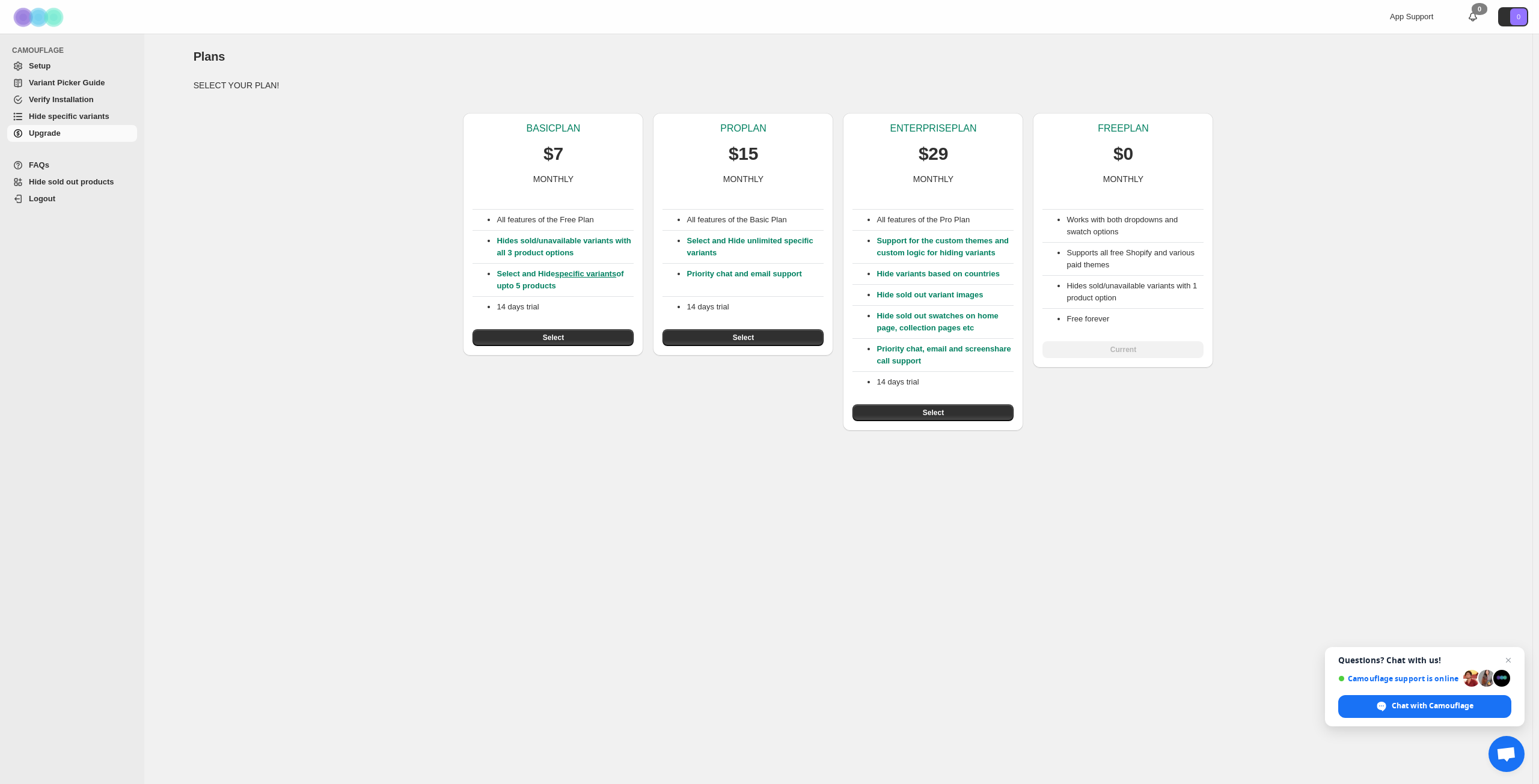
click at [580, 274] on link "specific variants" at bounding box center [585, 274] width 61 height 9
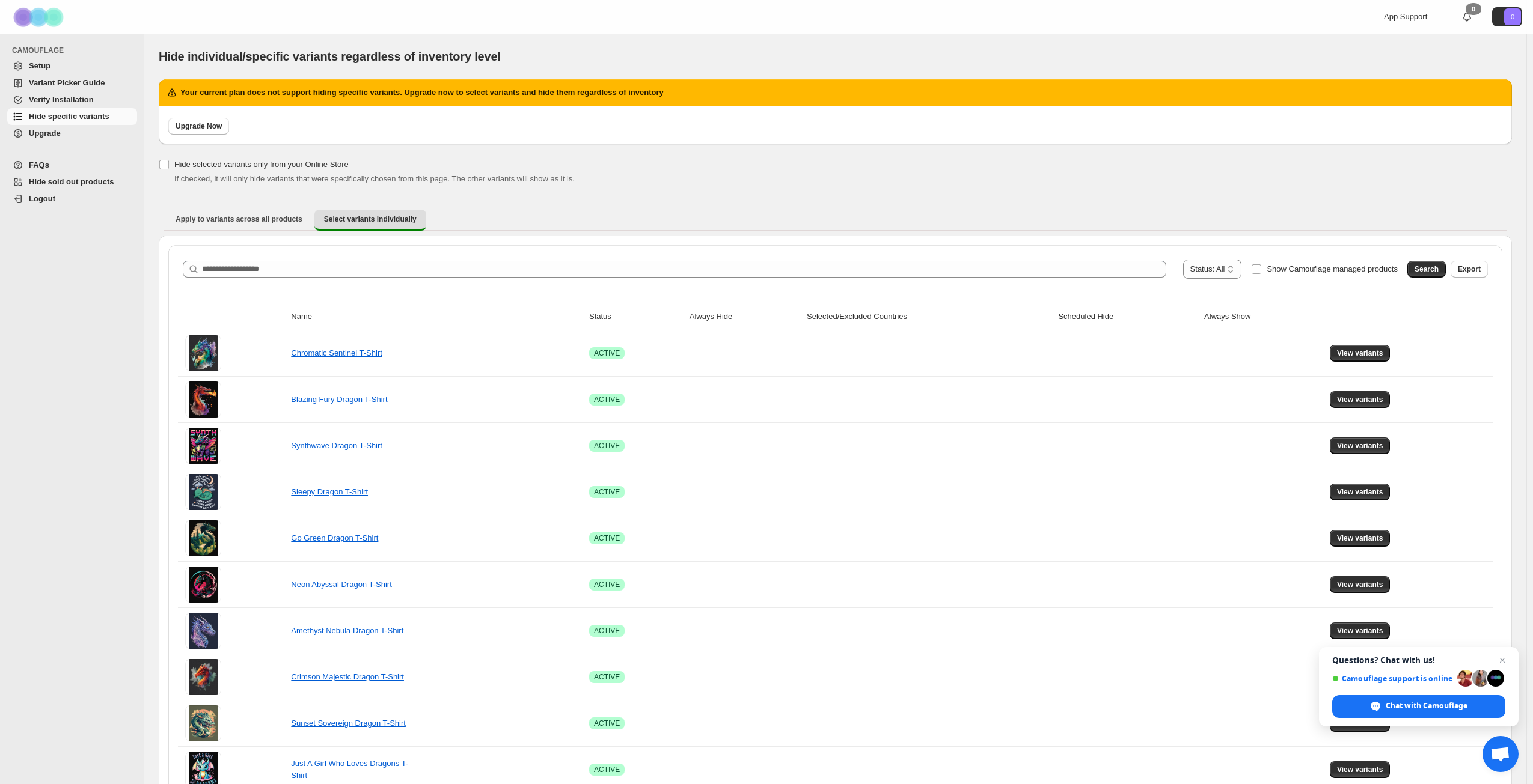
click at [909, 204] on div "Apply to variants across all products Select variants individually More views A…" at bounding box center [835, 219] width 1353 height 31
click at [1345, 357] on span "View variants" at bounding box center [1361, 353] width 46 height 10
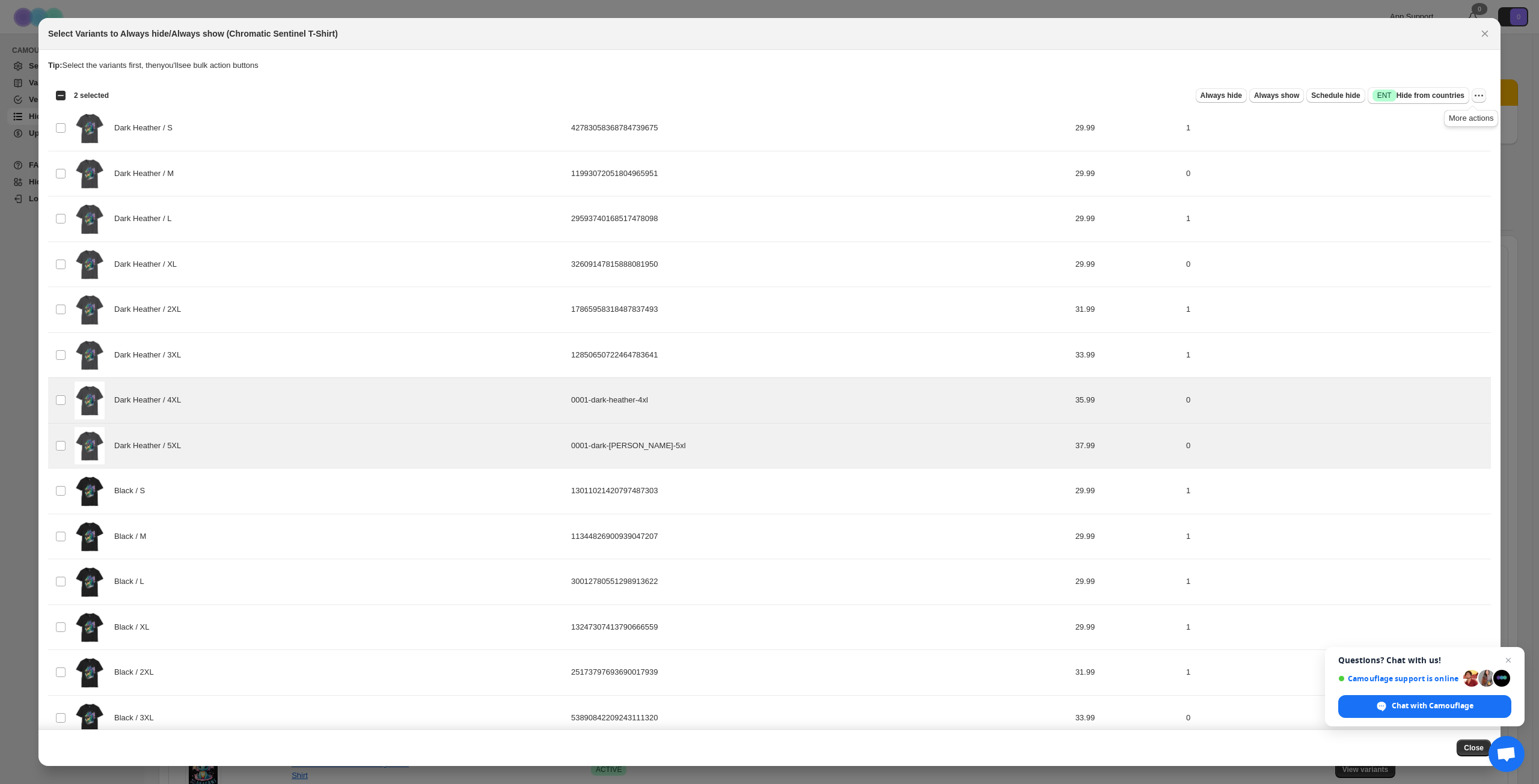
click at [1474, 97] on icon "More actions" at bounding box center [1479, 96] width 12 height 12
click at [1446, 96] on span "Success ENT Hide from countries" at bounding box center [1418, 96] width 92 height 12
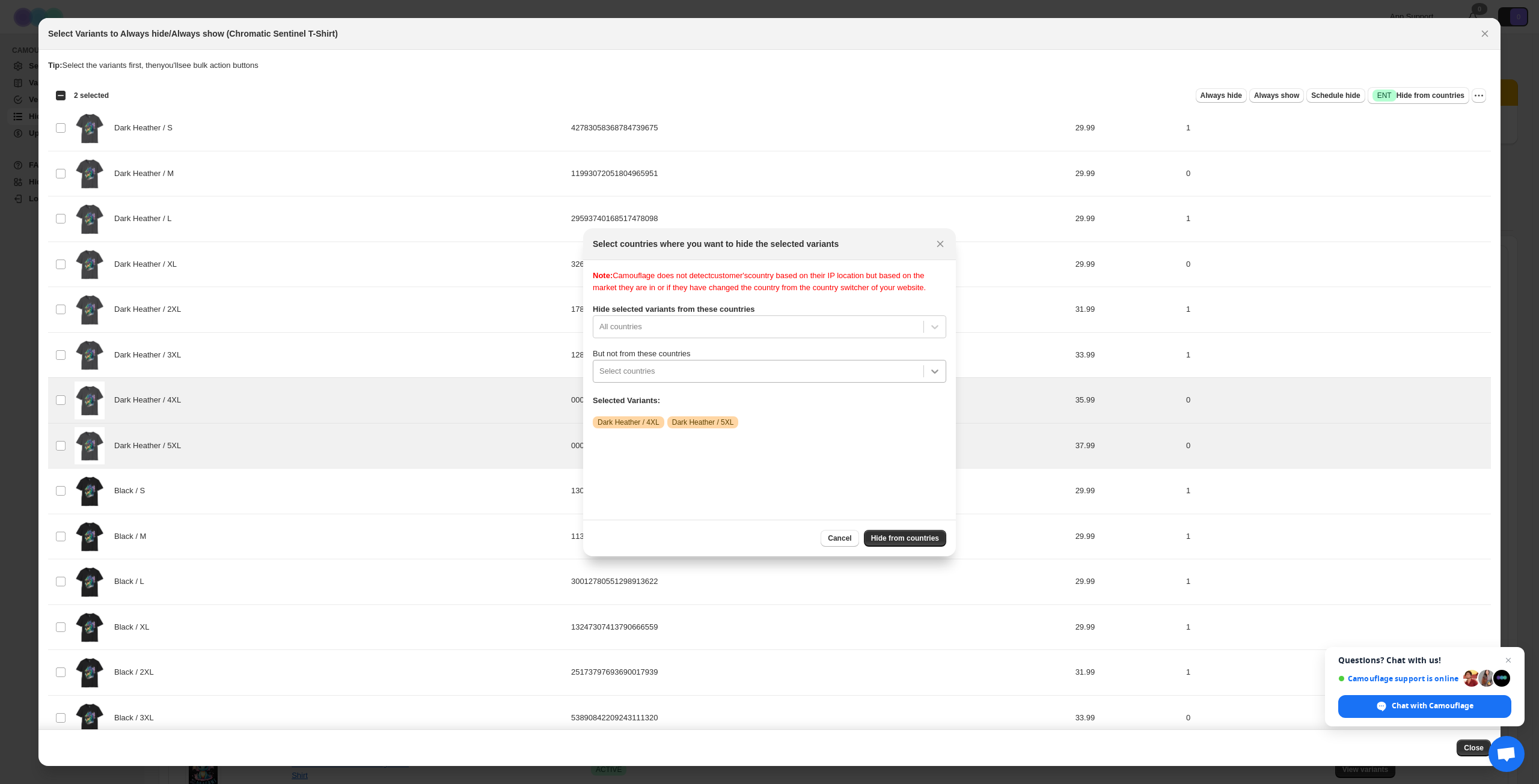
click at [935, 377] on icon ":r1r:" at bounding box center [935, 371] width 12 height 12
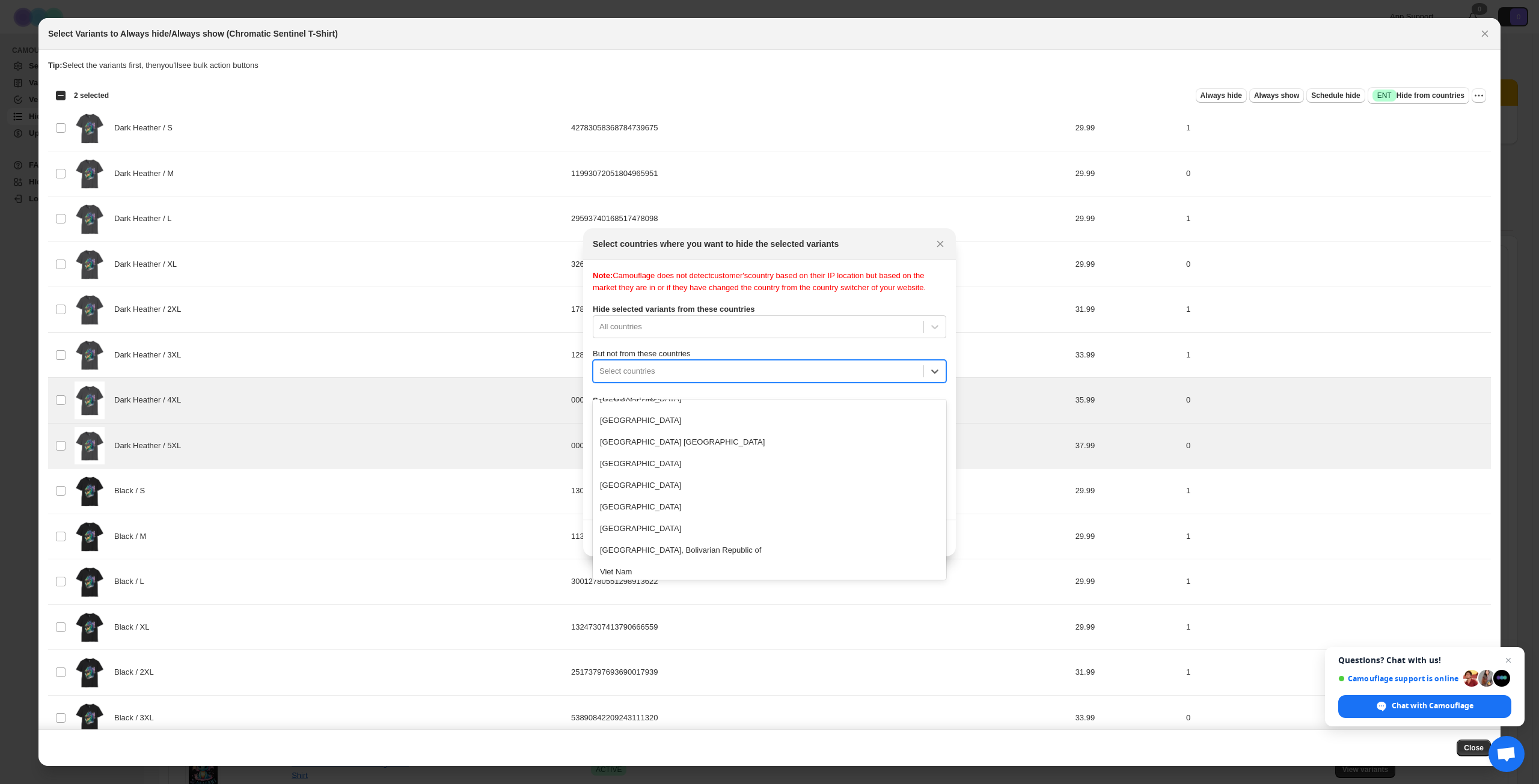
scroll to position [5053, 0]
click at [676, 470] on div "[GEOGRAPHIC_DATA]" at bounding box center [769, 466] width 354 height 22
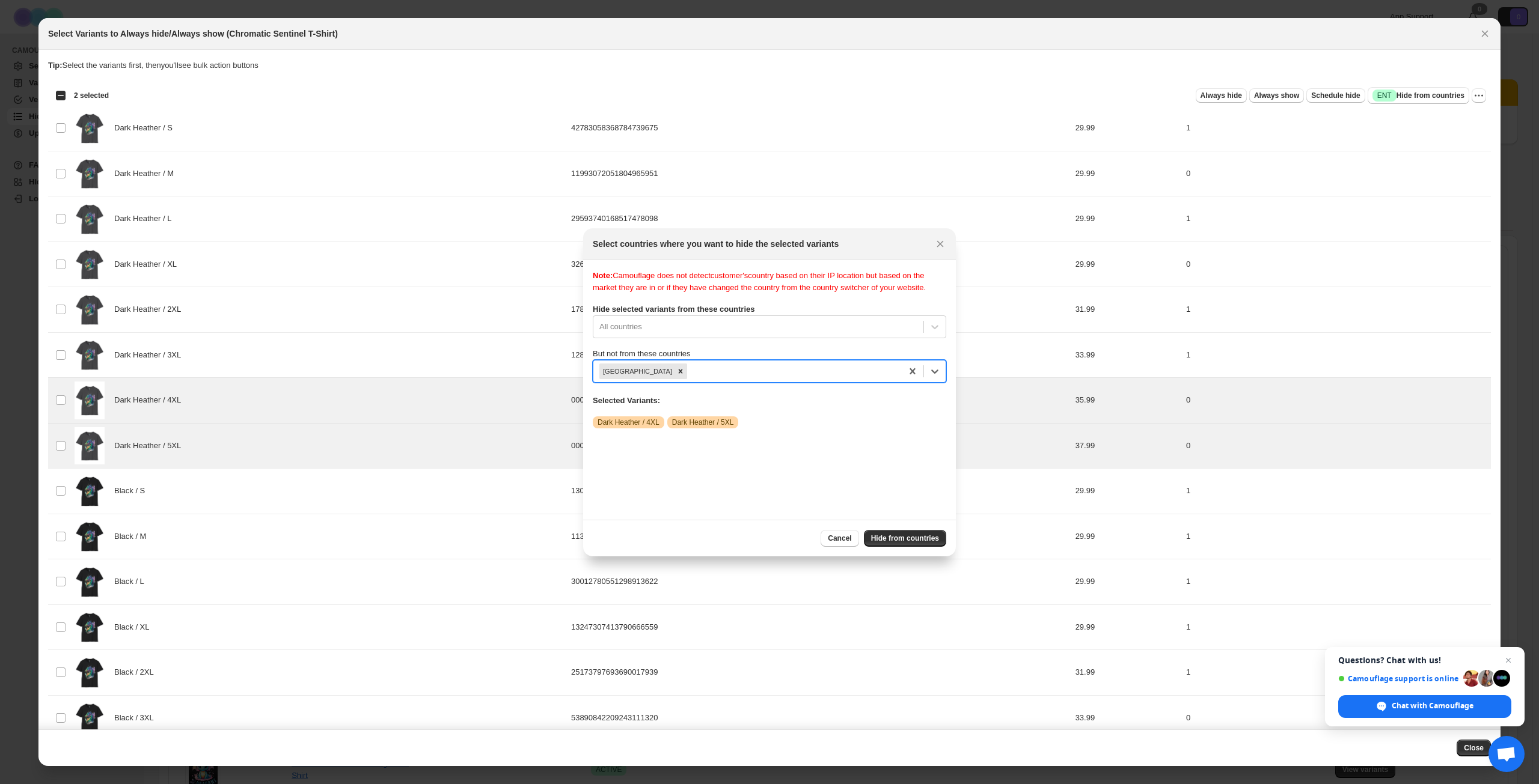
click at [708, 471] on div "Note: Camouflage does not detect customer's country based on their IP location …" at bounding box center [769, 390] width 354 height 240
click at [904, 537] on span "Hide from countries" at bounding box center [905, 538] width 68 height 10
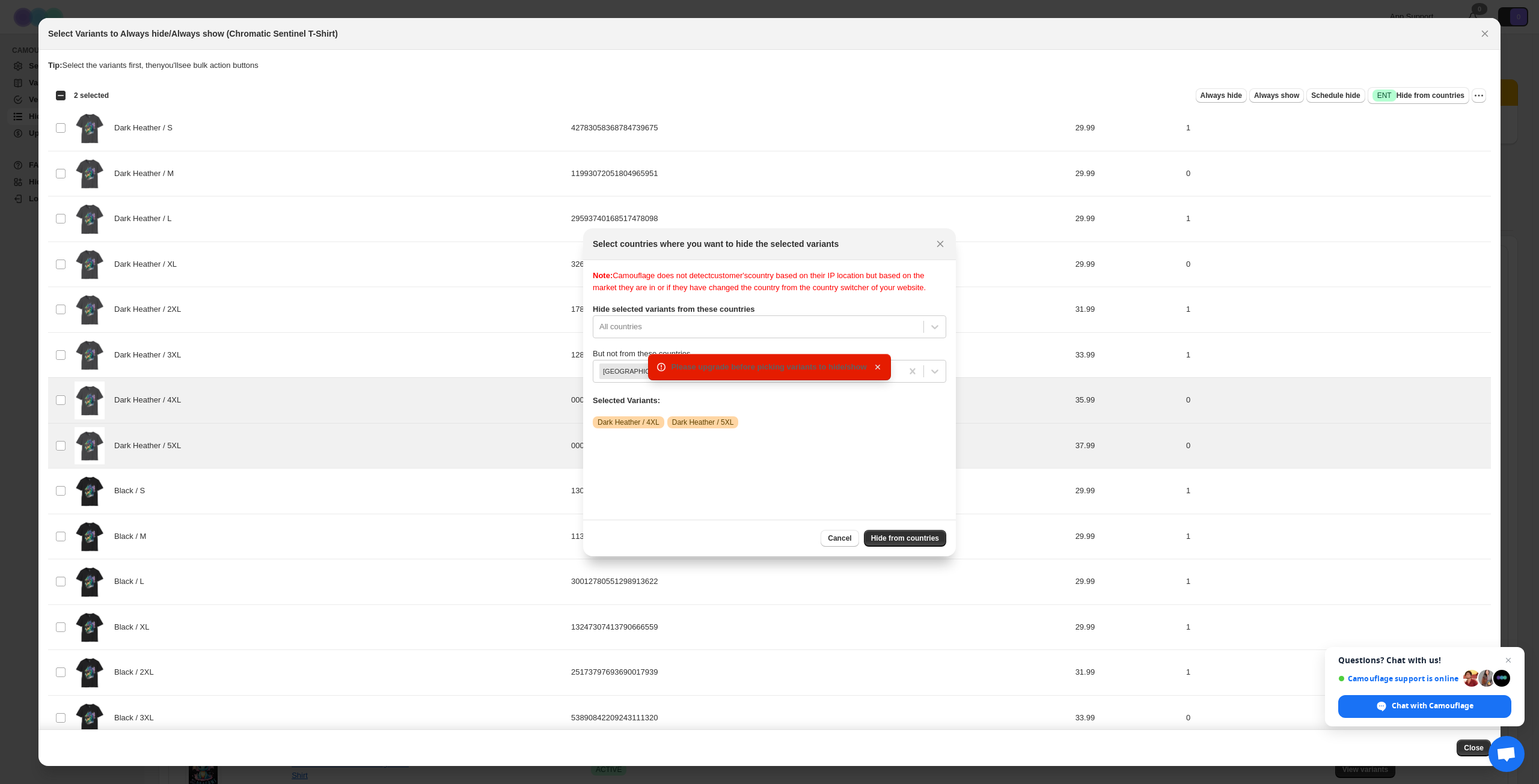
click at [878, 366] on icon "button" at bounding box center [878, 367] width 12 height 12
click at [940, 248] on icon "Close" at bounding box center [940, 244] width 12 height 12
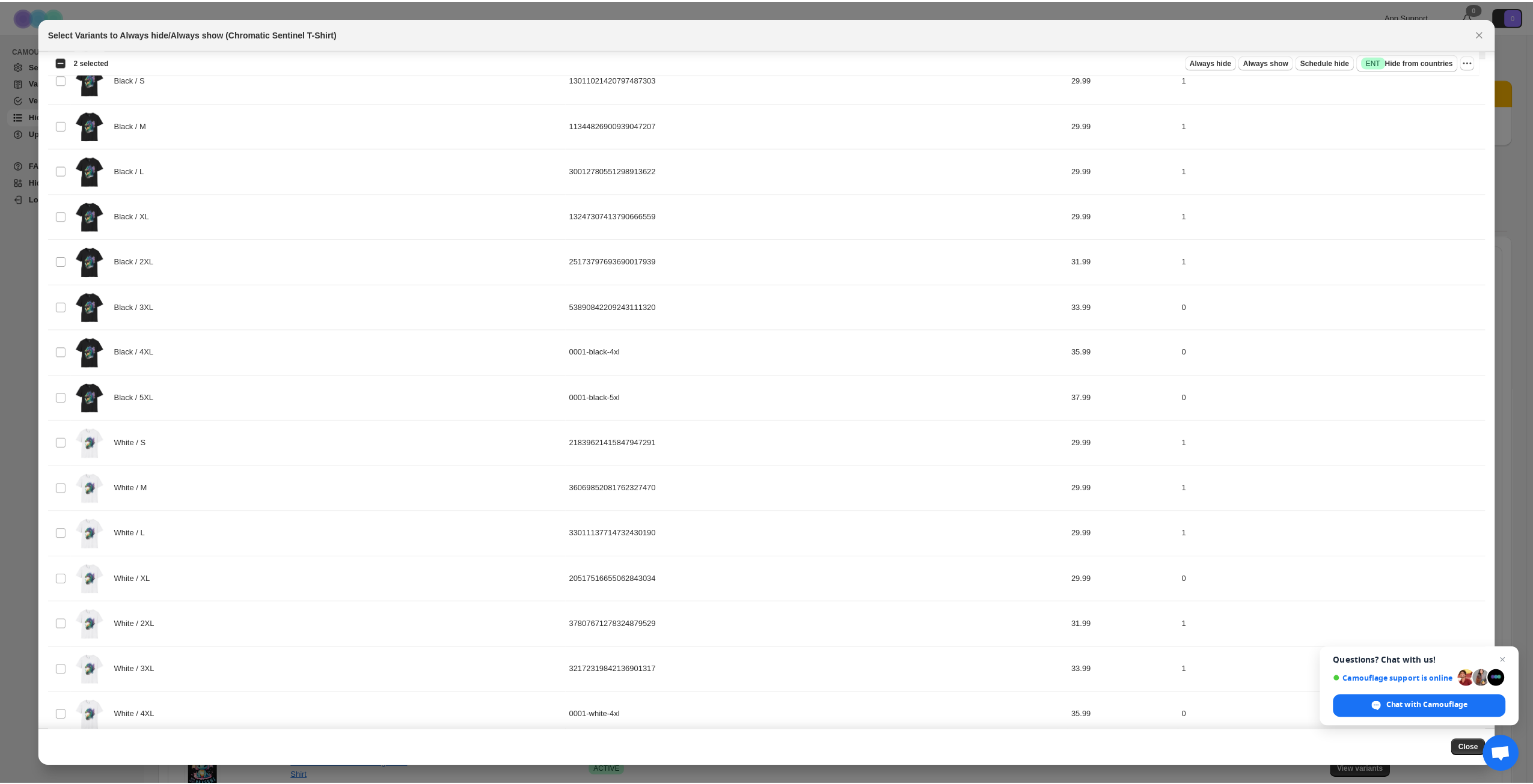
scroll to position [0, 0]
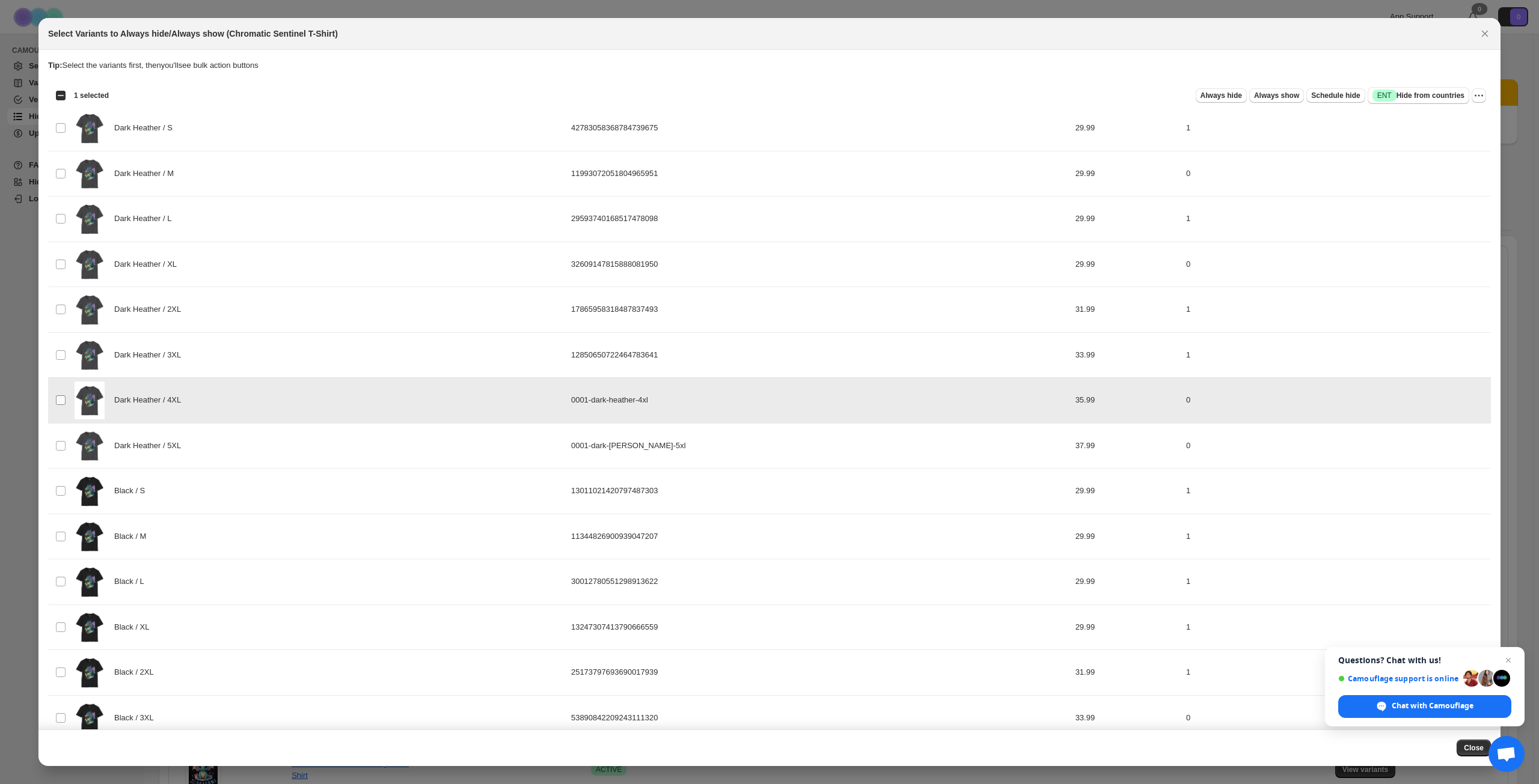
click at [65, 398] on span ":r5:" at bounding box center [61, 400] width 11 height 11
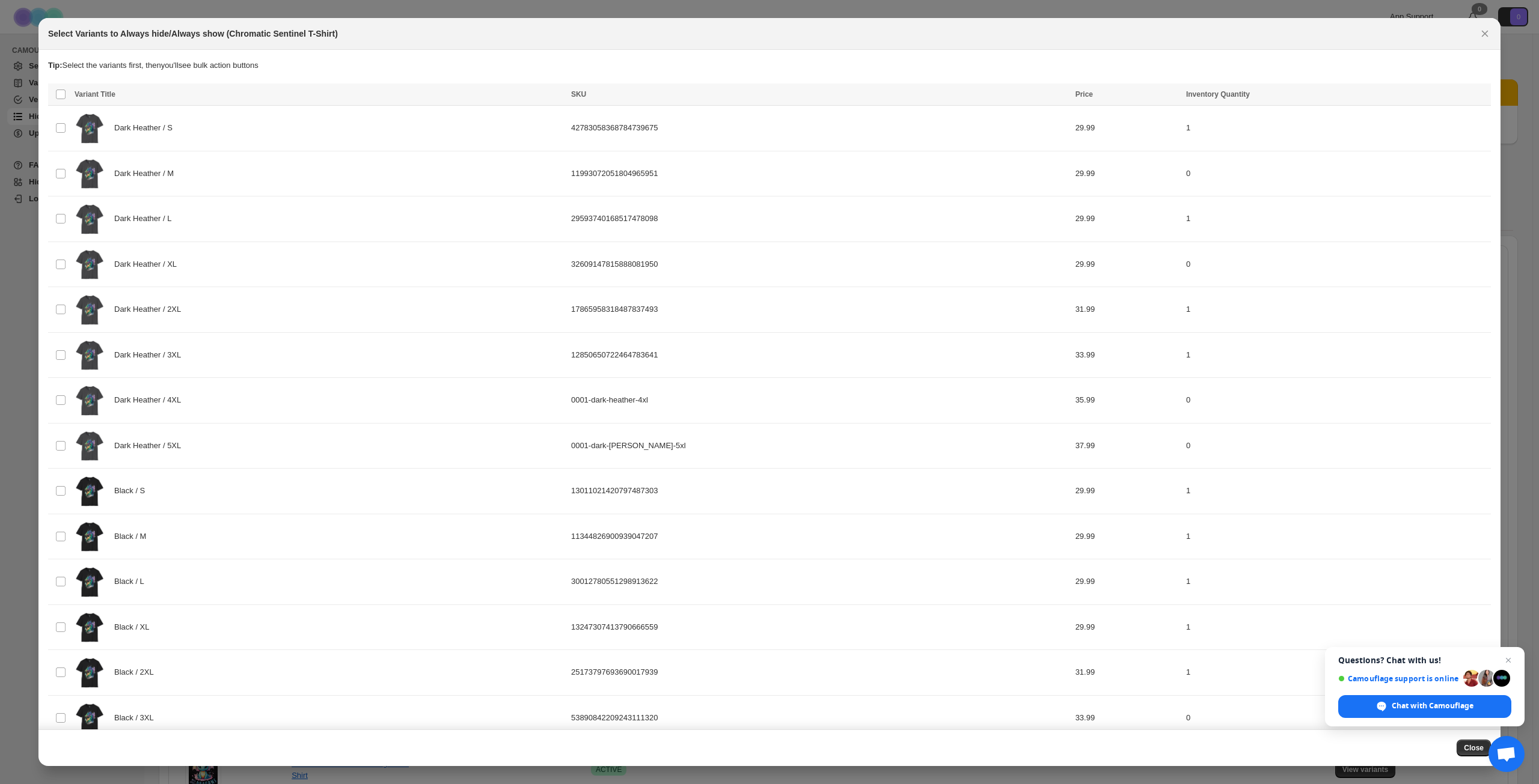
click at [659, 35] on div "Select Variants to Always hide/Always show (Chromatic Sentinel T-Shirt)" at bounding box center [759, 34] width 1421 height 12
click at [1491, 31] on icon "Close" at bounding box center [1485, 34] width 12 height 12
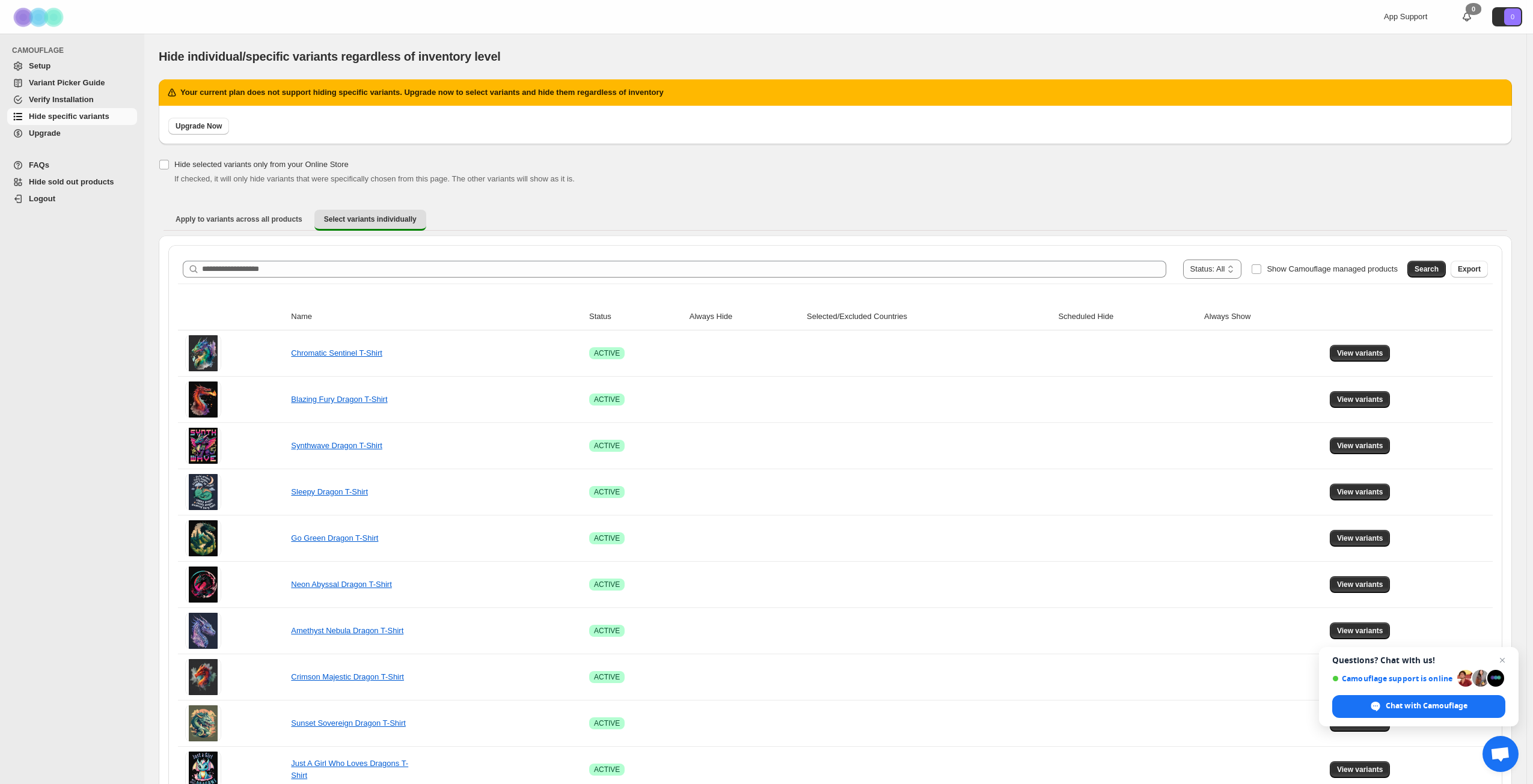
click at [980, 209] on ul "Apply to variants across all products Select variants individually More views" at bounding box center [836, 220] width 1344 height 22
